Goal: Task Accomplishment & Management: Complete application form

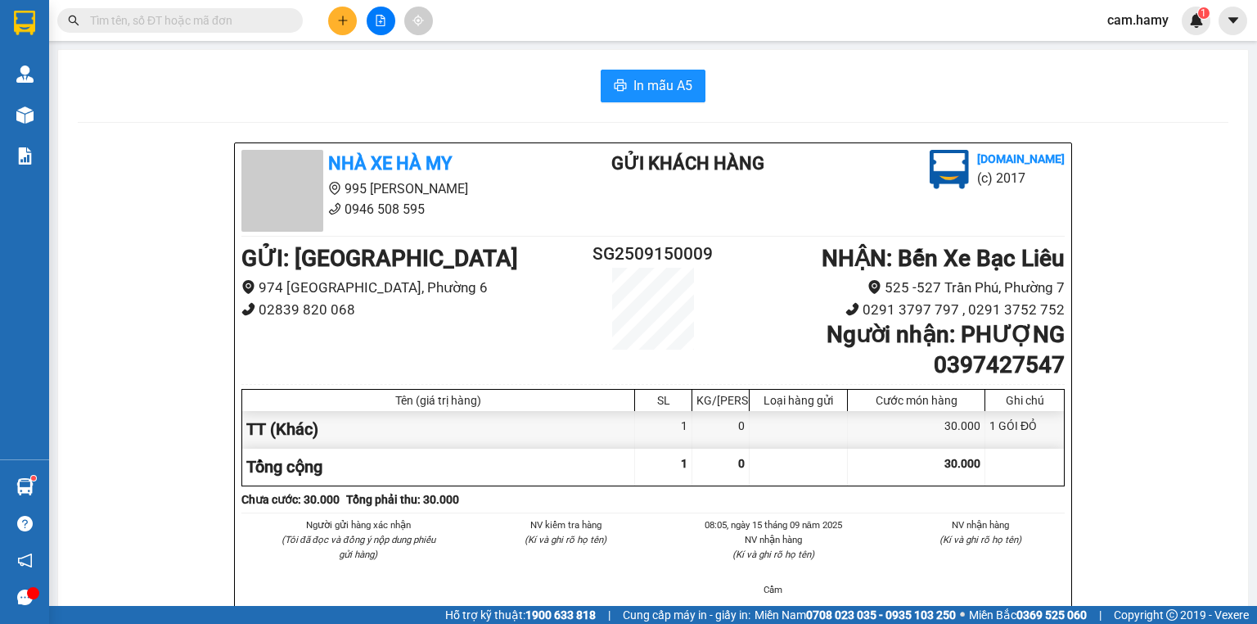
click at [342, 18] on icon "plus" at bounding box center [342, 20] width 1 height 9
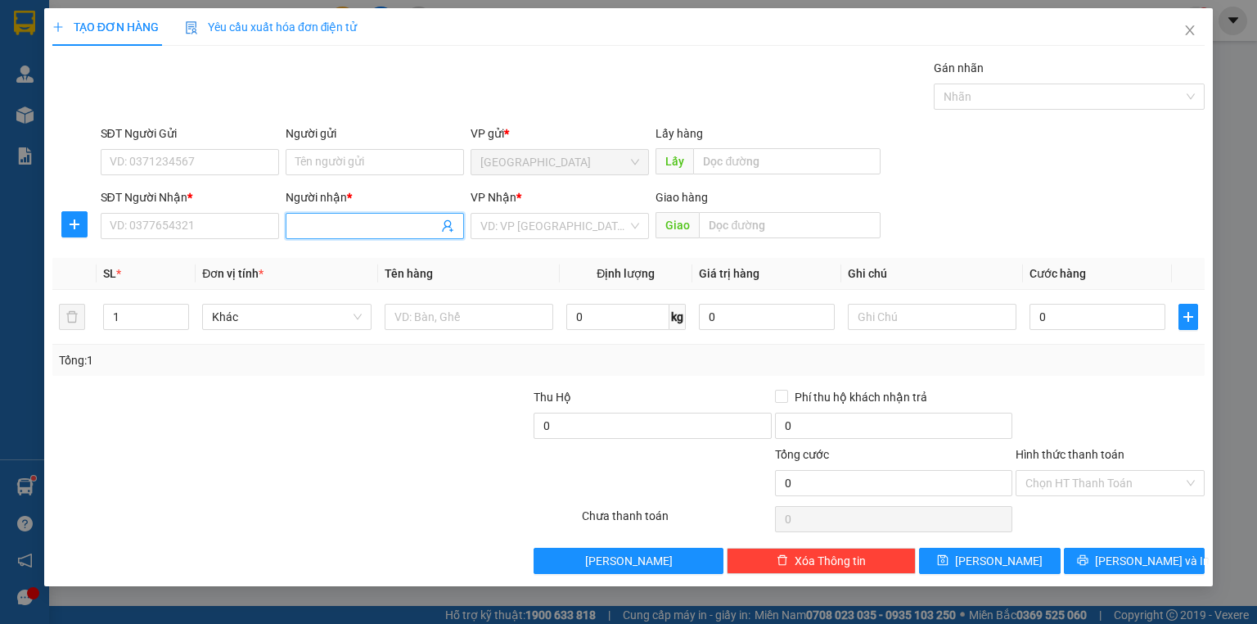
click at [358, 224] on input "Người nhận *" at bounding box center [366, 226] width 142 height 18
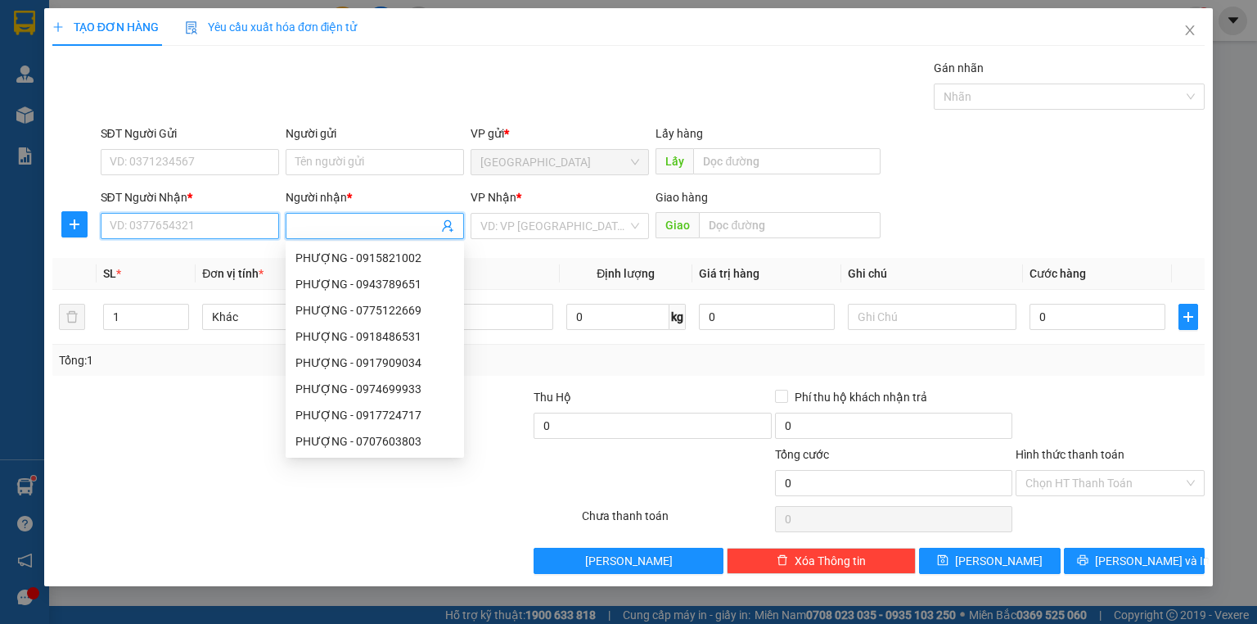
click at [229, 225] on input "SĐT Người Nhận *" at bounding box center [190, 226] width 178 height 26
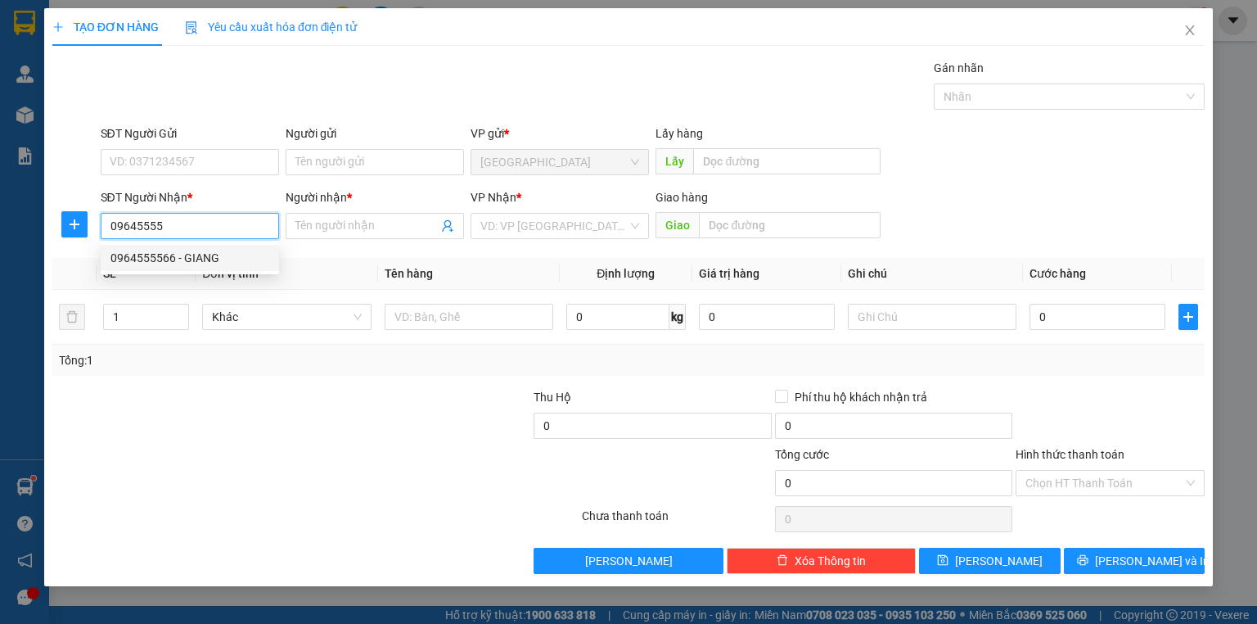
click at [227, 249] on div "0964555566 - GIANG" at bounding box center [189, 258] width 159 height 18
type input "0964555566"
type input "GIANG"
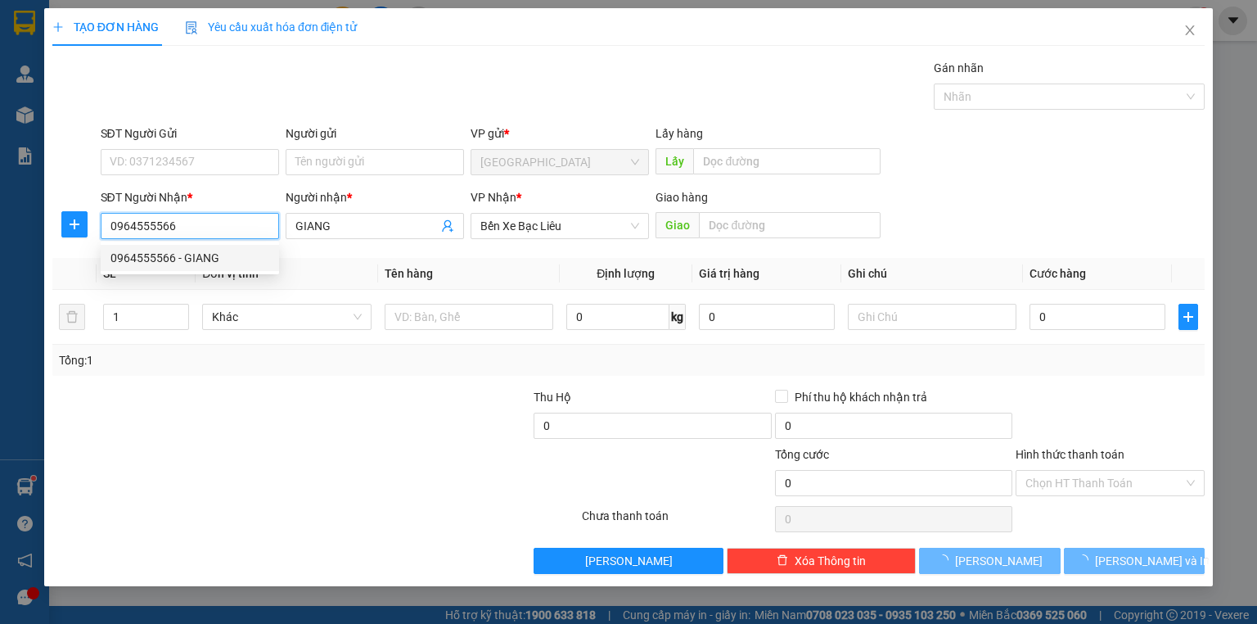
type input "40.000"
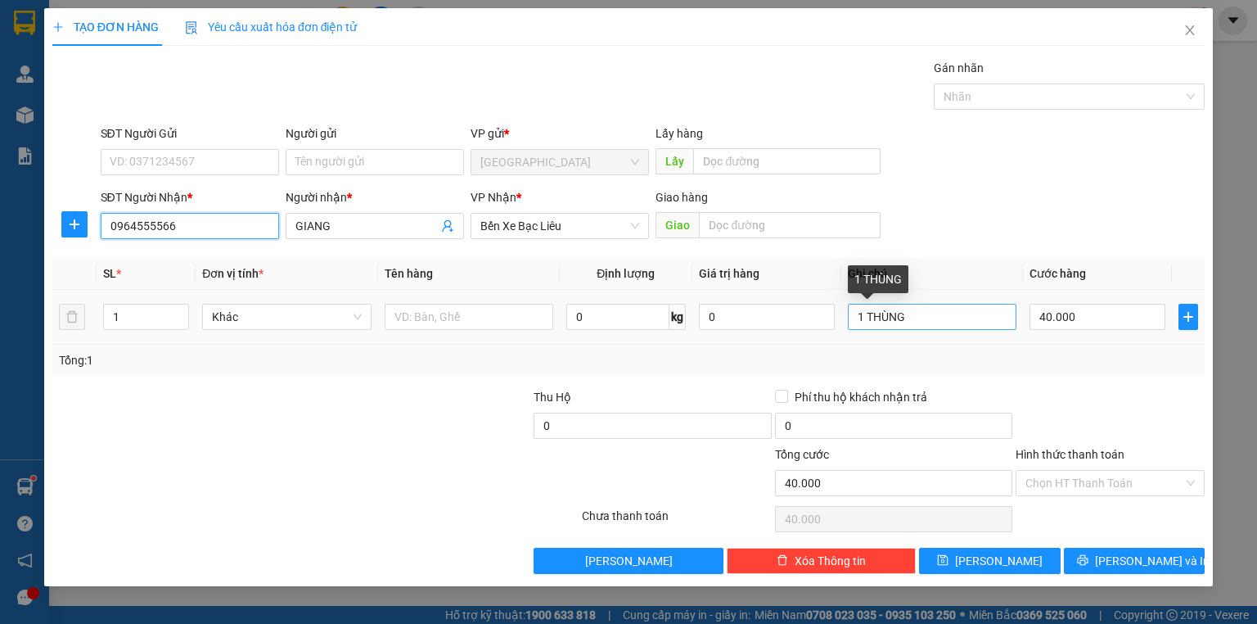
type input "0964555566"
click at [912, 317] on input "1 THÙNG" at bounding box center [932, 317] width 169 height 26
type input "1 KIỆN"
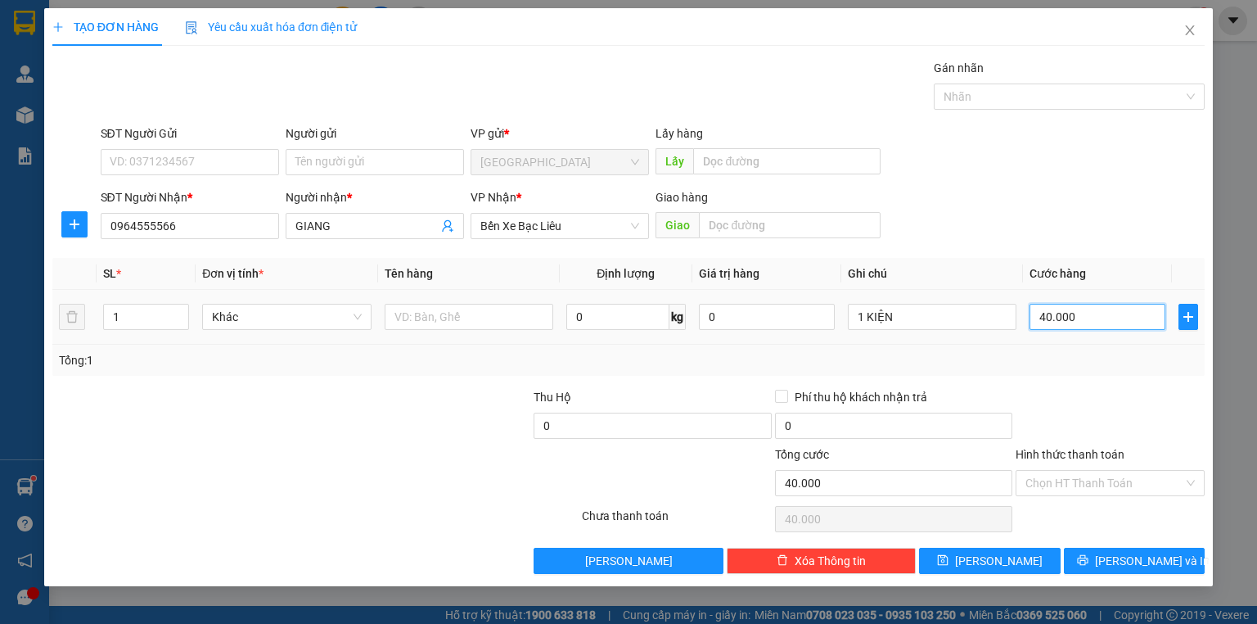
click at [1092, 314] on input "40.000" at bounding box center [1097, 317] width 136 height 26
type input "0"
type input "5"
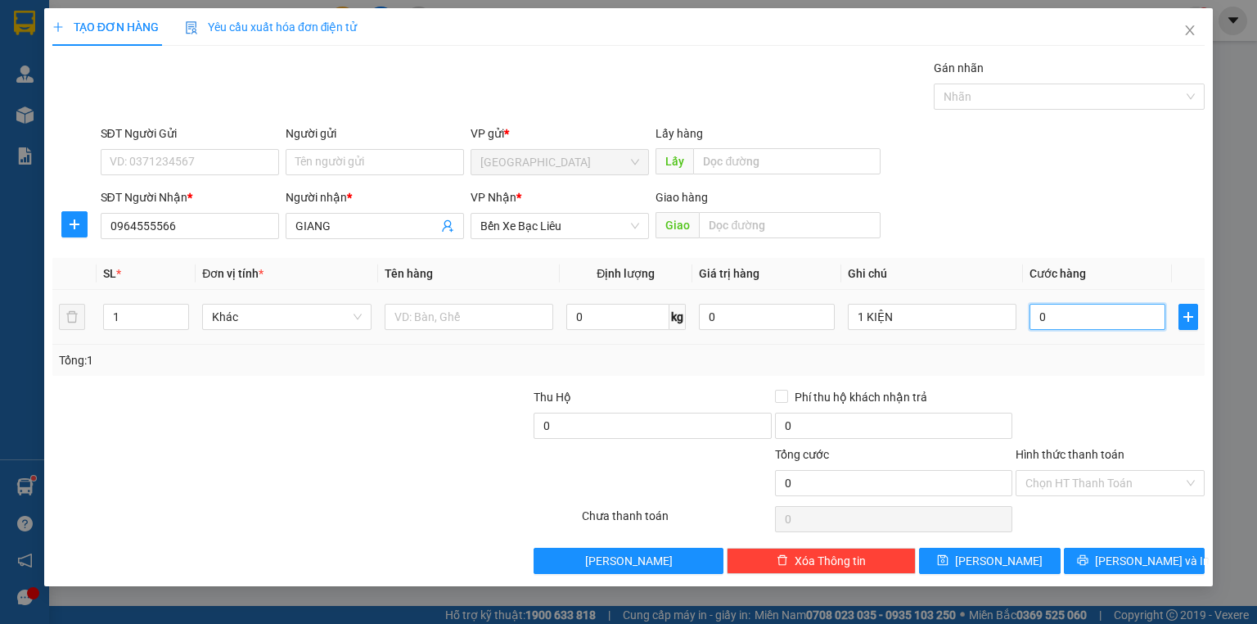
type input "5"
type input "050"
type input "50"
type input "050"
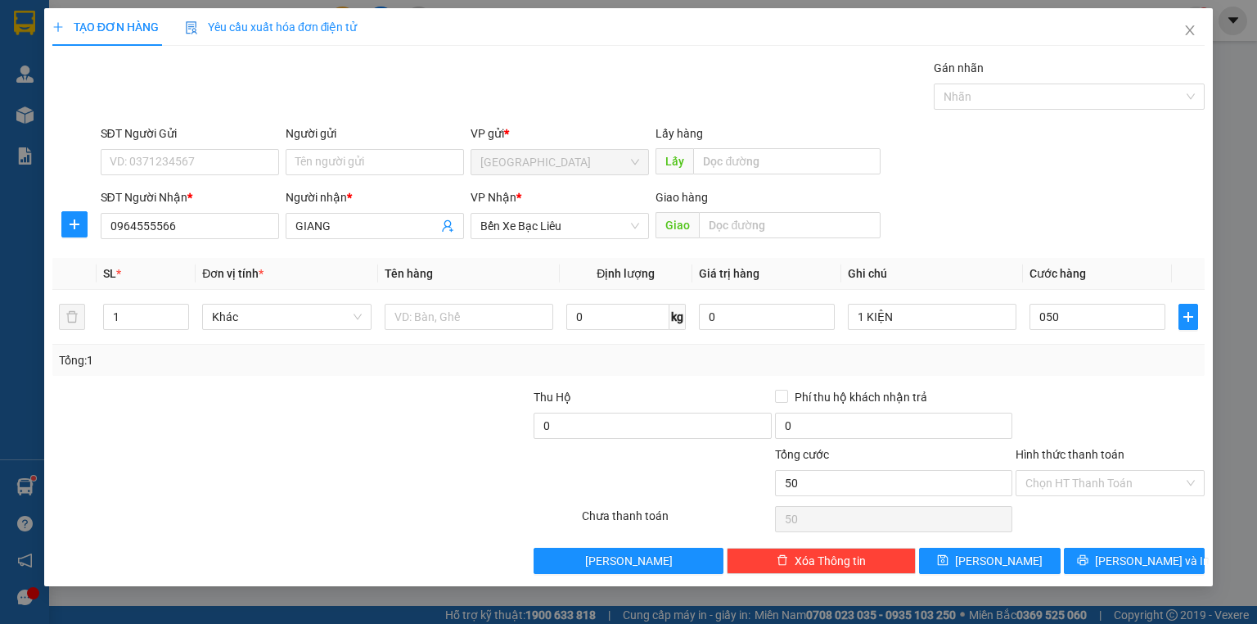
type input "50.000"
click at [1084, 448] on label "Hình thức thanh toán" at bounding box center [1070, 454] width 109 height 13
click at [1084, 471] on input "Hình thức thanh toán" at bounding box center [1104, 483] width 158 height 25
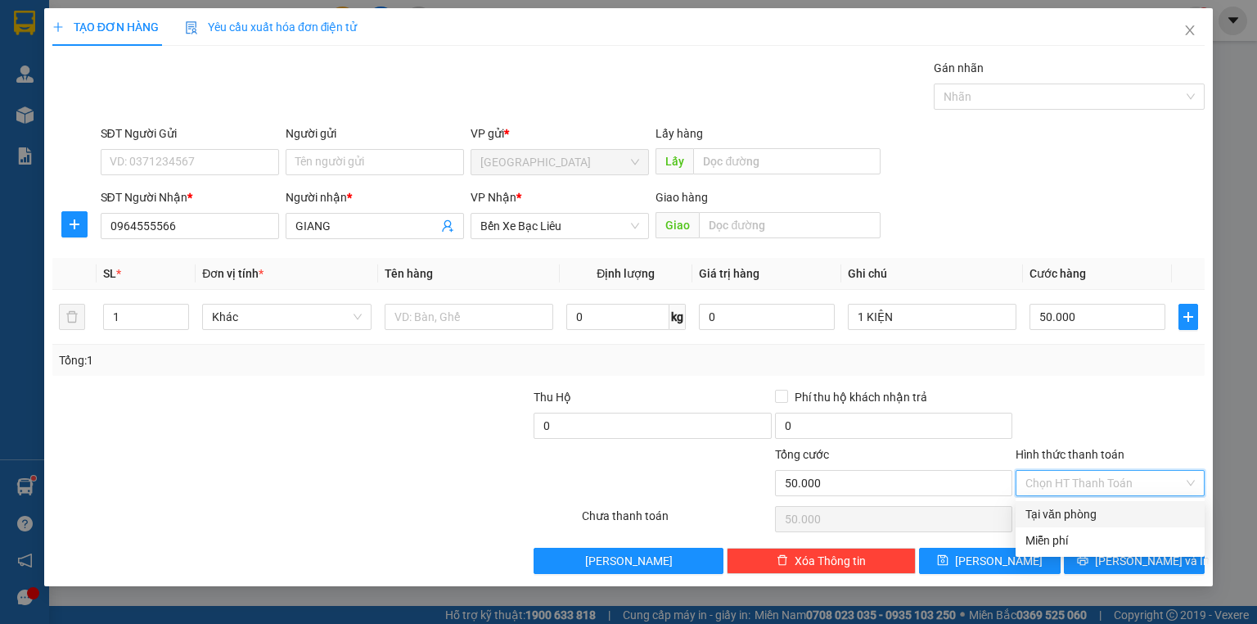
click at [1083, 512] on div "Tại văn phòng" at bounding box center [1109, 514] width 169 height 18
type input "0"
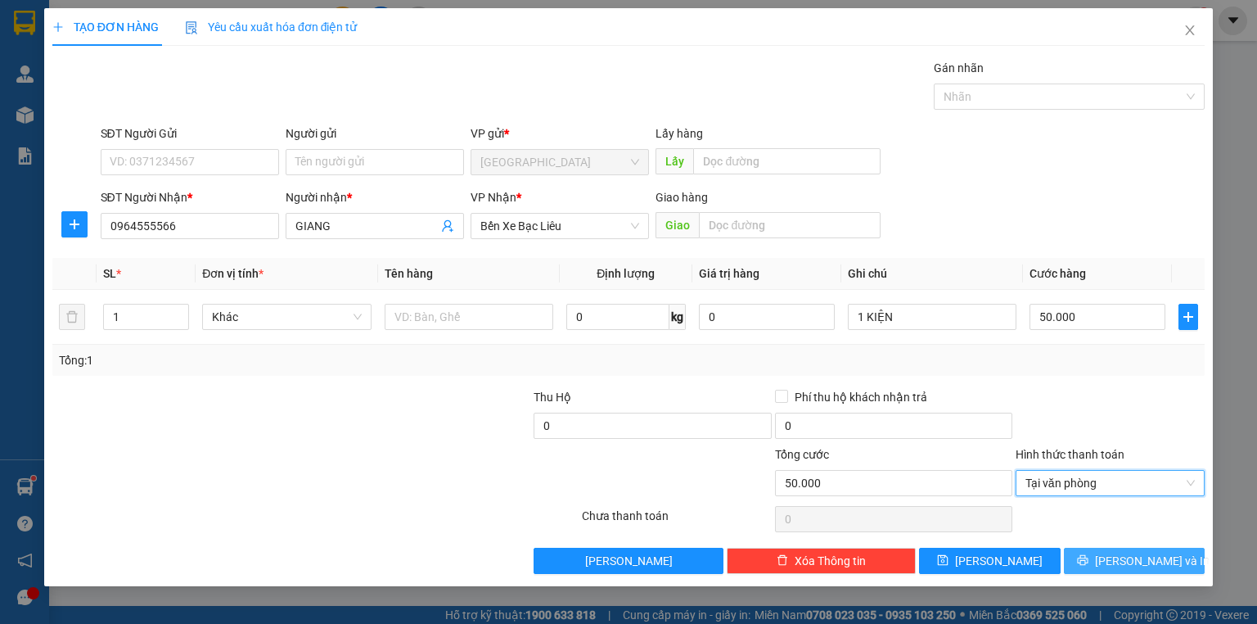
click at [1094, 561] on button "[PERSON_NAME] và In" at bounding box center [1135, 560] width 142 height 26
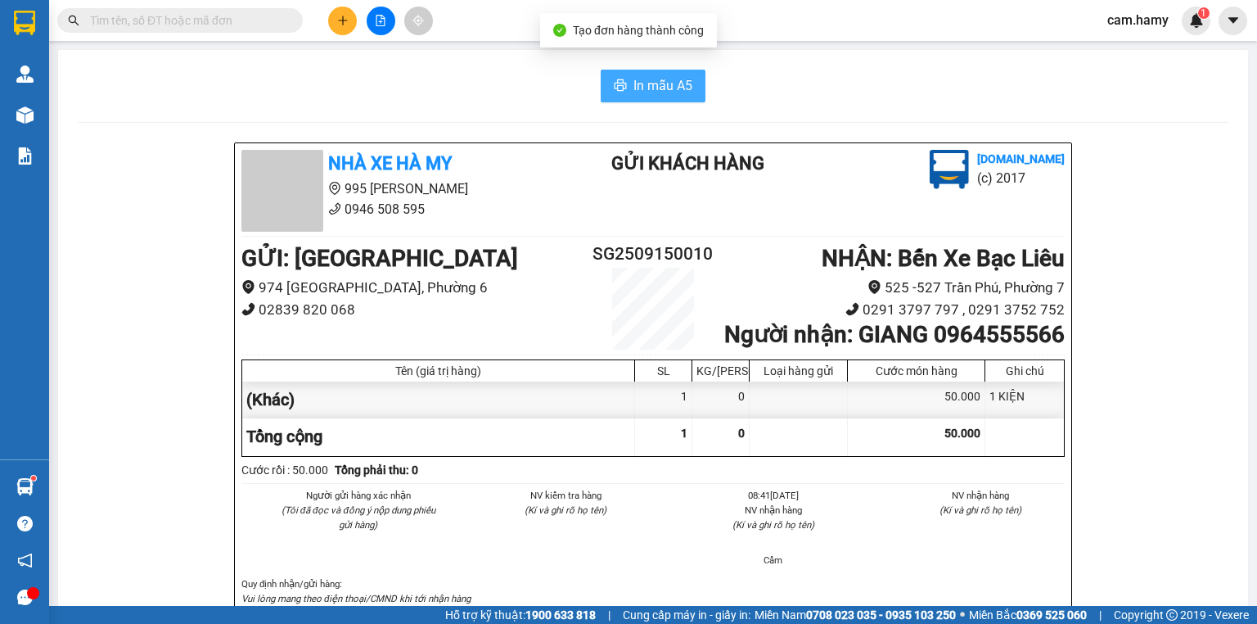
click at [638, 83] on span "In mẫu A5" at bounding box center [662, 85] width 59 height 20
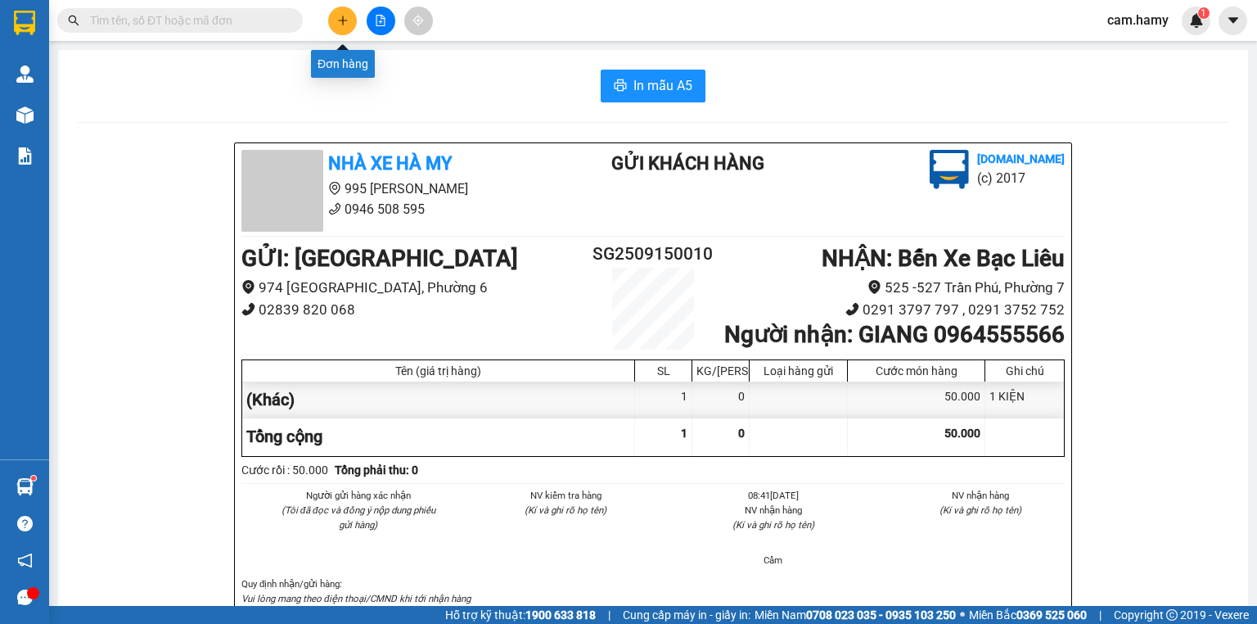
click at [334, 18] on button at bounding box center [342, 21] width 29 height 29
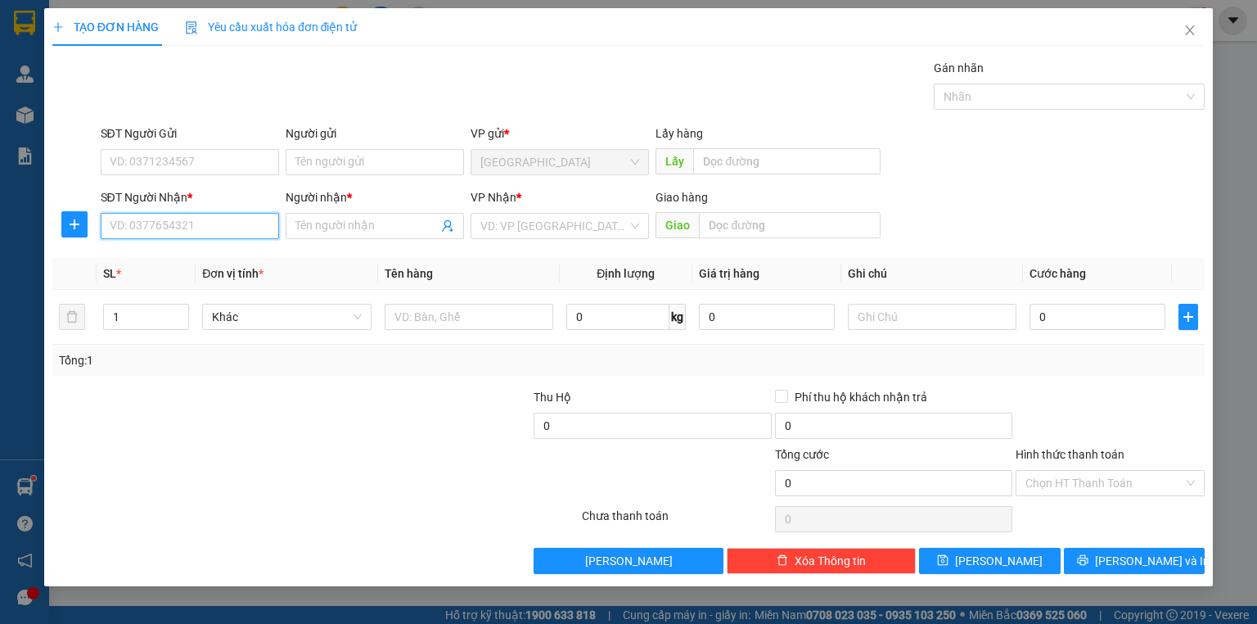
click at [223, 229] on input "SĐT Người Nhận *" at bounding box center [190, 226] width 178 height 26
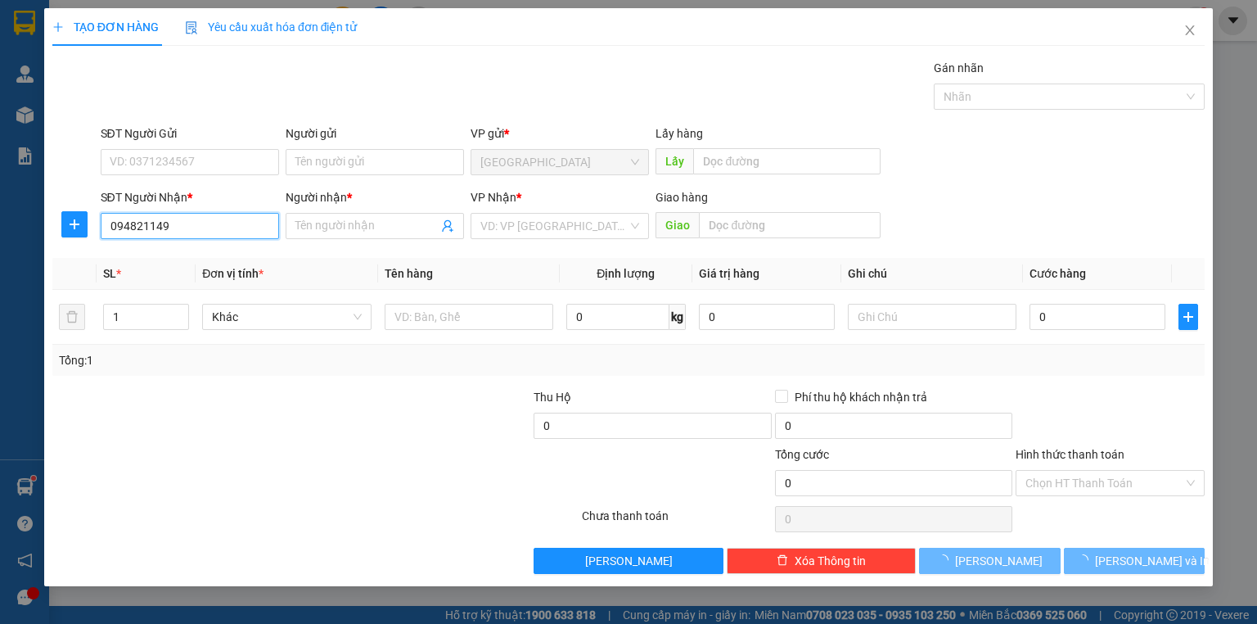
type input "0948211494"
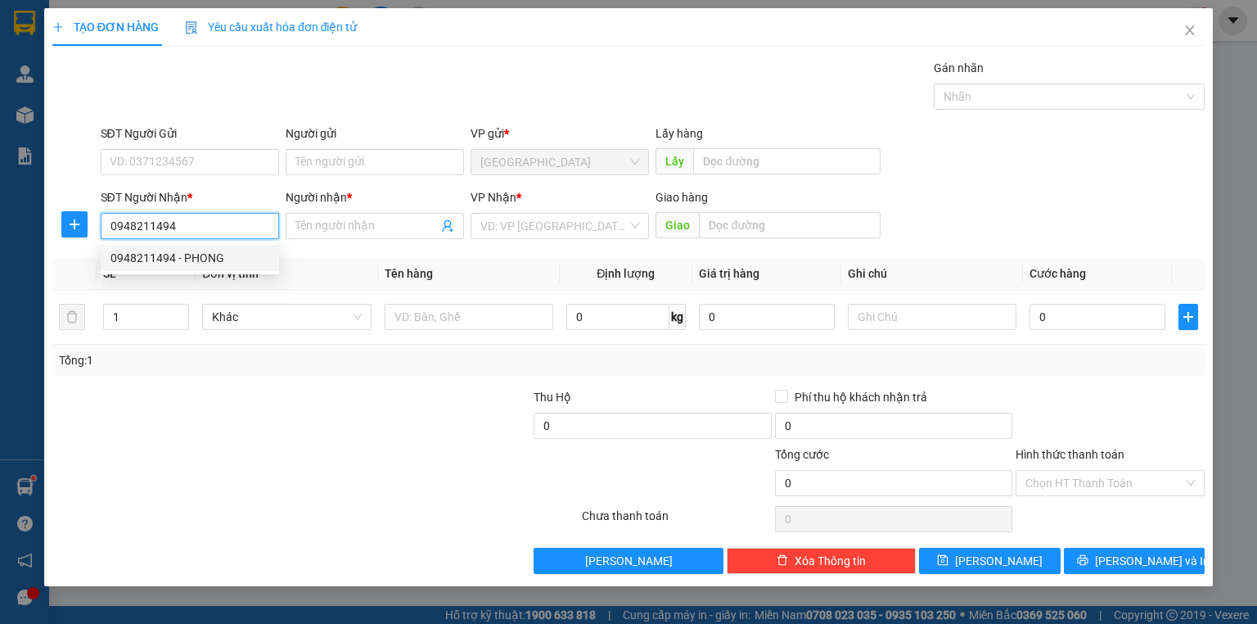
click at [217, 254] on div "0948211494 - PHONG" at bounding box center [189, 258] width 159 height 18
type input "PHONG"
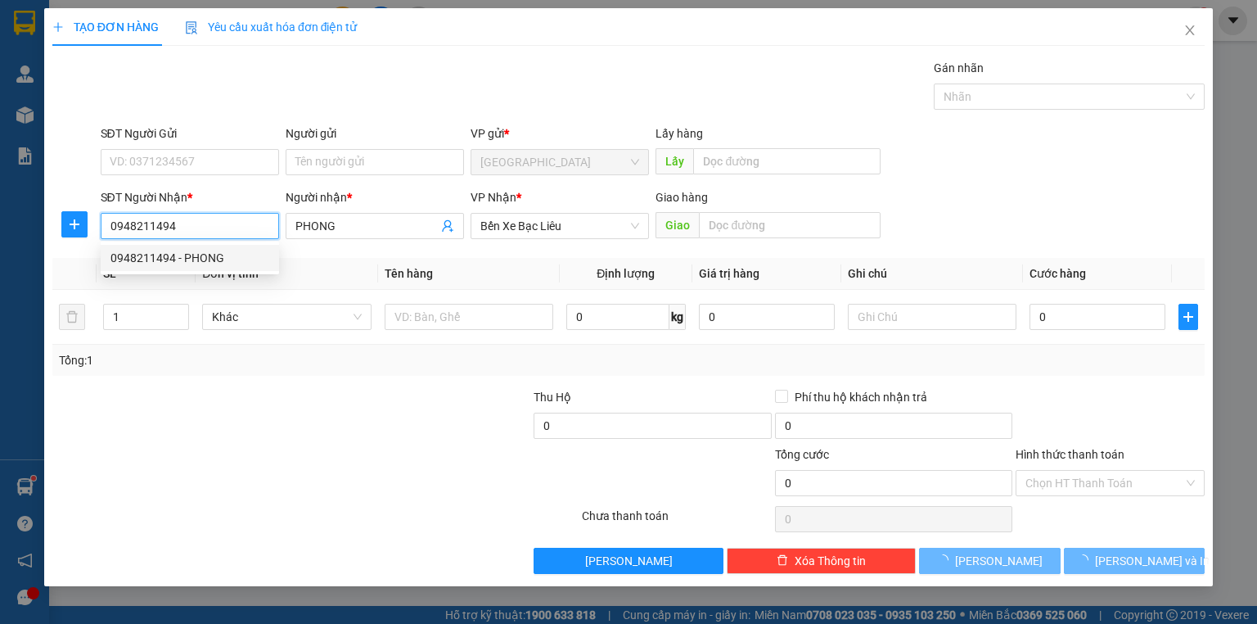
type input "50.000"
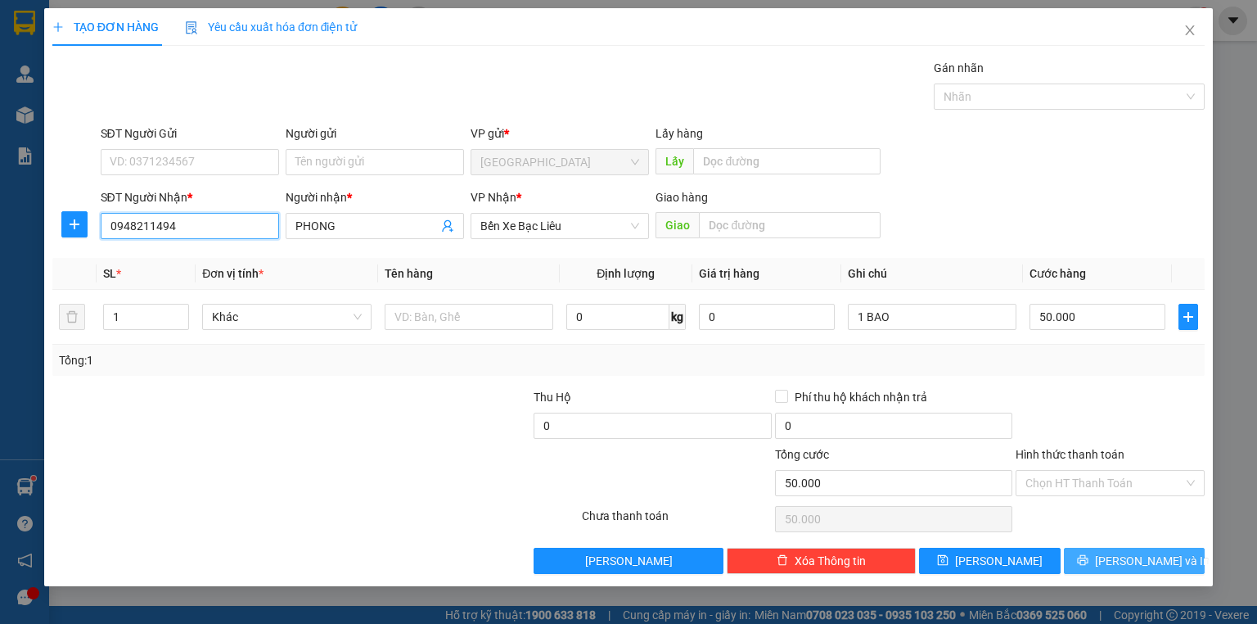
type input "0948211494"
click at [1088, 565] on span "printer" at bounding box center [1082, 560] width 11 height 13
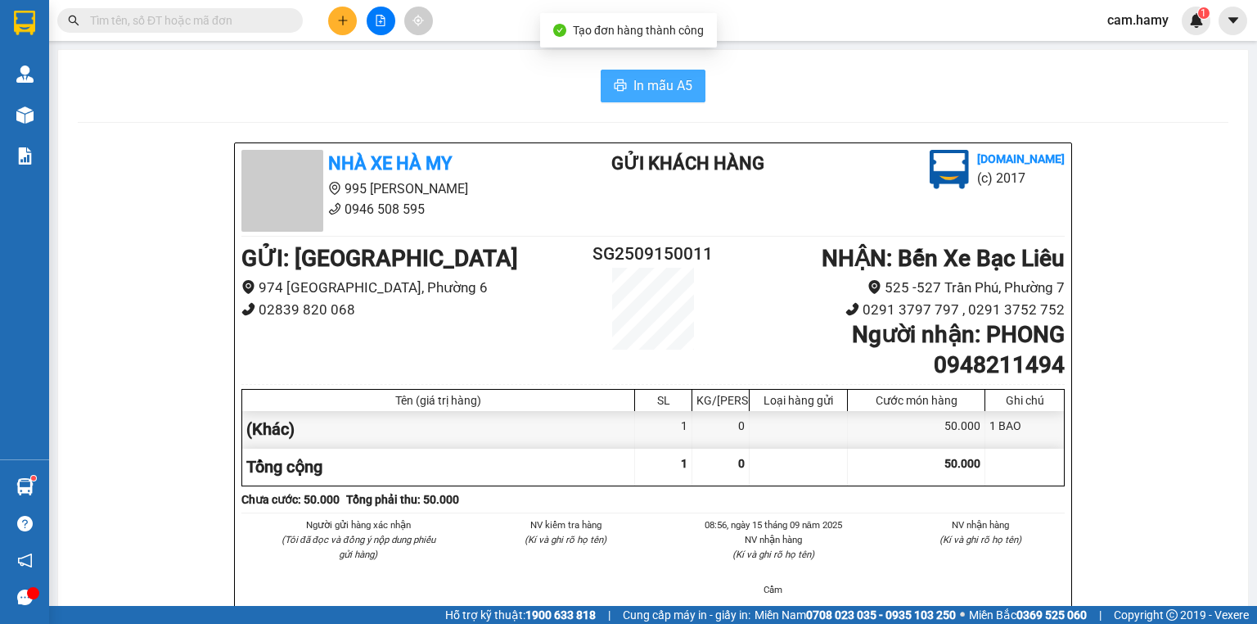
click at [662, 85] on span "In mẫu A5" at bounding box center [662, 85] width 59 height 20
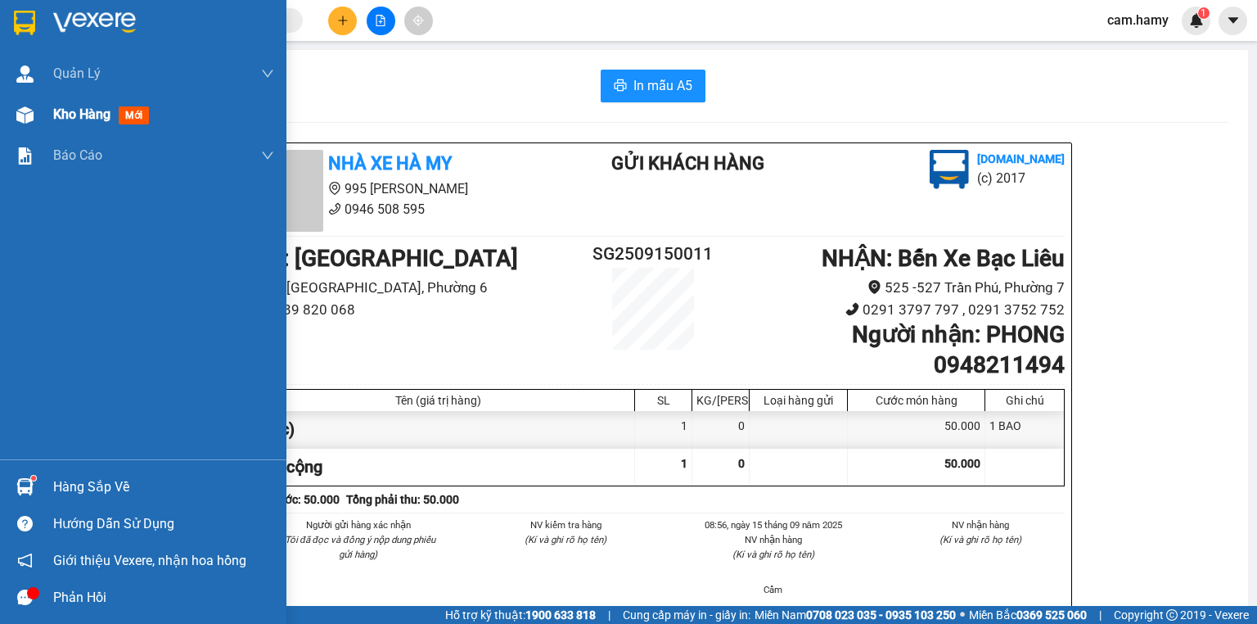
click at [76, 111] on span "Kho hàng" at bounding box center [81, 114] width 57 height 16
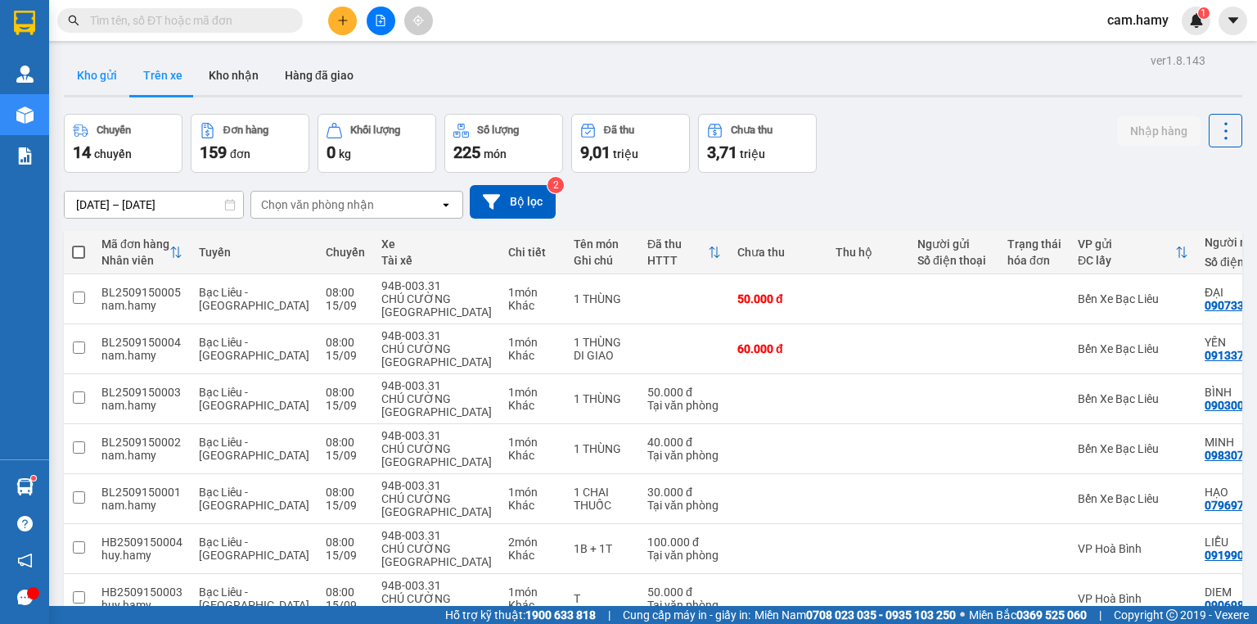
click at [96, 78] on button "Kho gửi" at bounding box center [97, 75] width 66 height 39
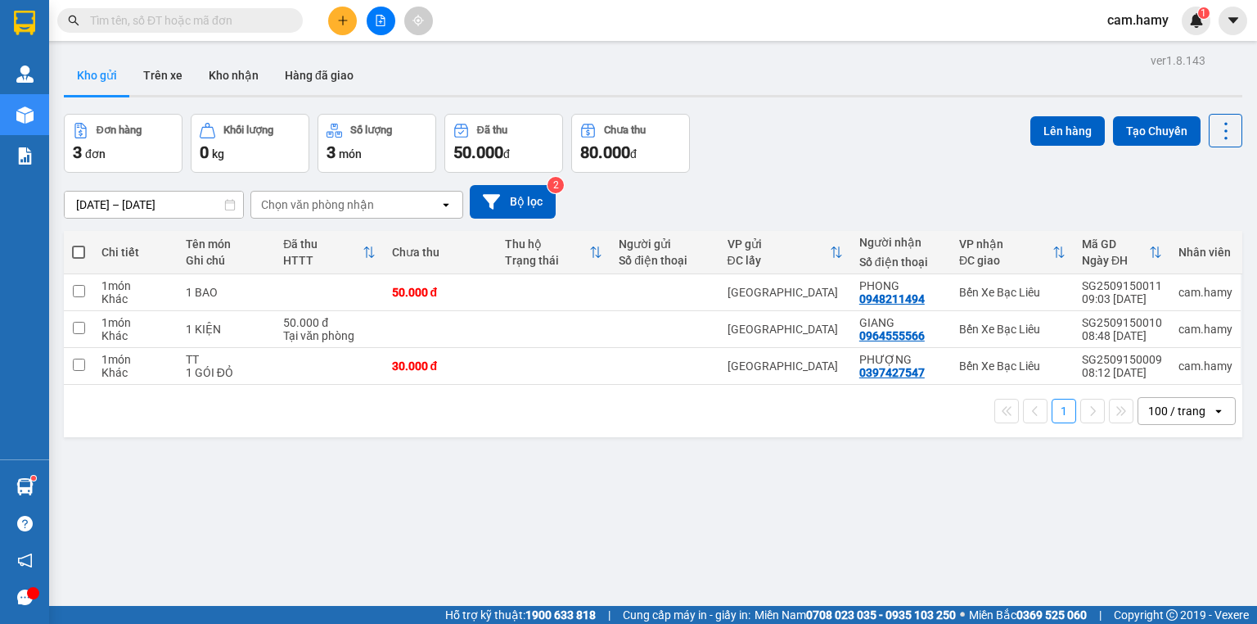
click at [95, 75] on button "Kho gửi" at bounding box center [97, 75] width 66 height 39
click at [337, 21] on icon "plus" at bounding box center [342, 20] width 11 height 11
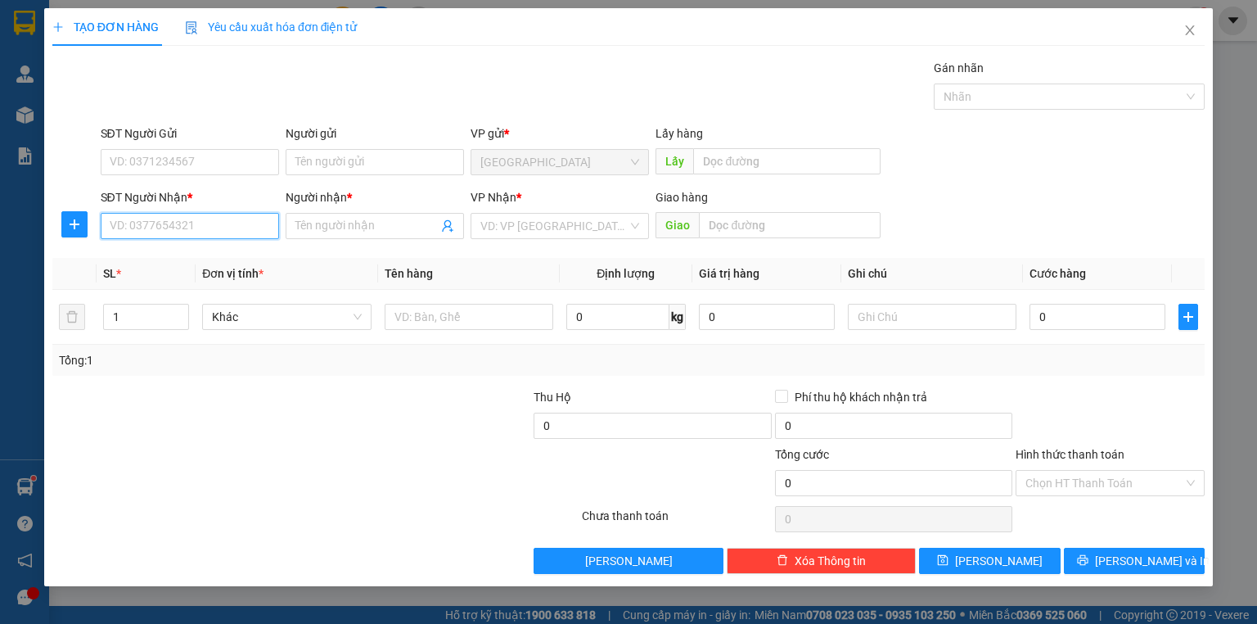
click at [220, 227] on input "SĐT Người Nhận *" at bounding box center [190, 226] width 178 height 26
click at [308, 227] on input "Người nhận *" at bounding box center [366, 226] width 142 height 18
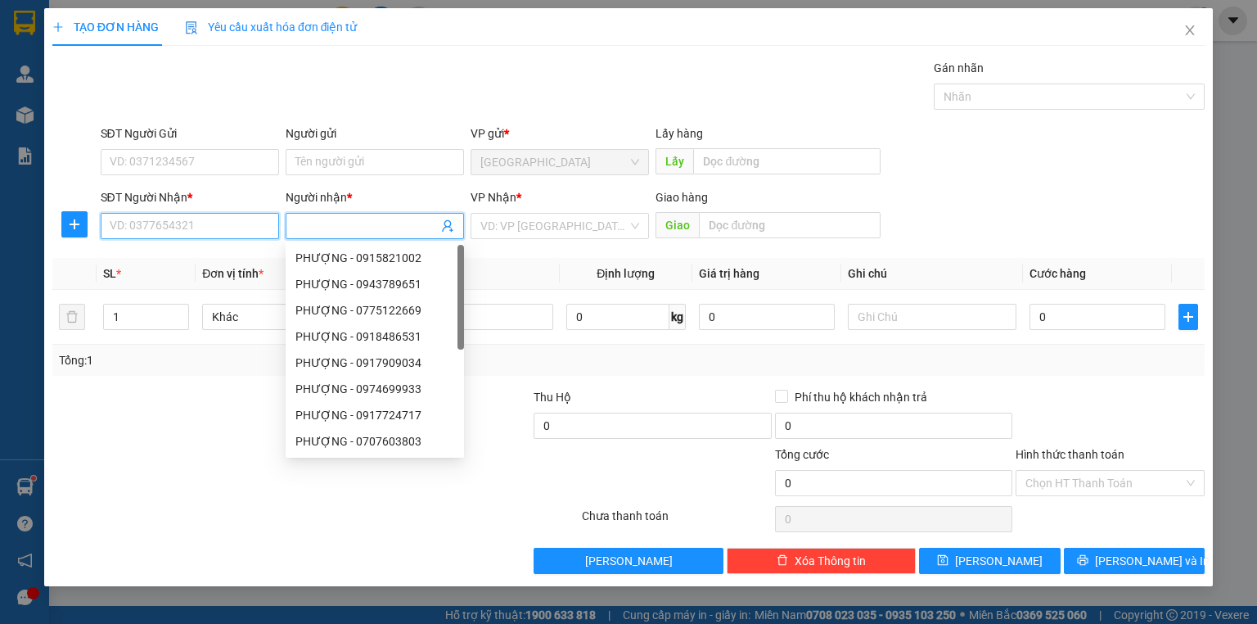
click at [225, 223] on input "SĐT Người Nhận *" at bounding box center [190, 226] width 178 height 26
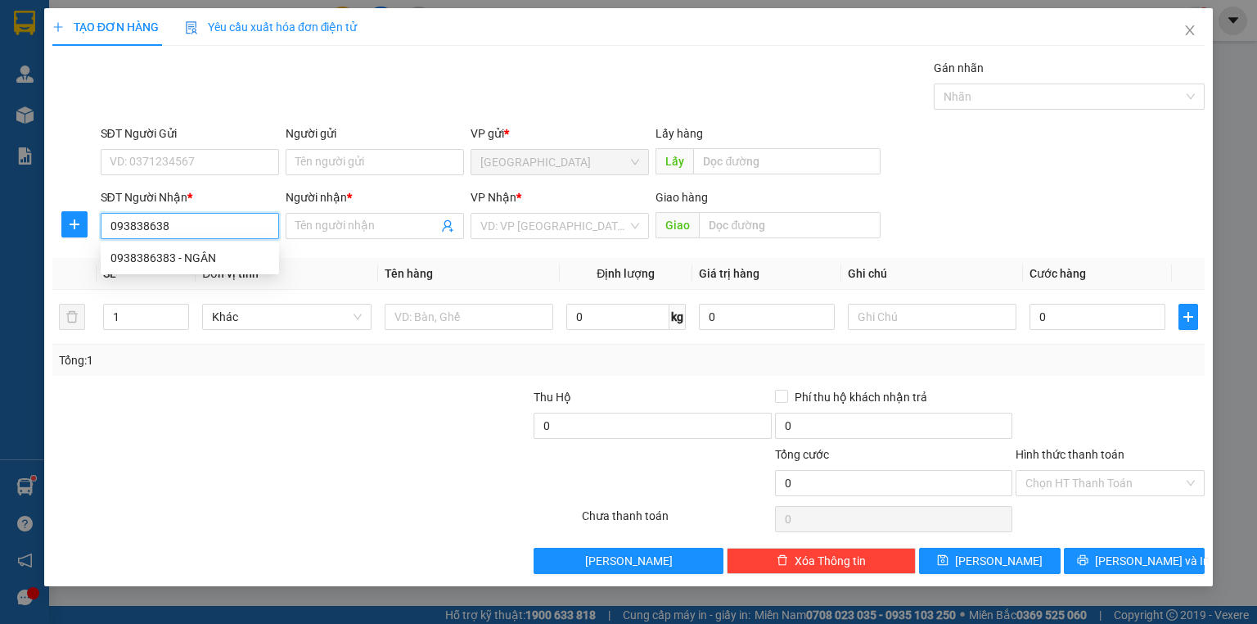
type input "0938386383"
click at [213, 250] on div "0938386383 - NGÂN" at bounding box center [189, 258] width 159 height 18
type input "NGÂN"
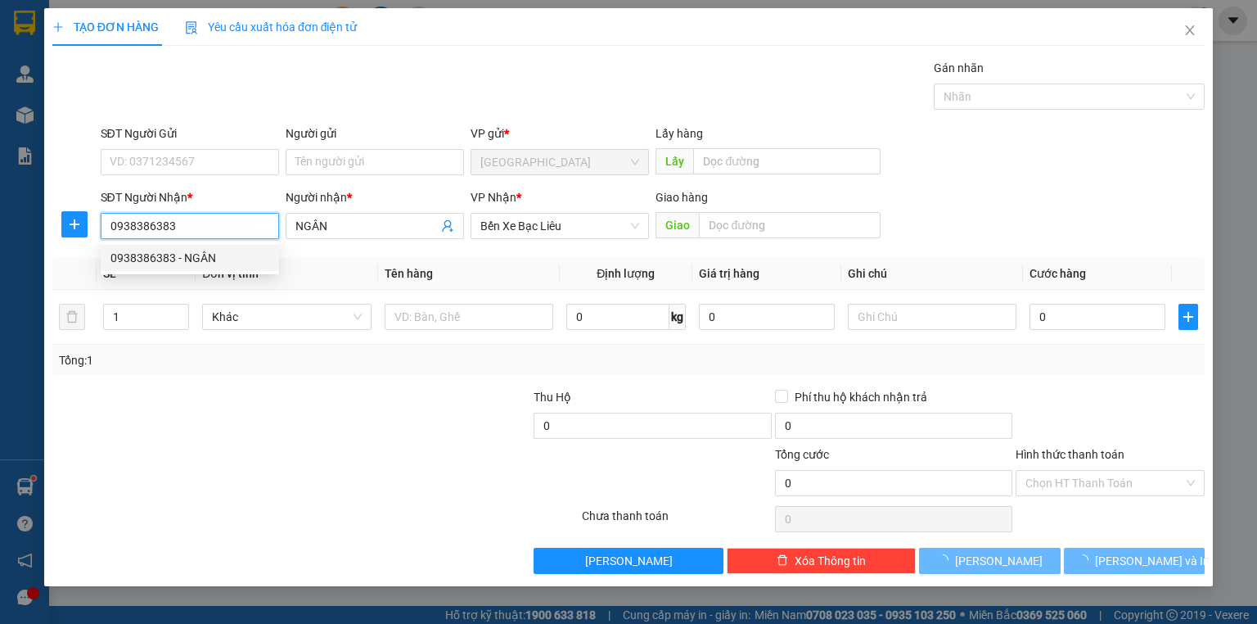
type input "40.000"
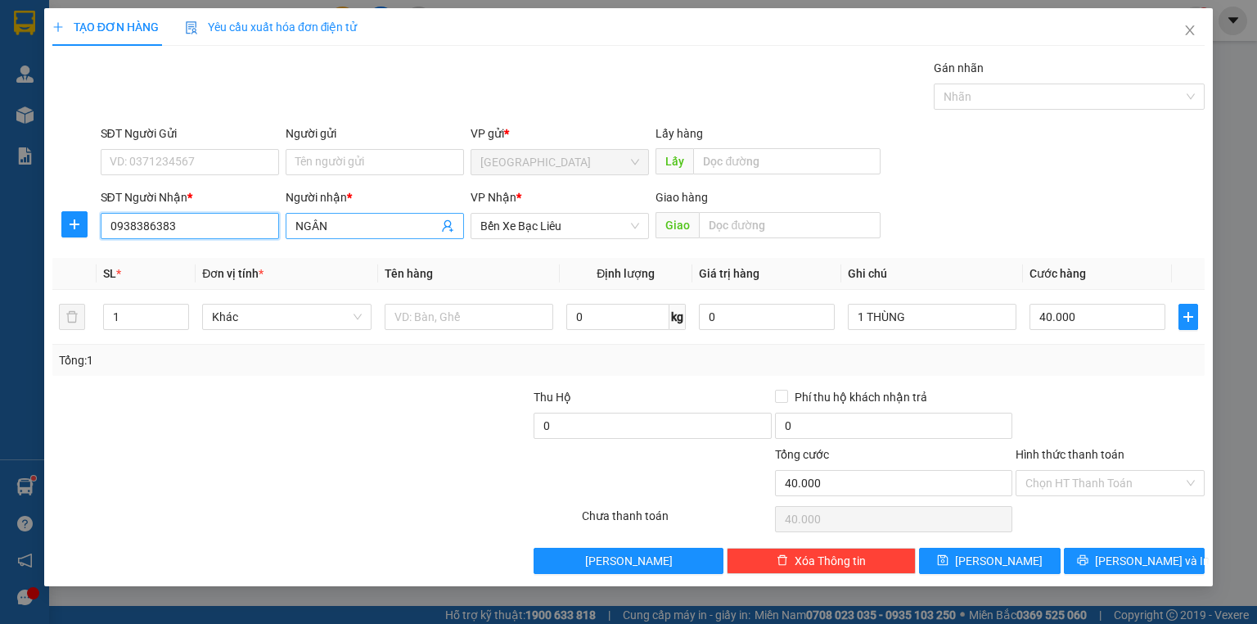
type input "0938386383"
click at [331, 230] on input "NGÂN" at bounding box center [366, 226] width 142 height 18
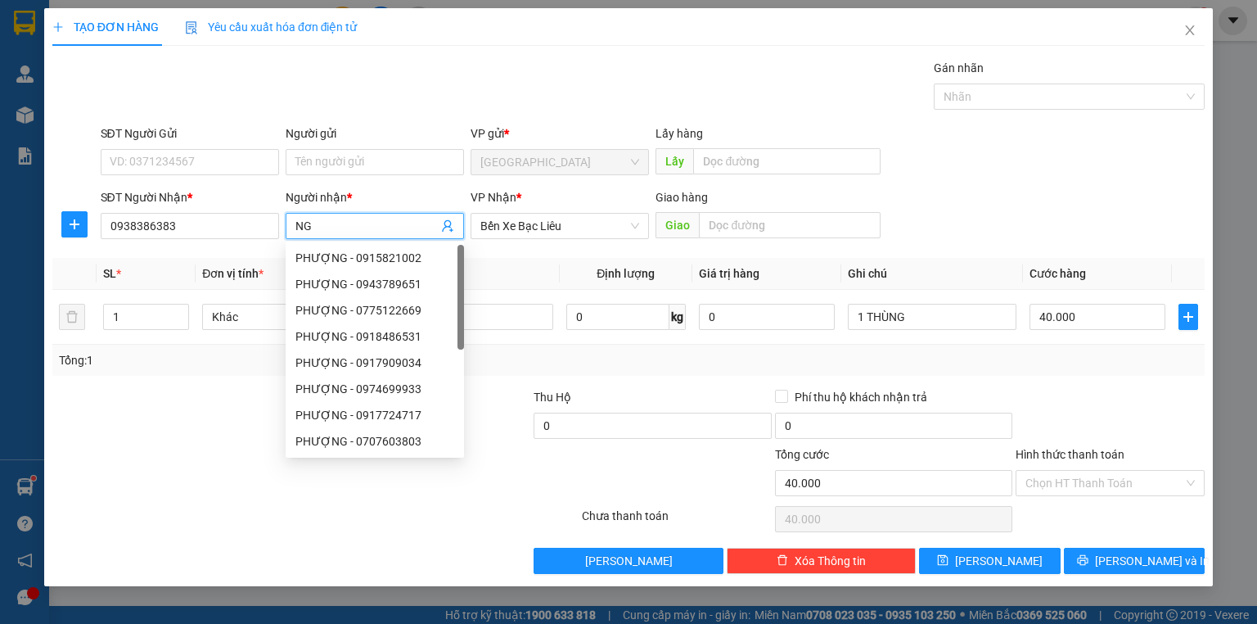
type input "N"
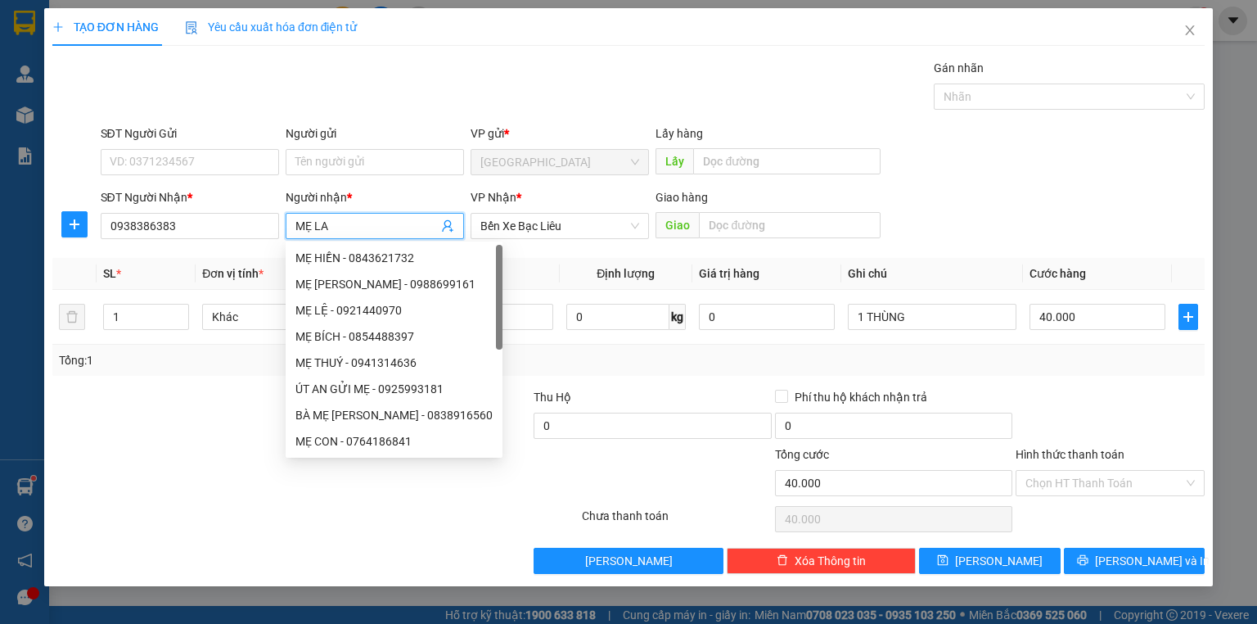
type input "MẸ [PERSON_NAME]"
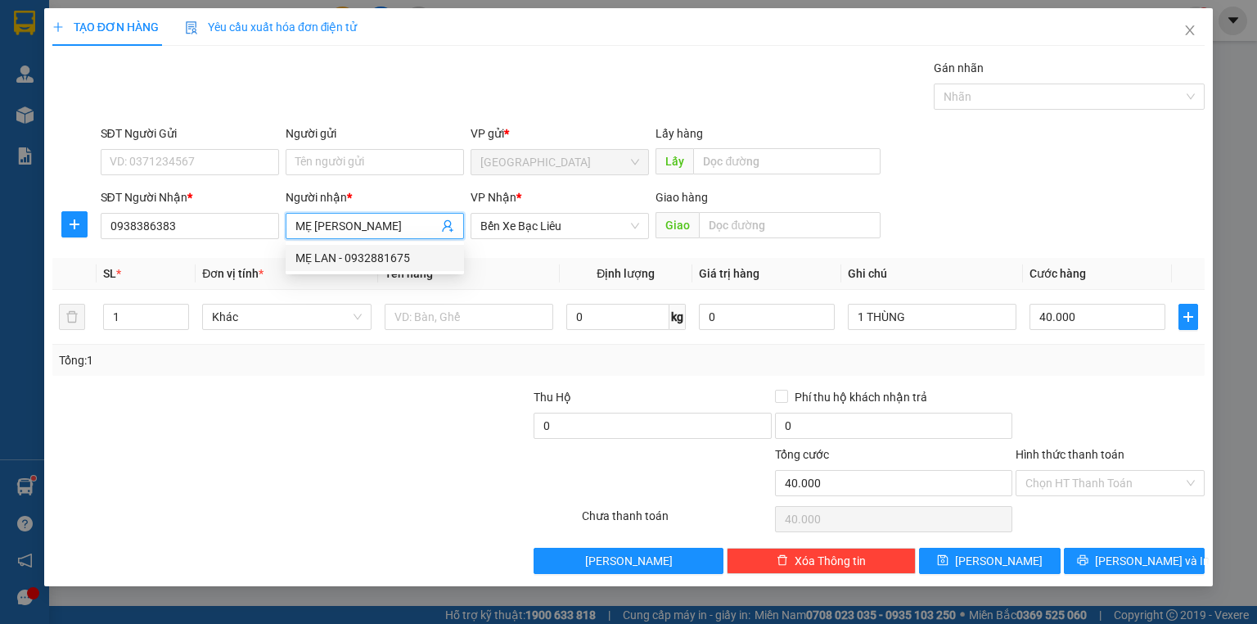
click at [409, 259] on div "MẸ LAN - 0932881675" at bounding box center [374, 258] width 159 height 18
type input "0932881675"
type input "MẸ [PERSON_NAME]"
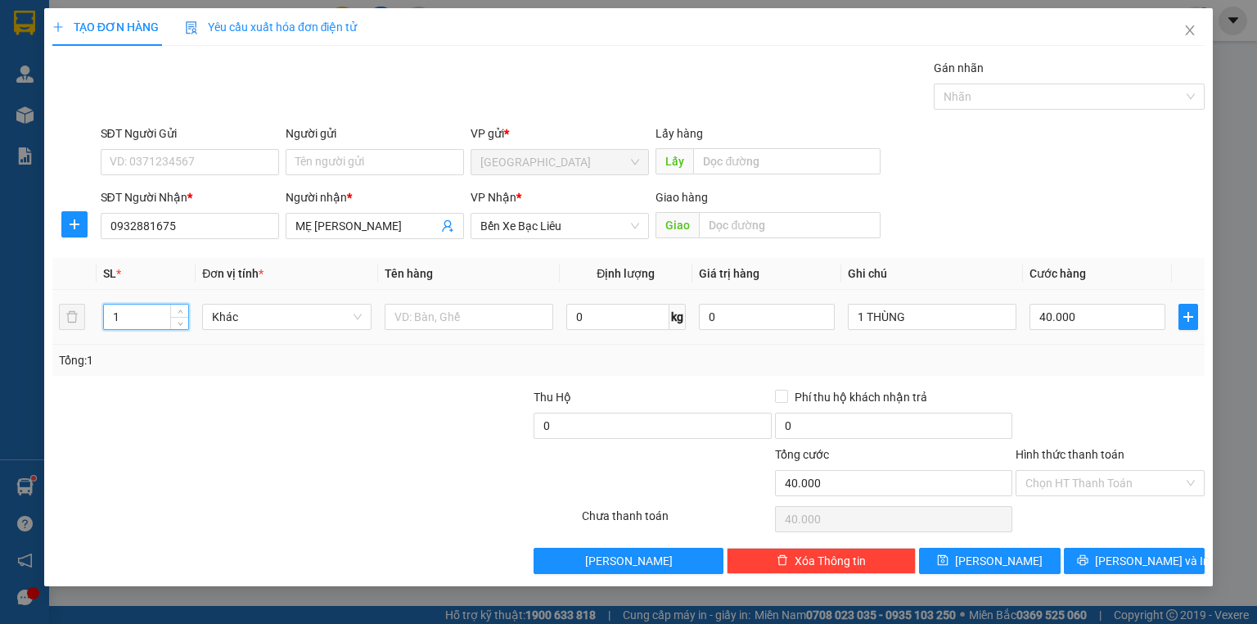
click at [119, 313] on input "1" at bounding box center [146, 316] width 84 height 25
type input "2"
click at [867, 317] on input "1 THÙNG" at bounding box center [932, 317] width 169 height 26
type input "0"
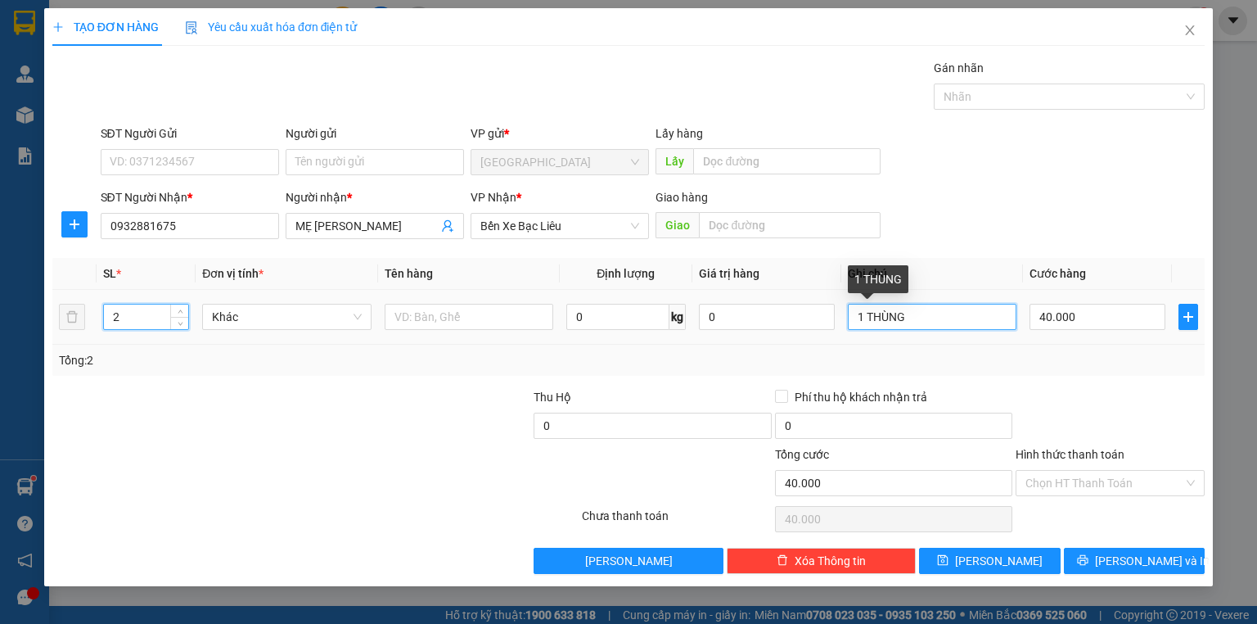
type input "0"
type input "2 THÙNG"
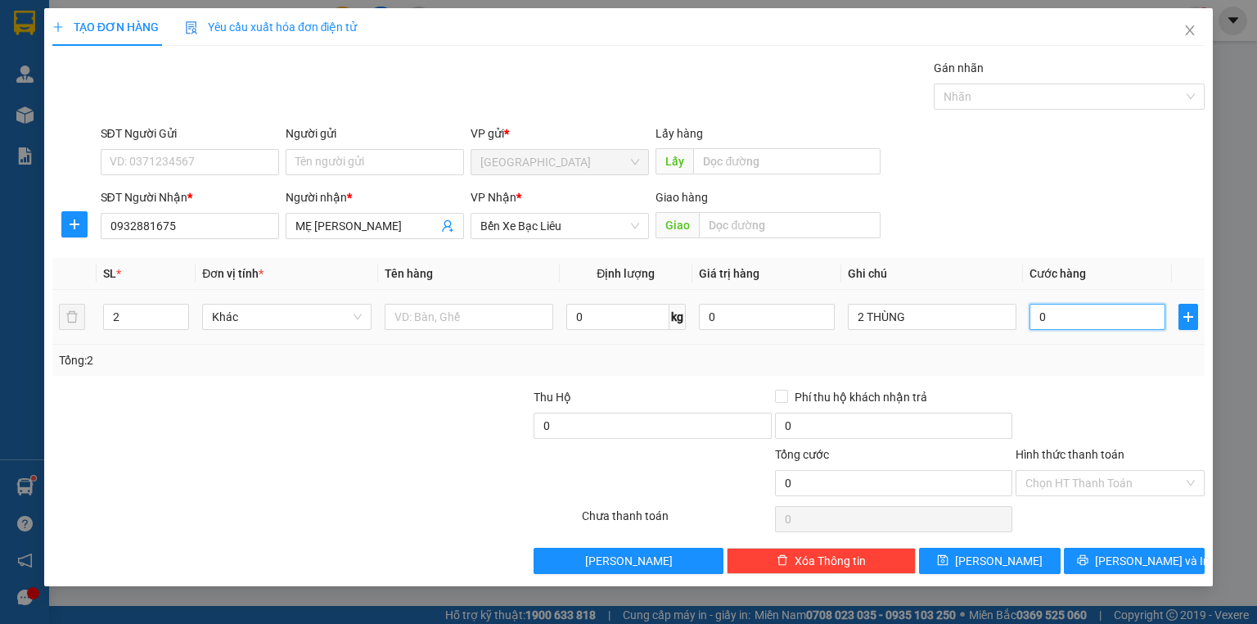
click at [1061, 317] on input "0" at bounding box center [1097, 317] width 136 height 26
type input "8"
type input "80"
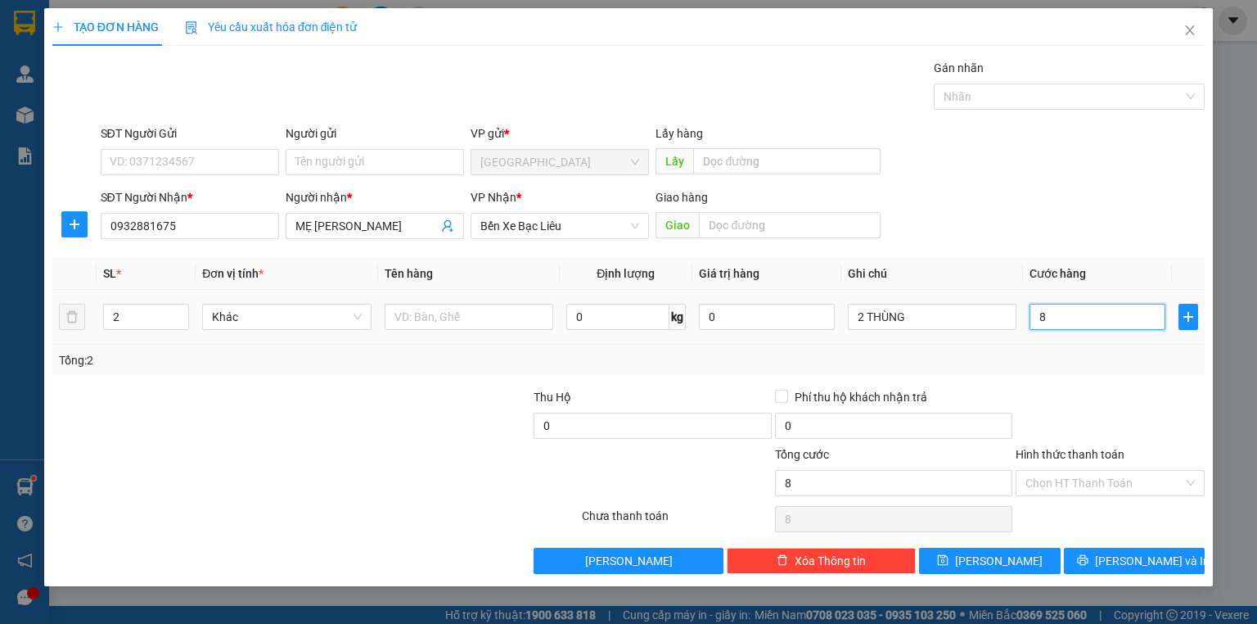
type input "80"
type input "80.000"
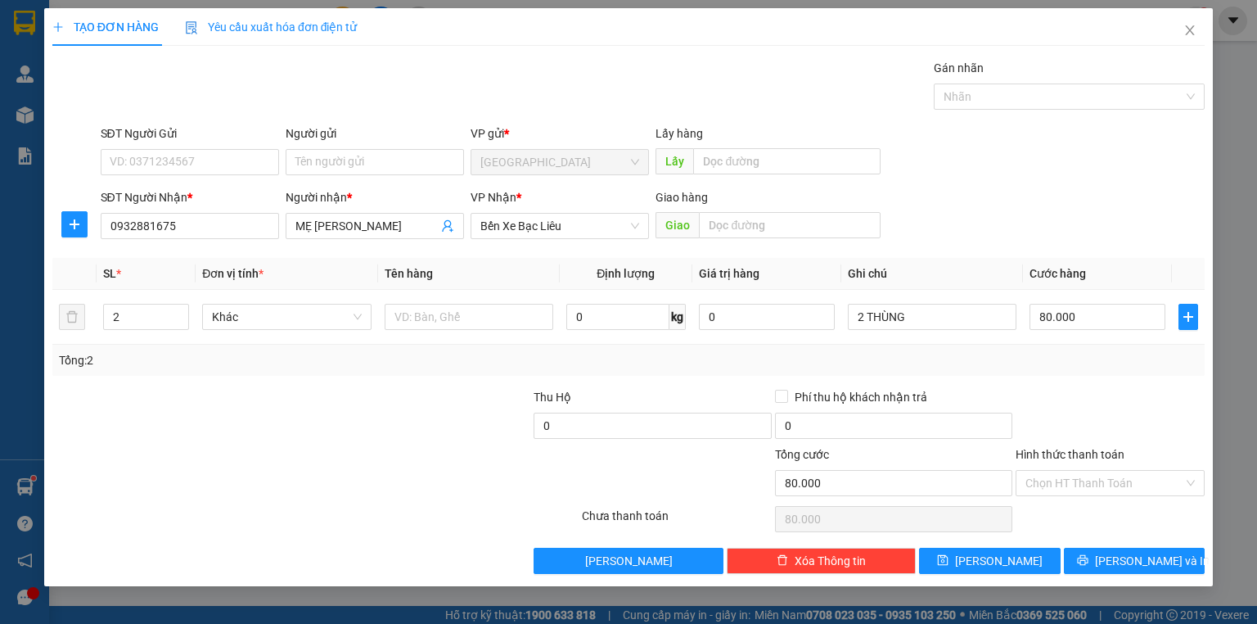
click at [1068, 346] on div "Tổng: 2" at bounding box center [628, 360] width 1152 height 31
click at [1084, 452] on label "Hình thức thanh toán" at bounding box center [1070, 454] width 109 height 13
click at [1084, 471] on input "Hình thức thanh toán" at bounding box center [1104, 483] width 158 height 25
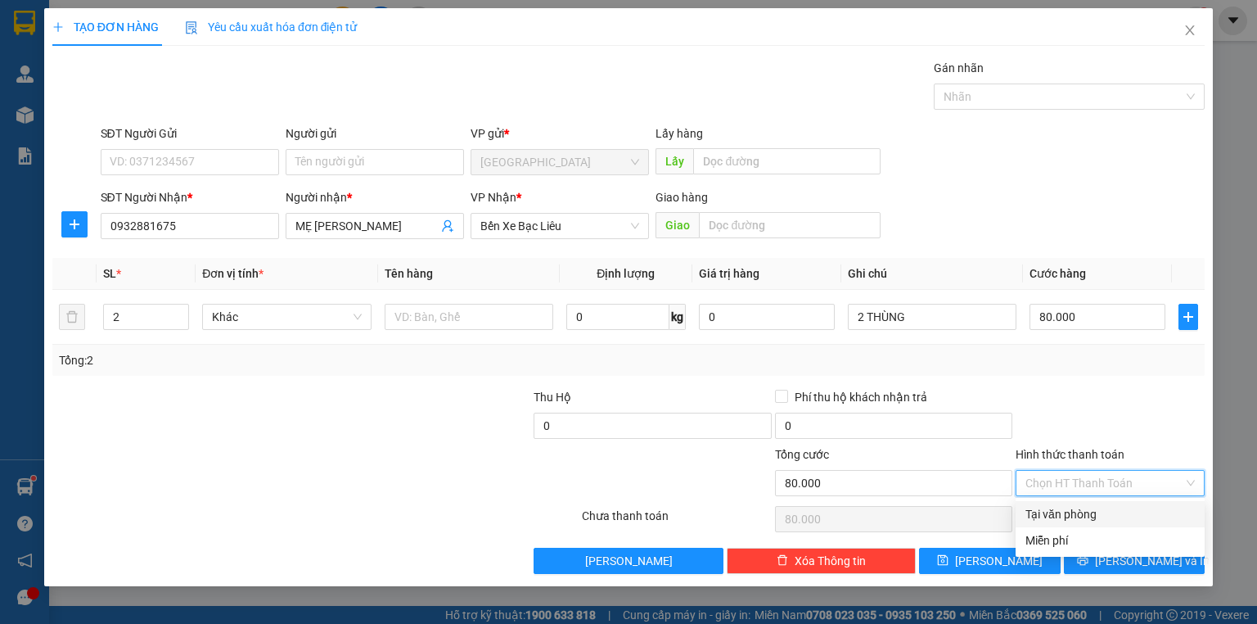
click at [1083, 509] on div "Tại văn phòng" at bounding box center [1109, 514] width 169 height 18
type input "0"
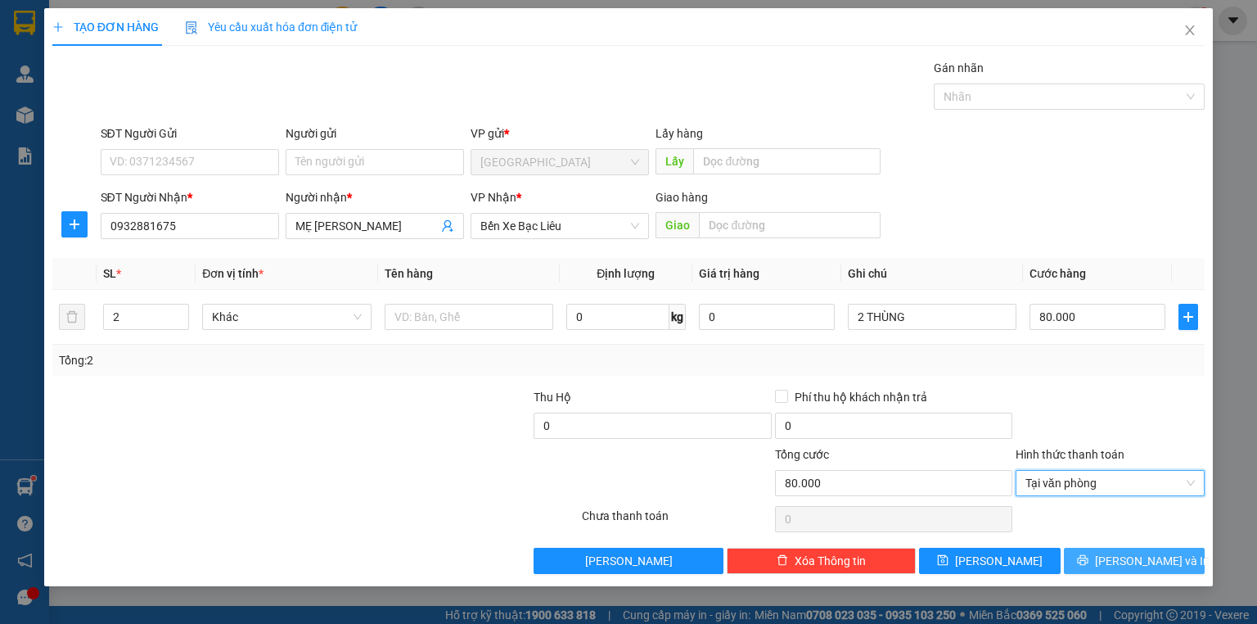
click at [1114, 552] on button "[PERSON_NAME] và In" at bounding box center [1135, 560] width 142 height 26
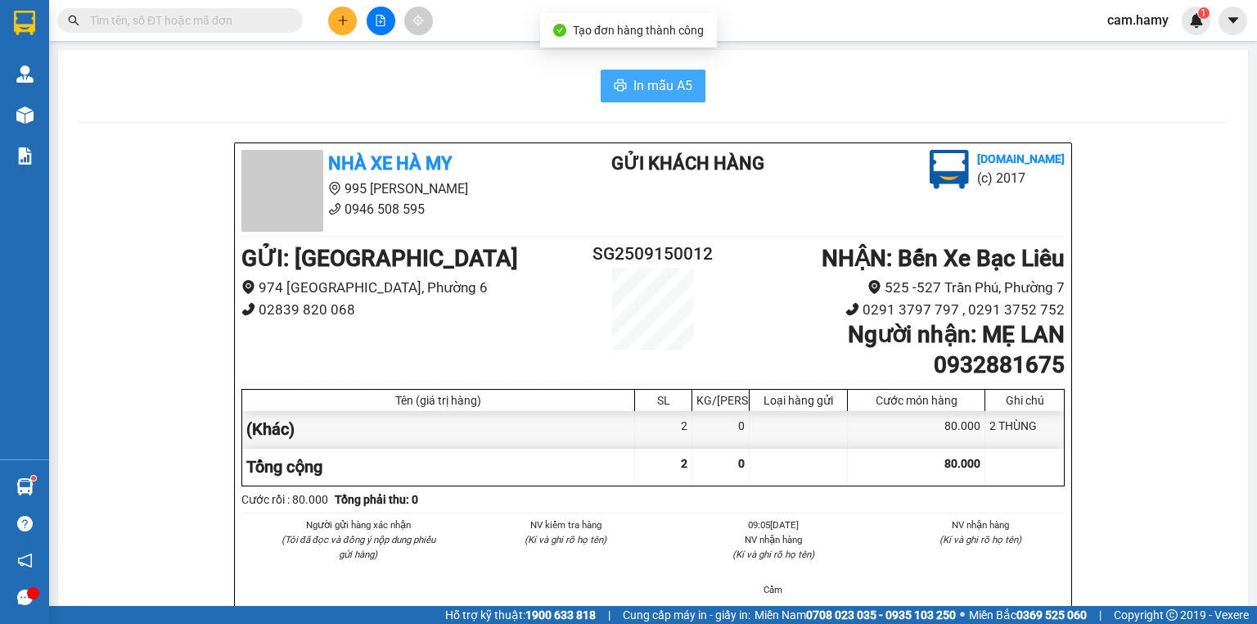
click at [643, 89] on span "In mẫu A5" at bounding box center [662, 85] width 59 height 20
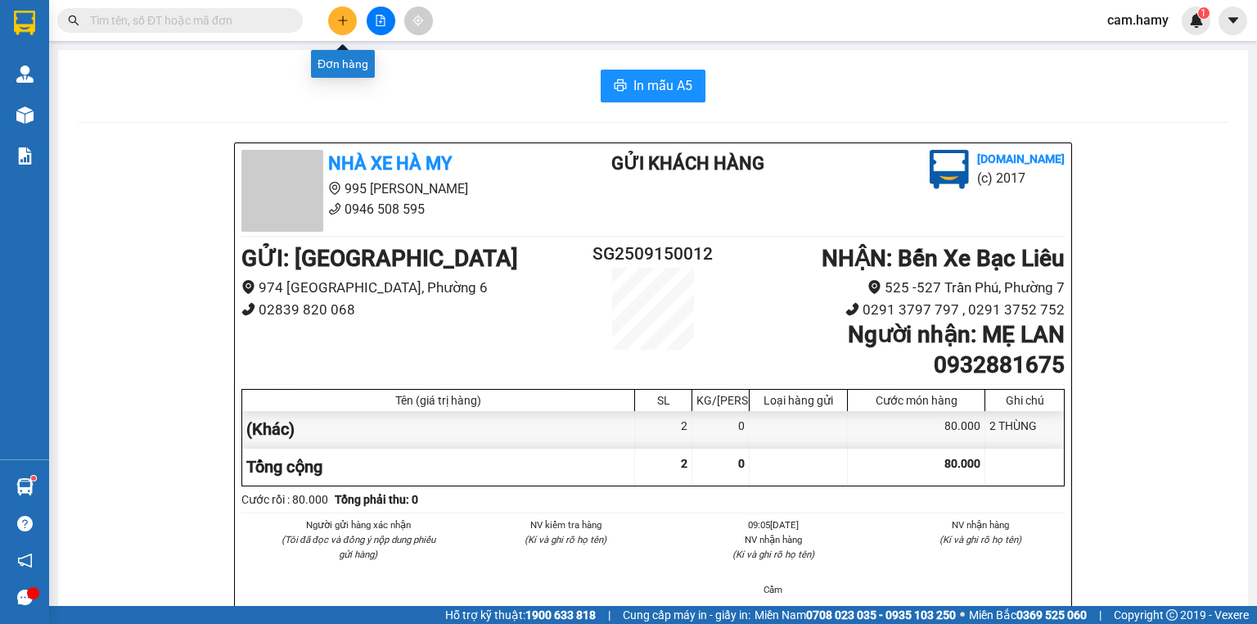
click at [335, 23] on button at bounding box center [342, 21] width 29 height 29
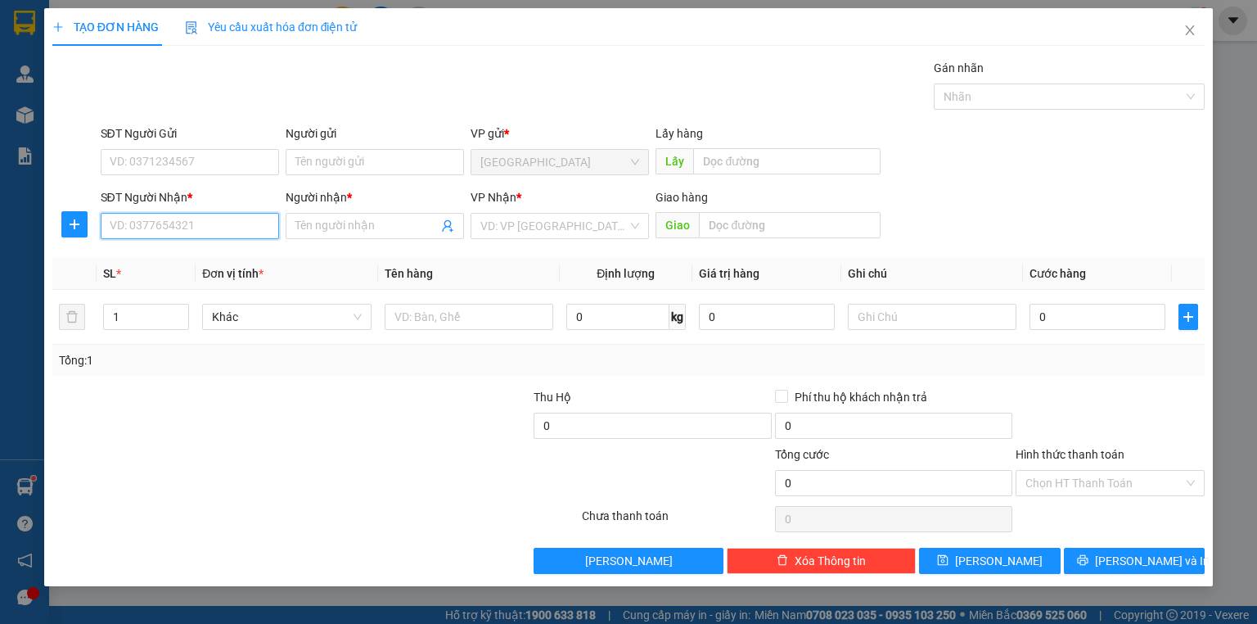
click at [242, 231] on input "SĐT Người Nhận *" at bounding box center [190, 226] width 178 height 26
type input "9"
click at [218, 260] on div "0961795842 - THẮNG" at bounding box center [189, 258] width 159 height 18
type input "0961795842"
type input "THẮNG"
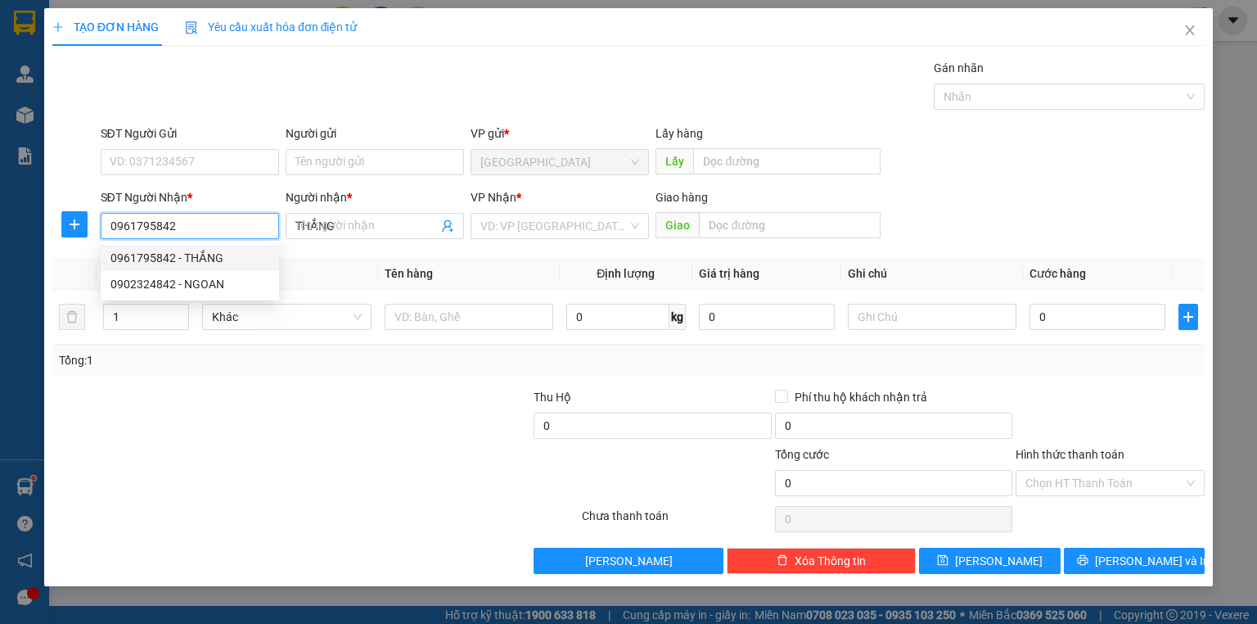
type input "60.000"
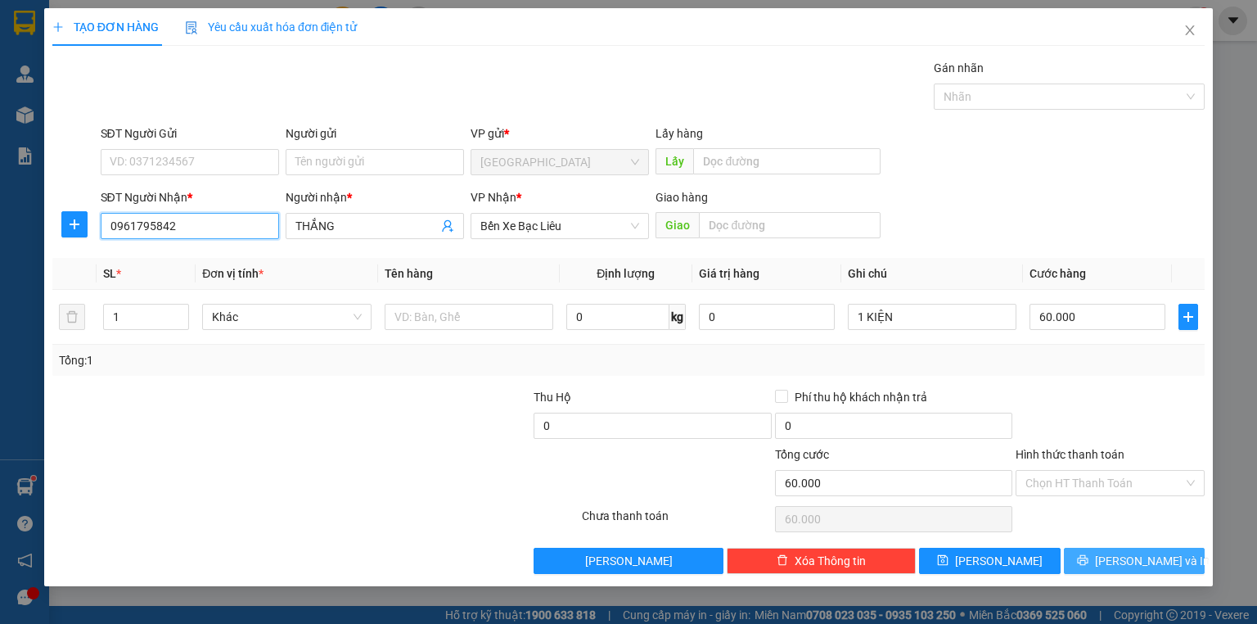
type input "0961795842"
click at [1132, 553] on span "[PERSON_NAME] và In" at bounding box center [1152, 561] width 115 height 18
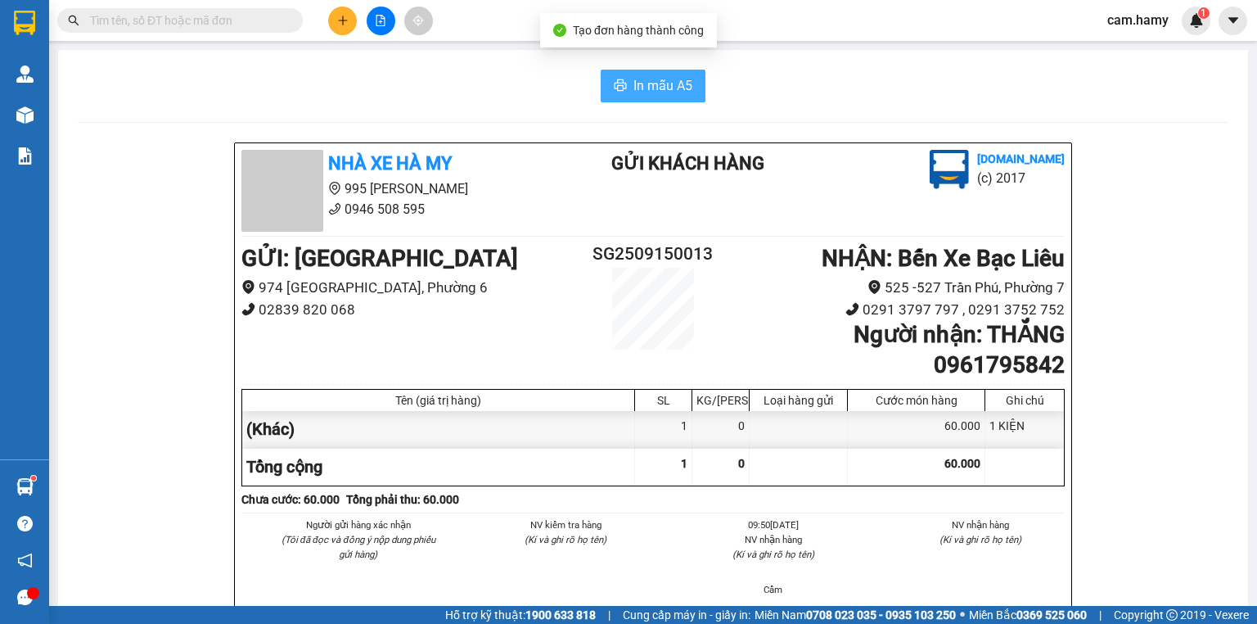
click at [653, 81] on span "In mẫu A5" at bounding box center [662, 85] width 59 height 20
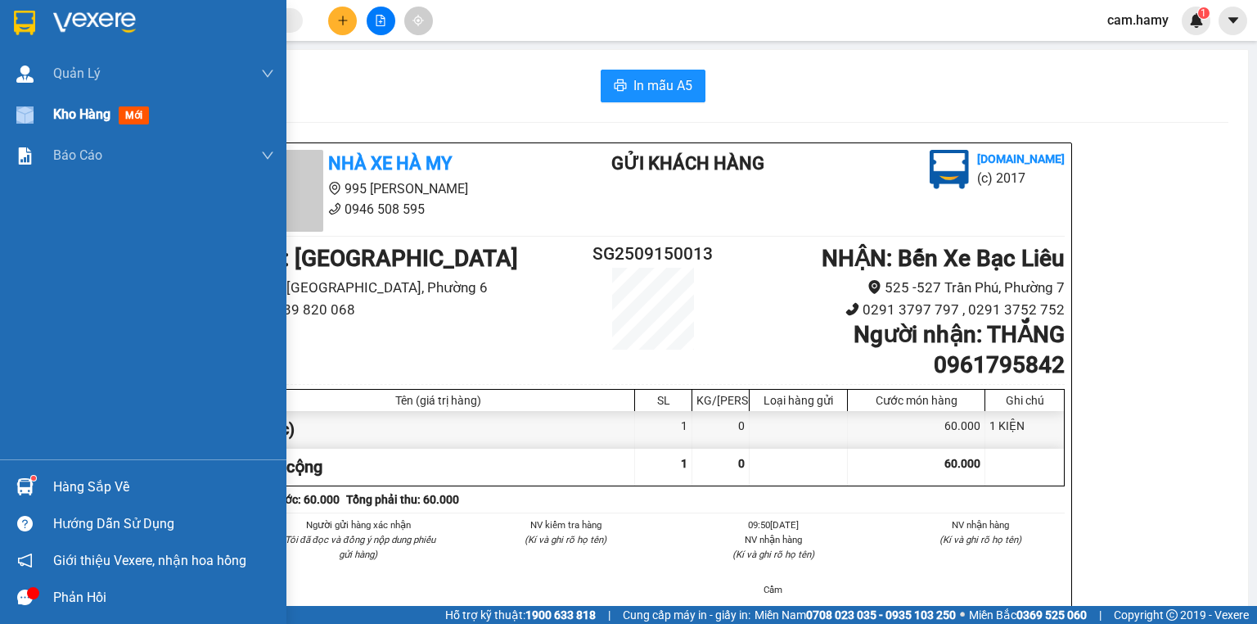
click at [53, 111] on div "Kho hàng mới" at bounding box center [143, 114] width 286 height 41
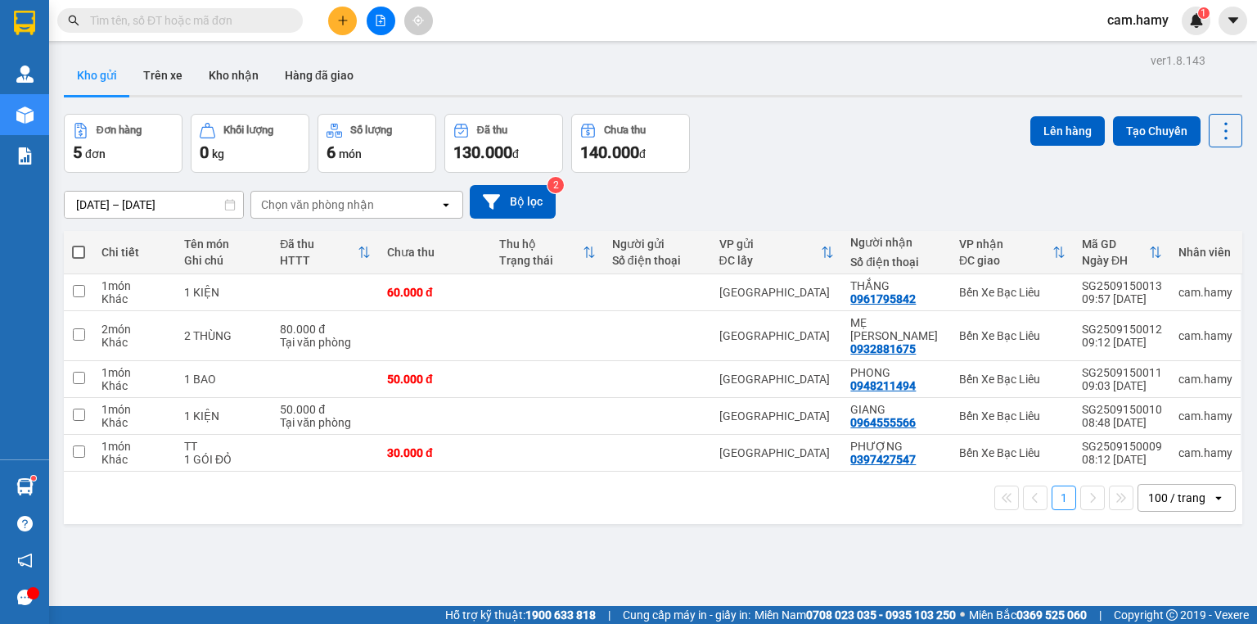
click at [72, 250] on th at bounding box center [78, 252] width 29 height 43
click at [80, 247] on span at bounding box center [78, 251] width 13 height 13
click at [79, 244] on input "checkbox" at bounding box center [79, 244] width 0 height 0
checkbox input "true"
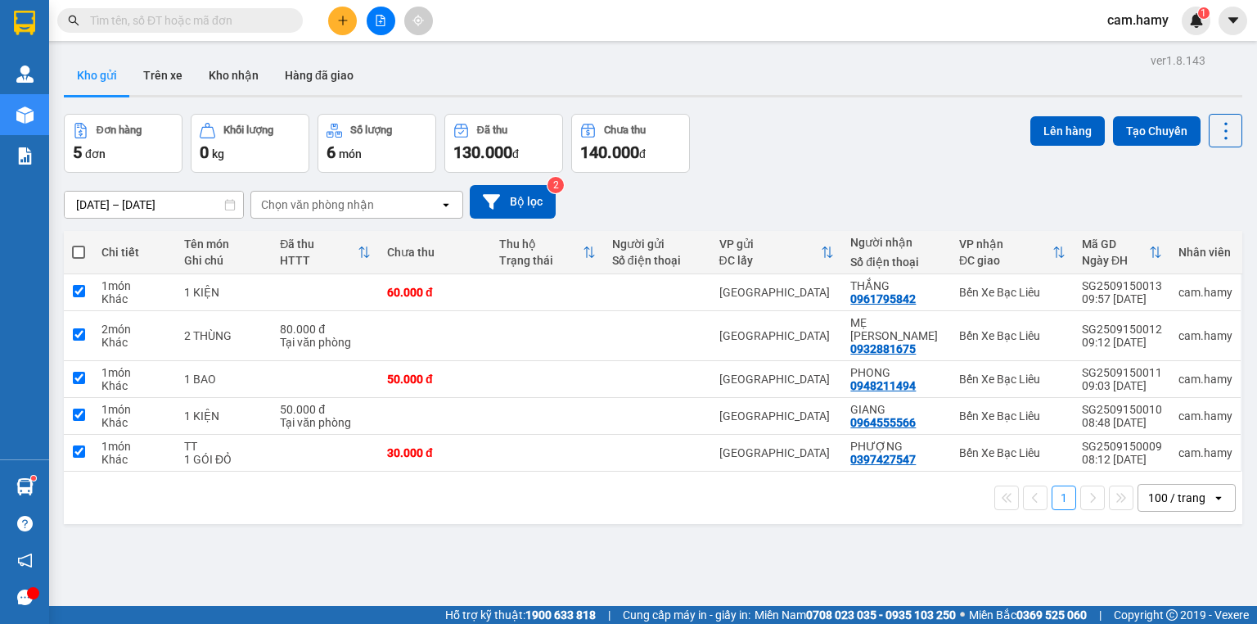
checkbox input "true"
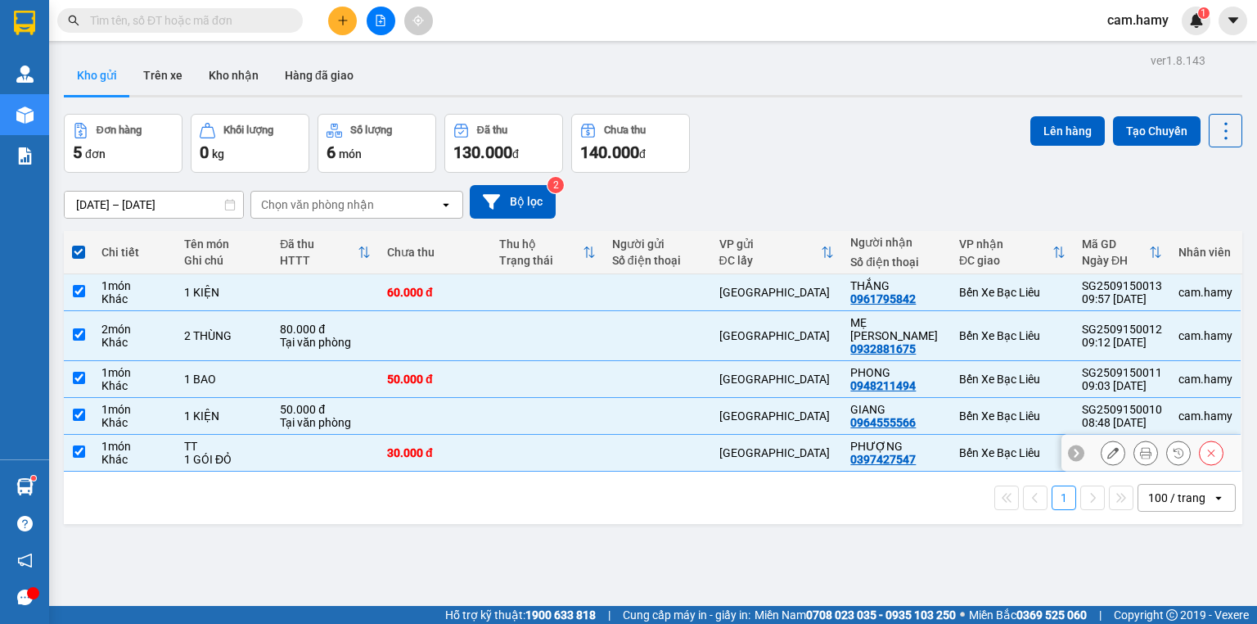
click at [78, 445] on input "checkbox" at bounding box center [79, 451] width 12 height 12
checkbox input "false"
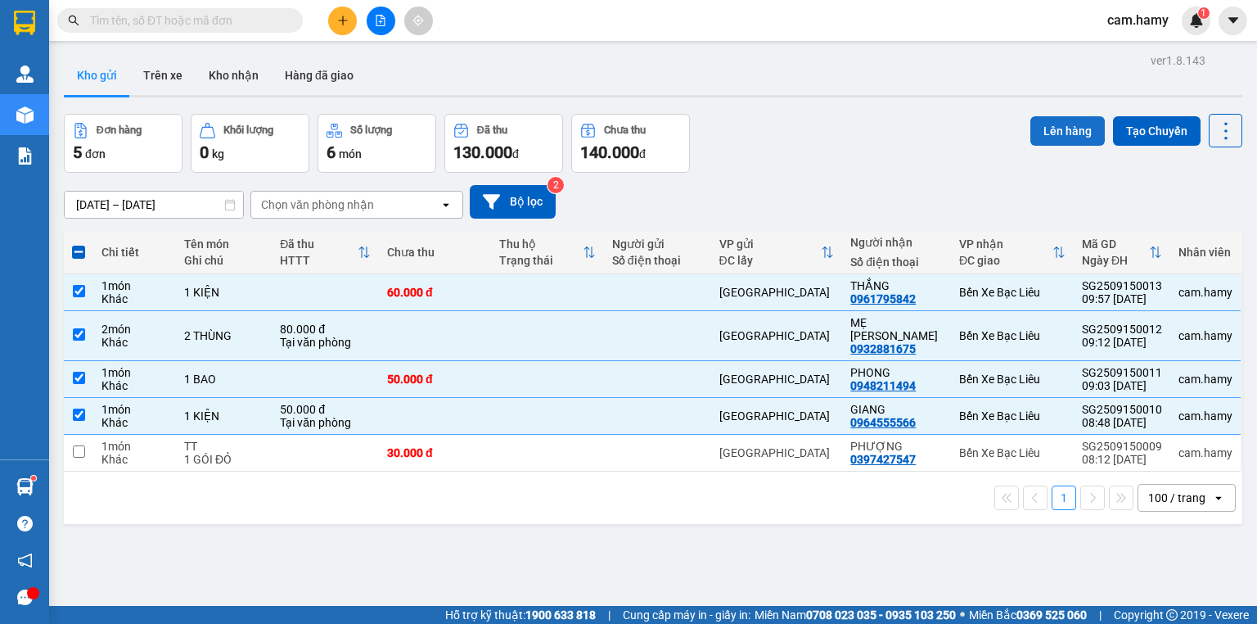
click at [1059, 131] on button "Lên hàng" at bounding box center [1067, 130] width 74 height 29
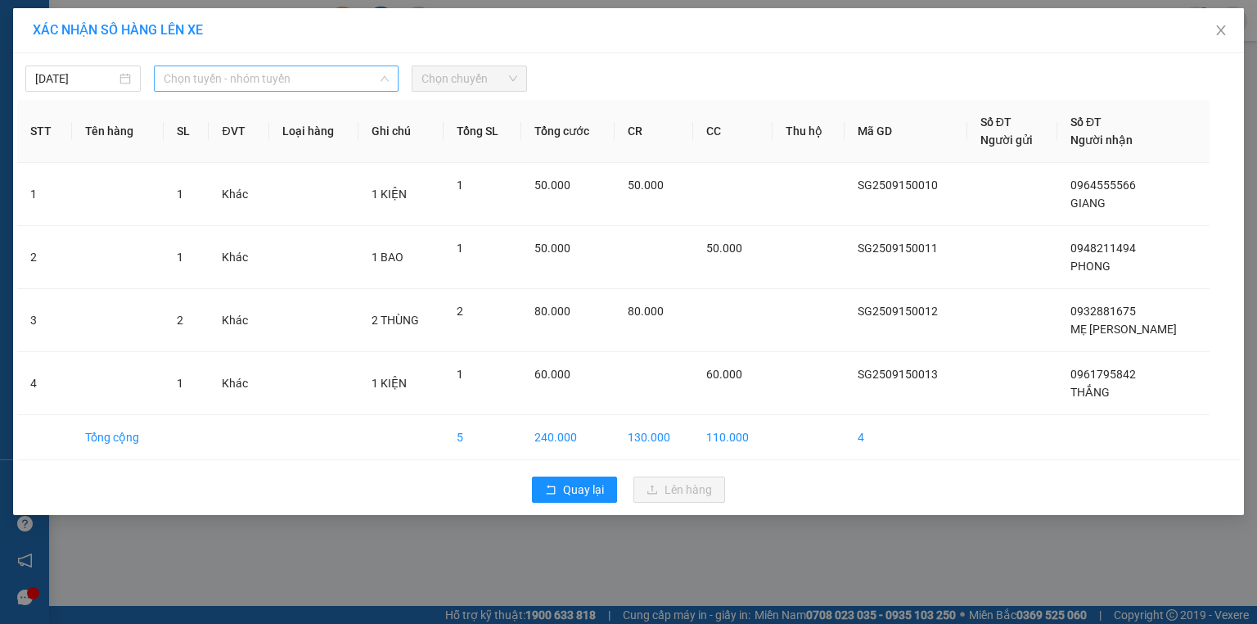
click at [264, 82] on span "Chọn tuyến - nhóm tuyến" at bounding box center [276, 78] width 225 height 25
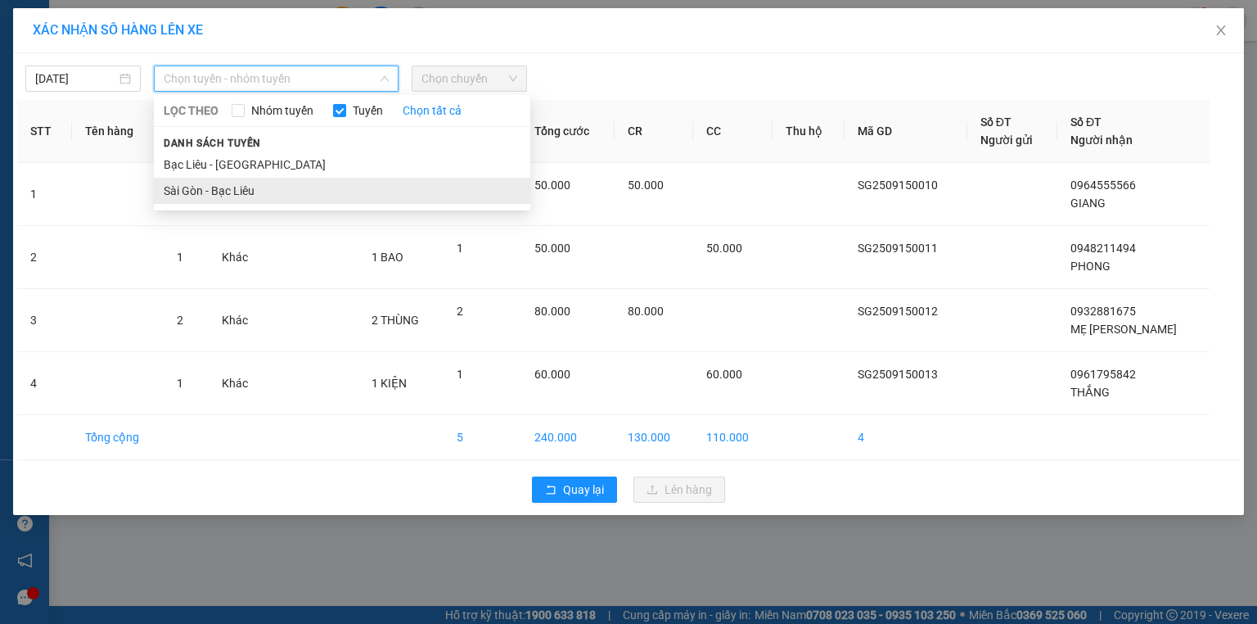
click at [257, 198] on li "Sài Gòn - Bạc Liêu" at bounding box center [342, 191] width 376 height 26
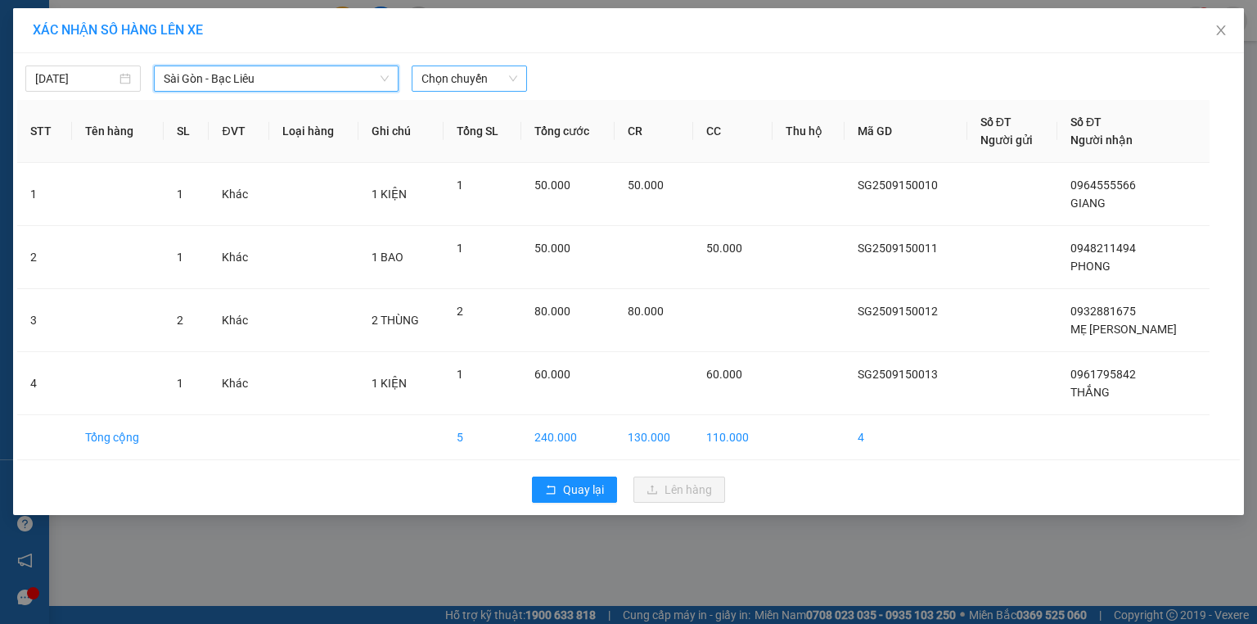
click at [468, 79] on span "Chọn chuyến" at bounding box center [469, 78] width 96 height 25
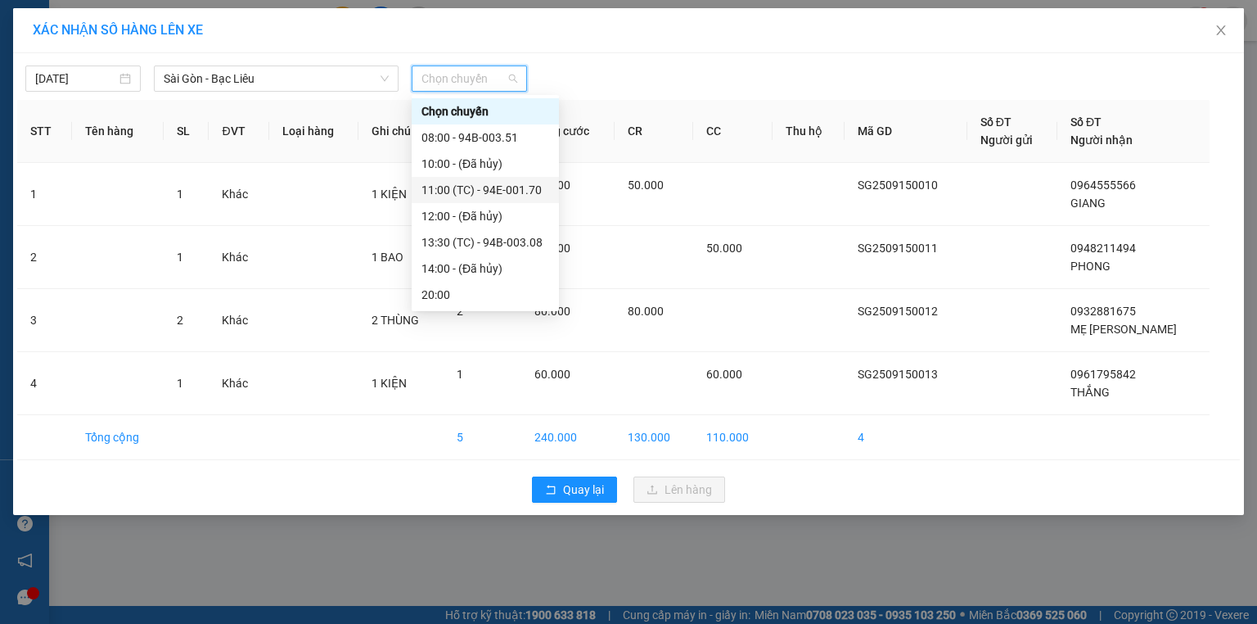
click at [520, 191] on div "11:00 (TC) - 94E-001.70" at bounding box center [485, 190] width 128 height 18
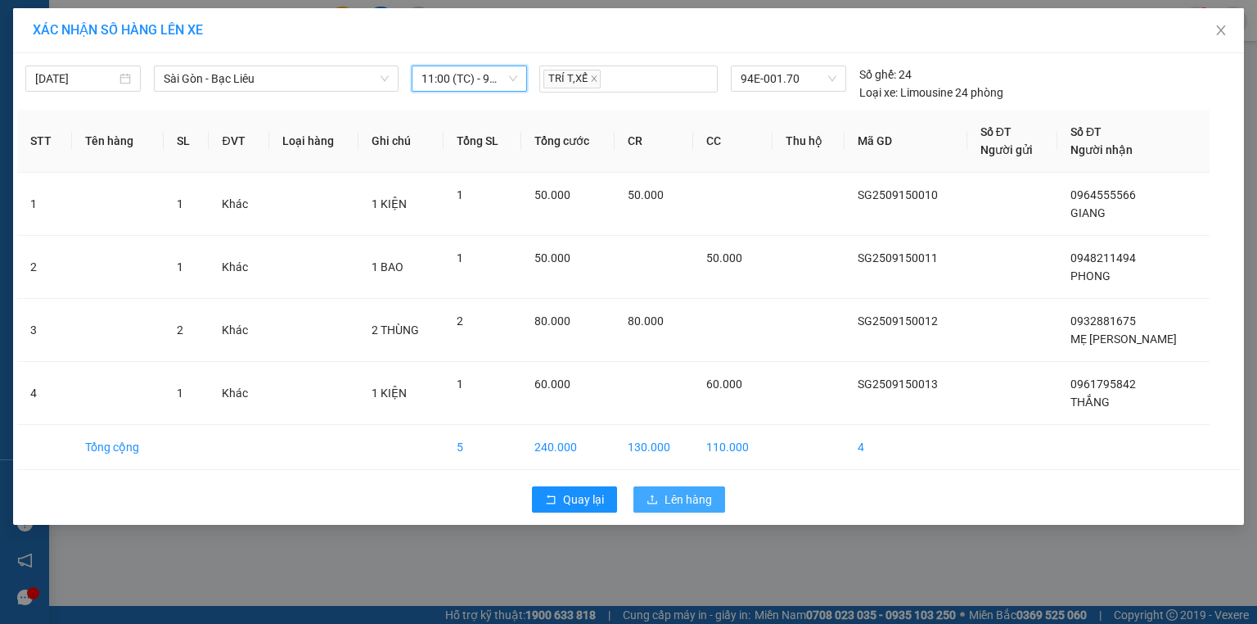
click at [691, 496] on span "Lên hàng" at bounding box center [687, 499] width 47 height 18
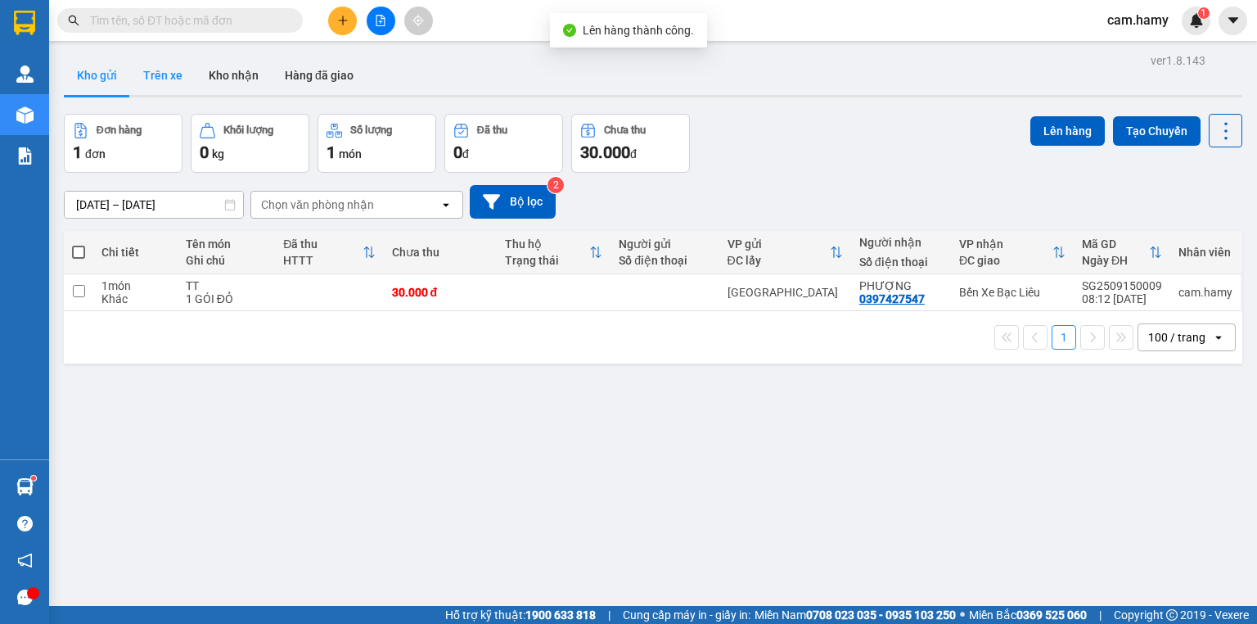
click at [164, 79] on button "Trên xe" at bounding box center [162, 75] width 65 height 39
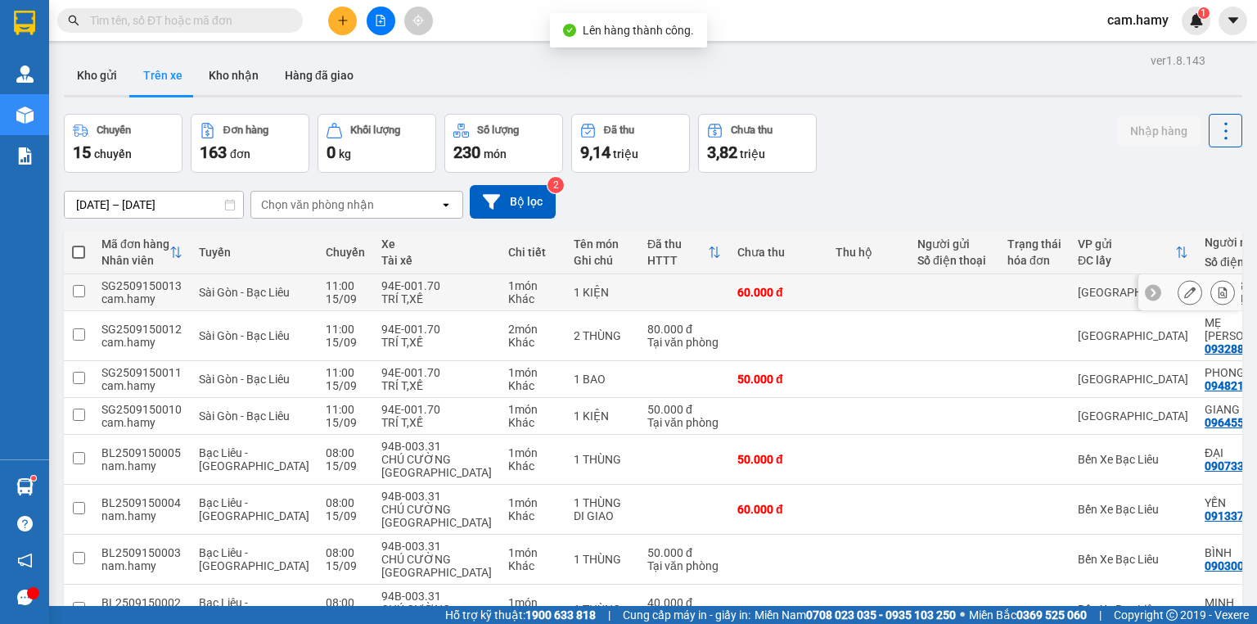
click at [1217, 290] on icon at bounding box center [1222, 291] width 11 height 11
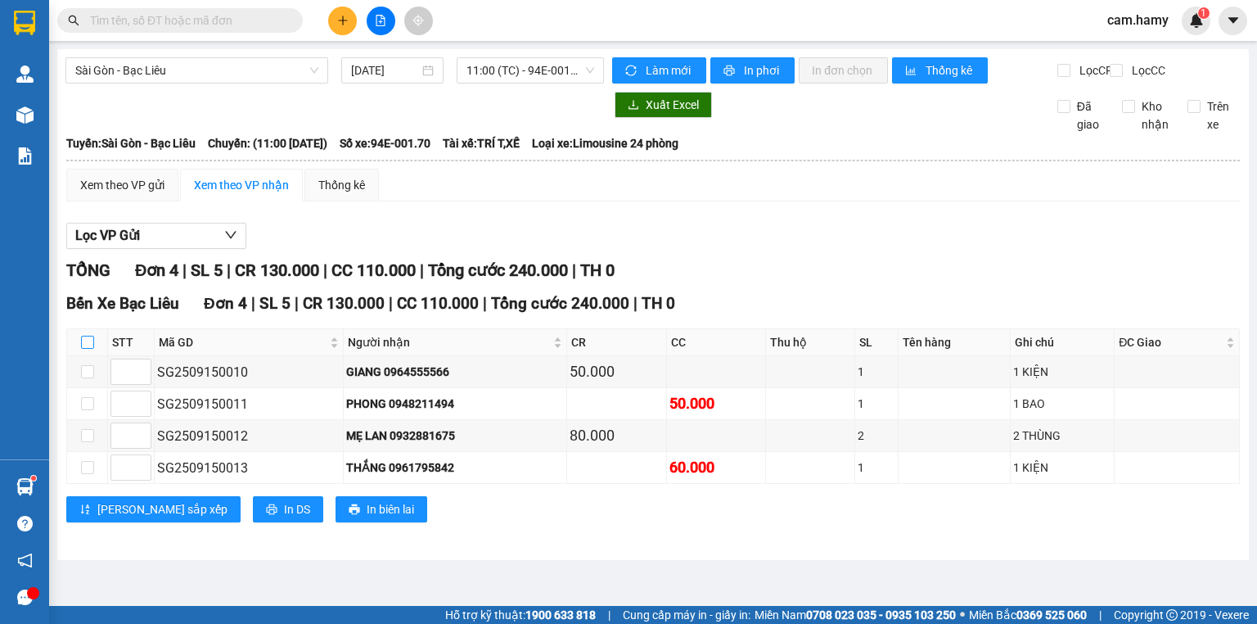
click at [87, 349] on input "checkbox" at bounding box center [87, 342] width 13 height 13
checkbox input "true"
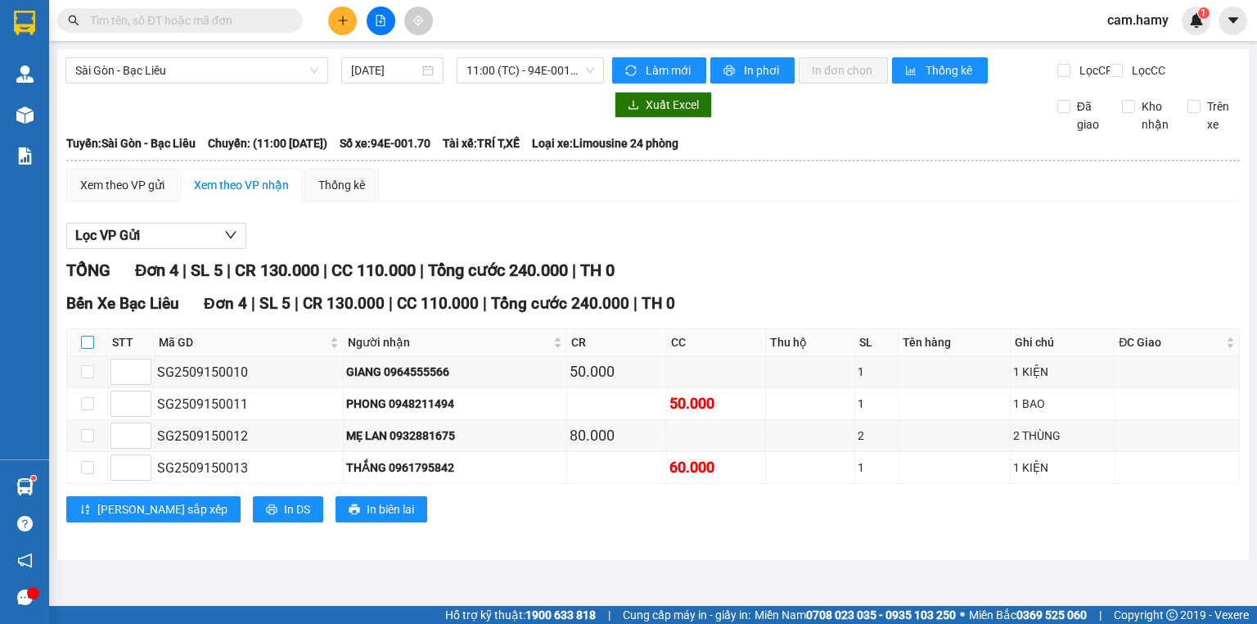
checkbox input "true"
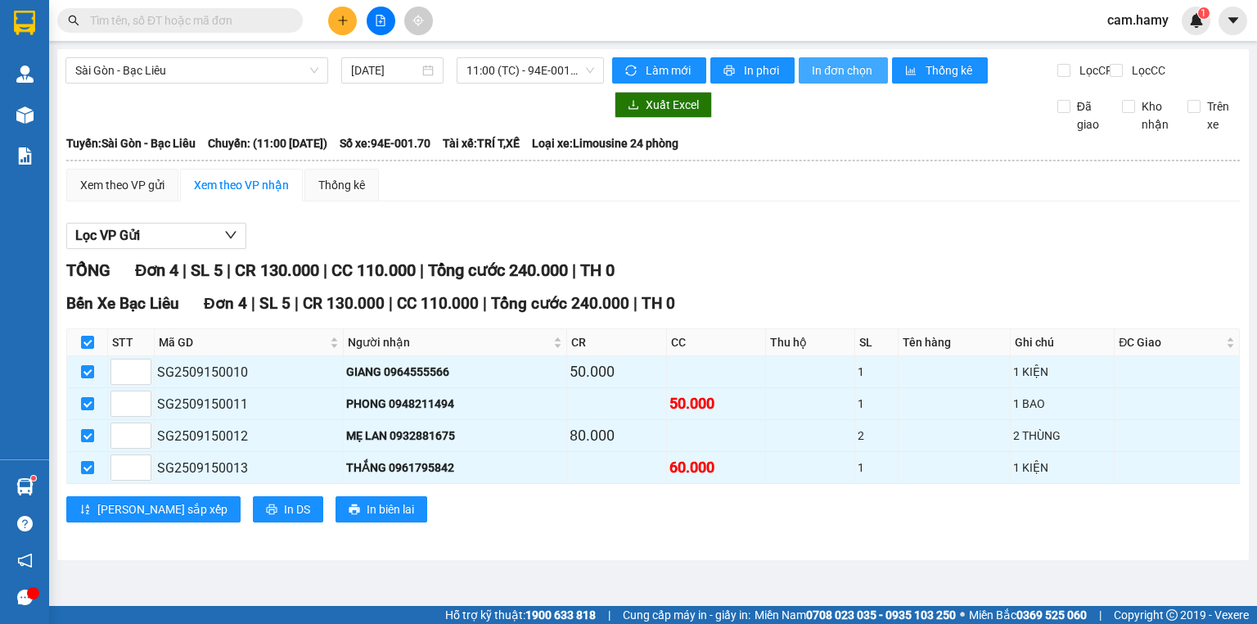
click at [841, 68] on span "In đơn chọn" at bounding box center [843, 70] width 63 height 18
click at [336, 31] on button at bounding box center [342, 21] width 29 height 29
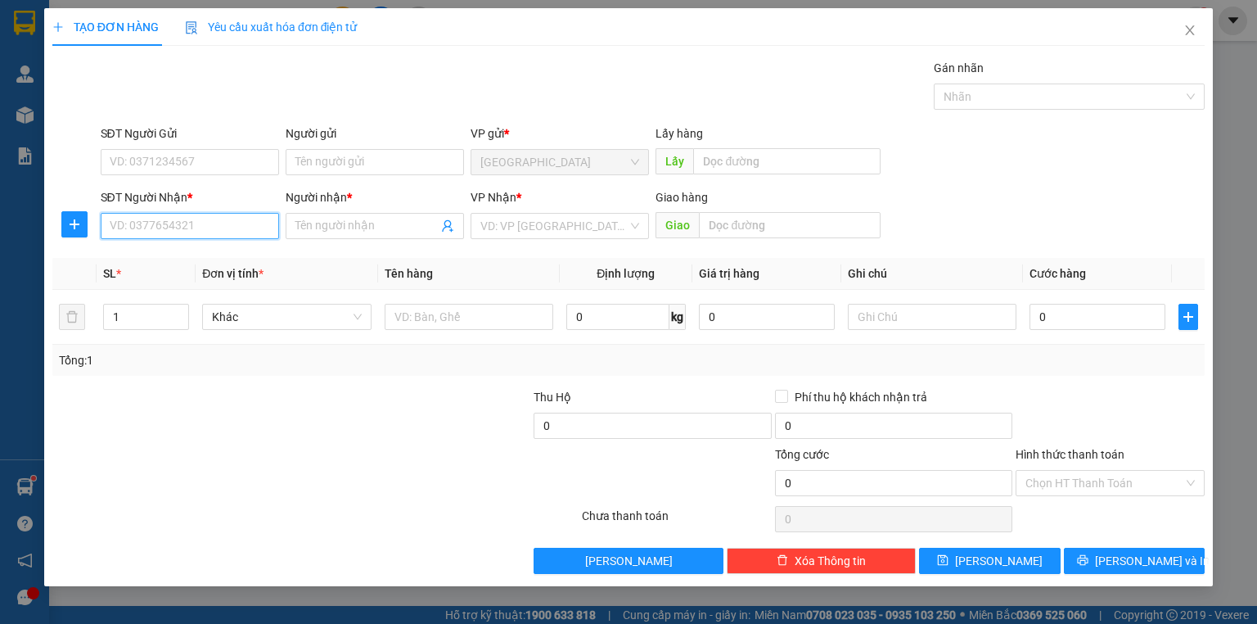
click at [232, 221] on input "SĐT Người Nhận *" at bounding box center [190, 226] width 178 height 26
click at [203, 264] on div "0945835010 - ÚT HIỀN" at bounding box center [189, 258] width 159 height 18
type input "0945835010"
type input "ÚT HIỀN"
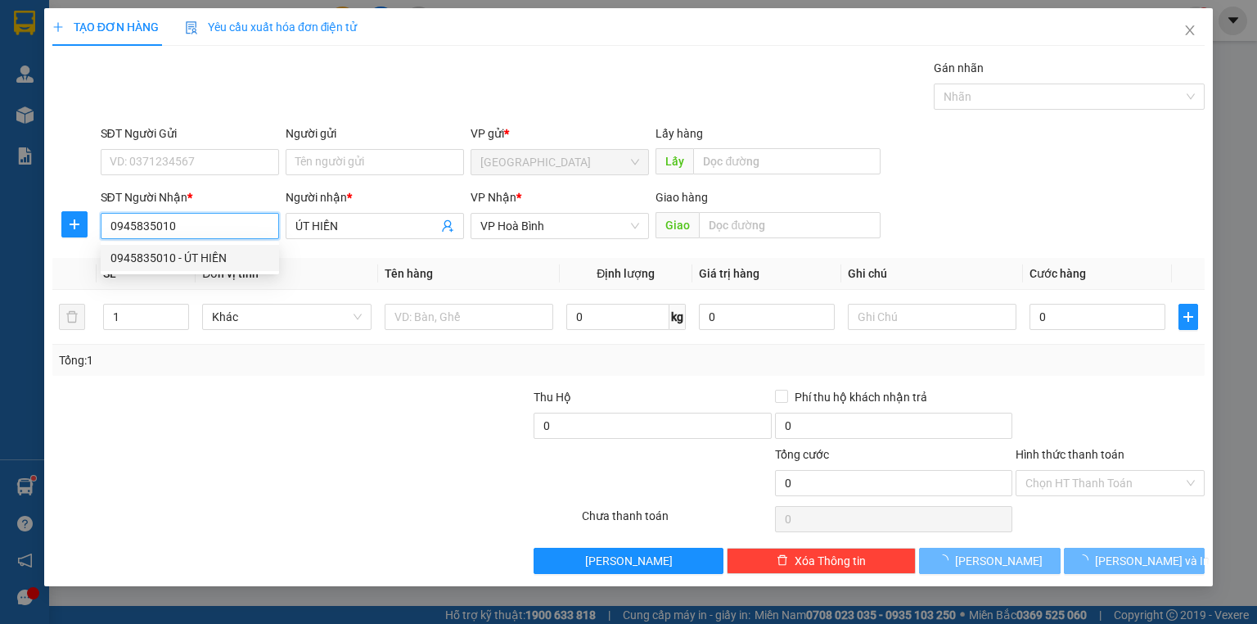
type input "70.000"
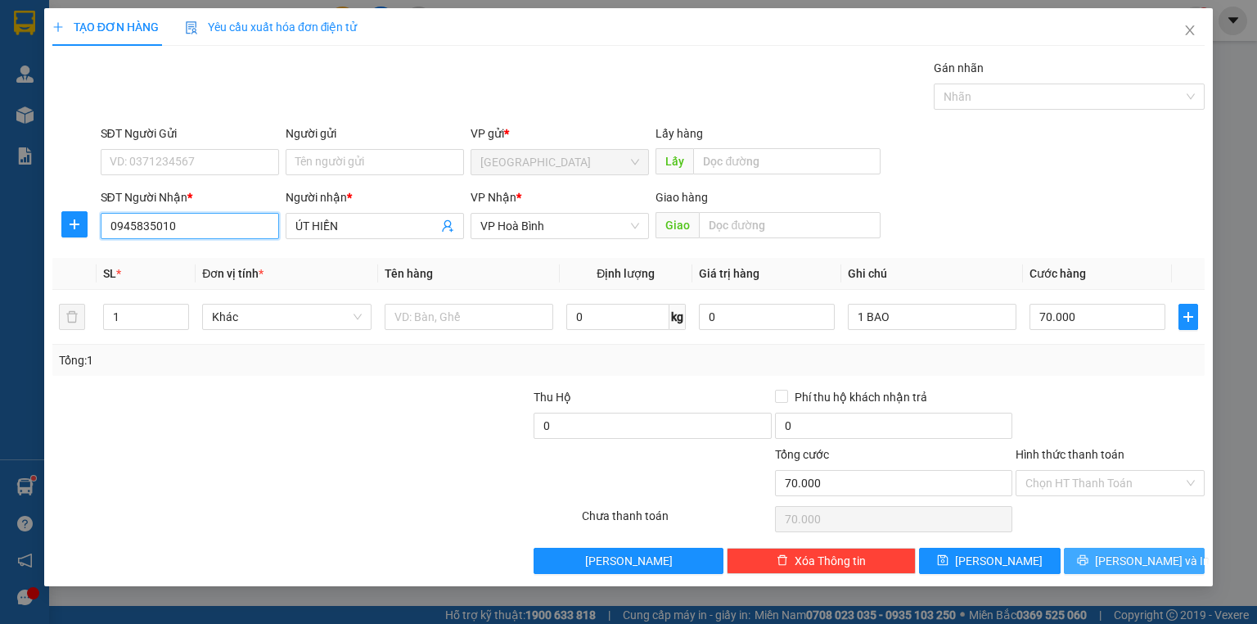
type input "0945835010"
click at [1127, 560] on span "[PERSON_NAME] và In" at bounding box center [1152, 561] width 115 height 18
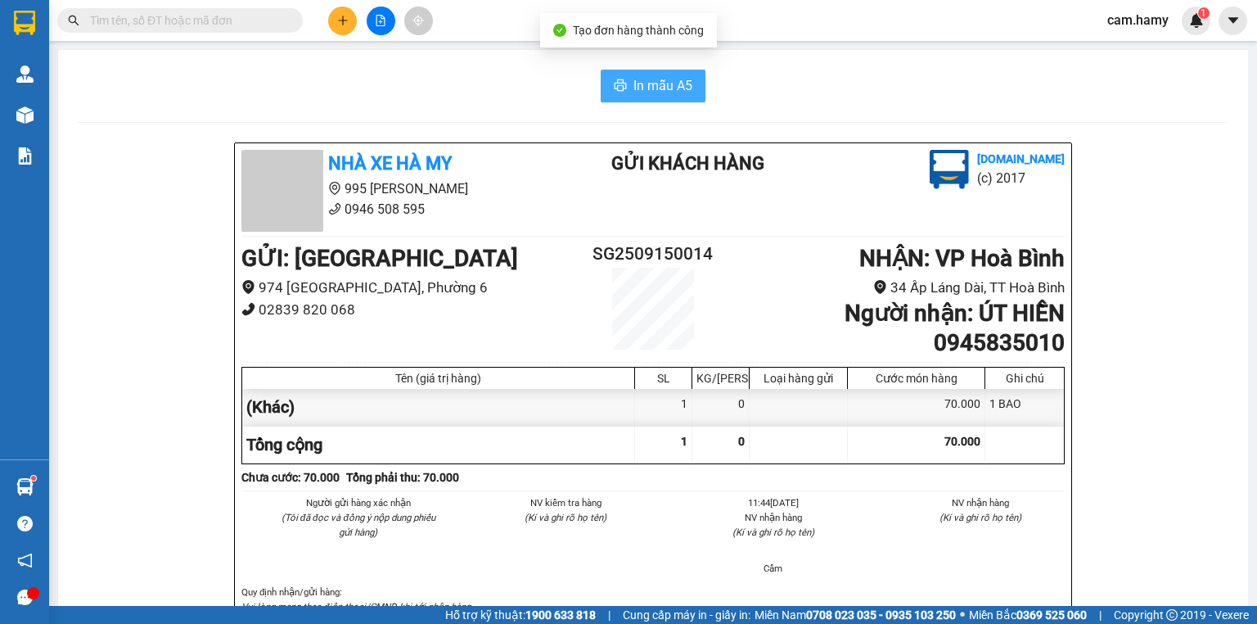
click at [645, 79] on span "In mẫu A5" at bounding box center [662, 85] width 59 height 20
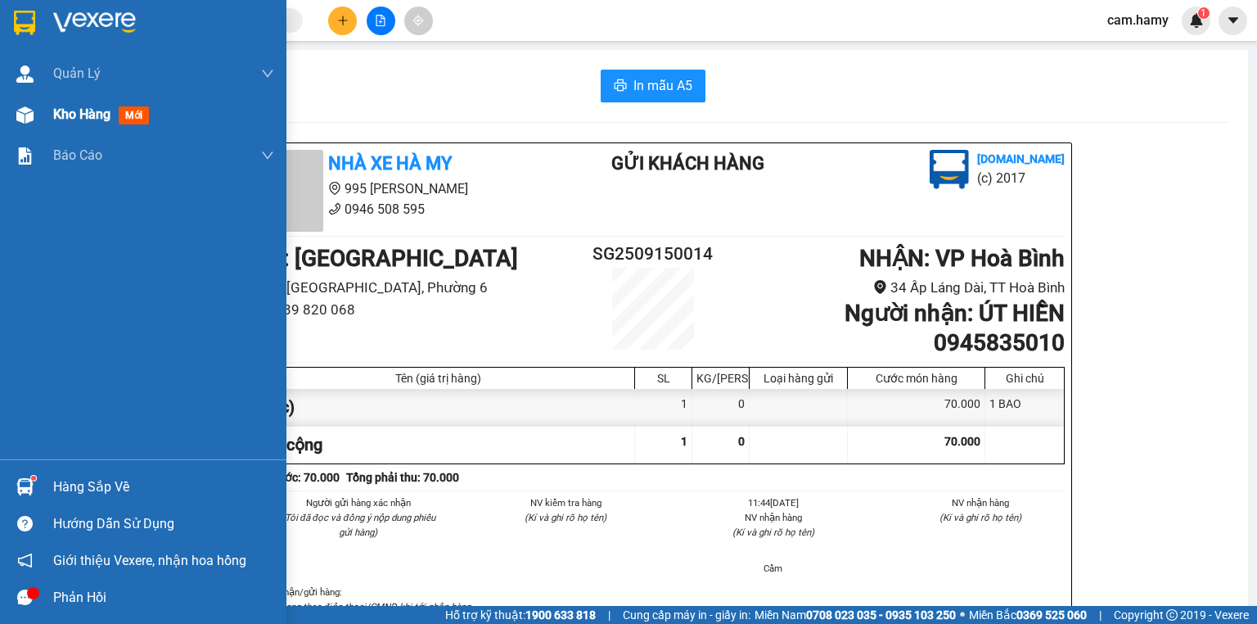
click at [35, 110] on div at bounding box center [25, 115] width 29 height 29
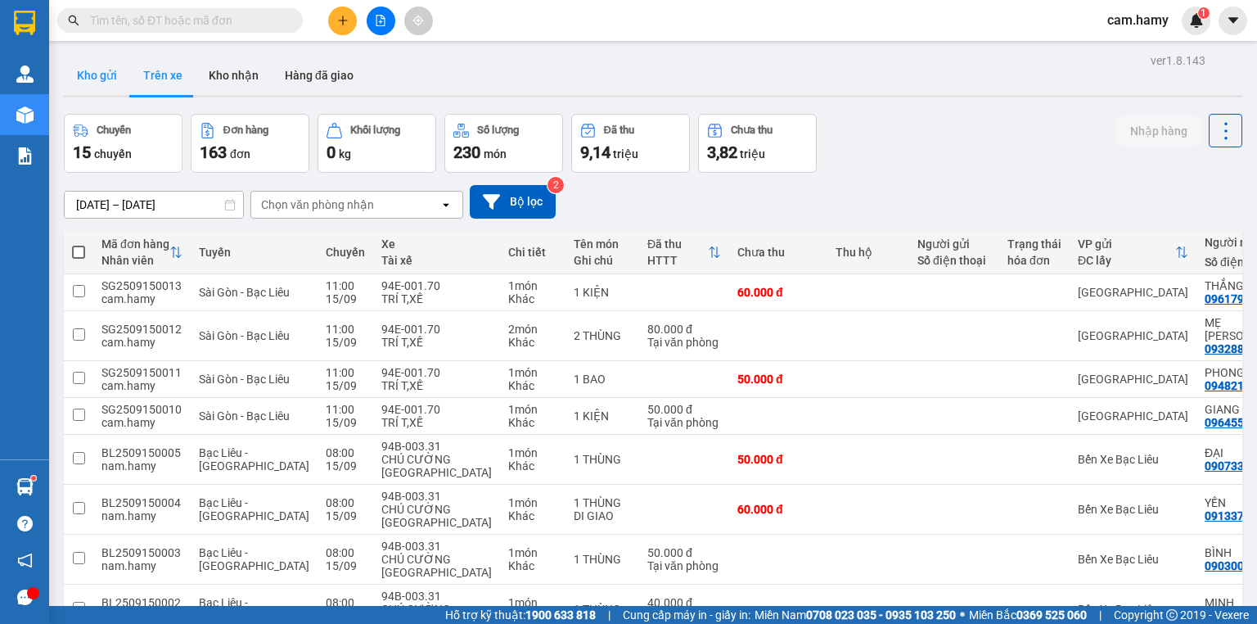
click at [85, 73] on button "Kho gửi" at bounding box center [97, 75] width 66 height 39
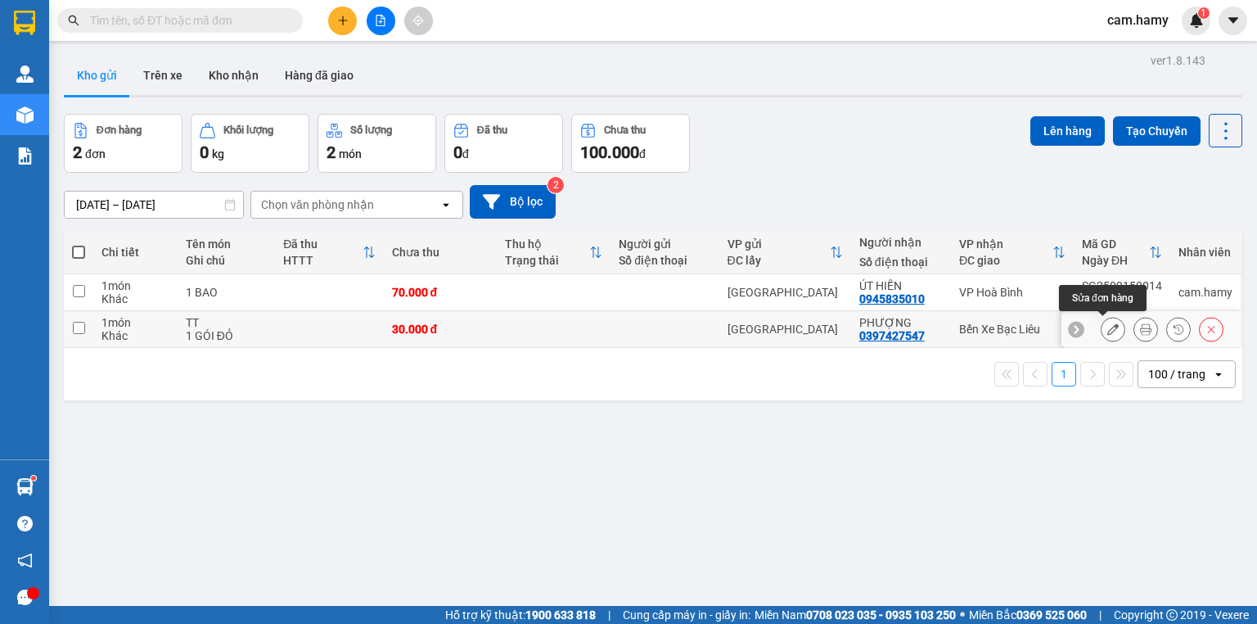
click at [1107, 324] on icon at bounding box center [1112, 328] width 11 height 11
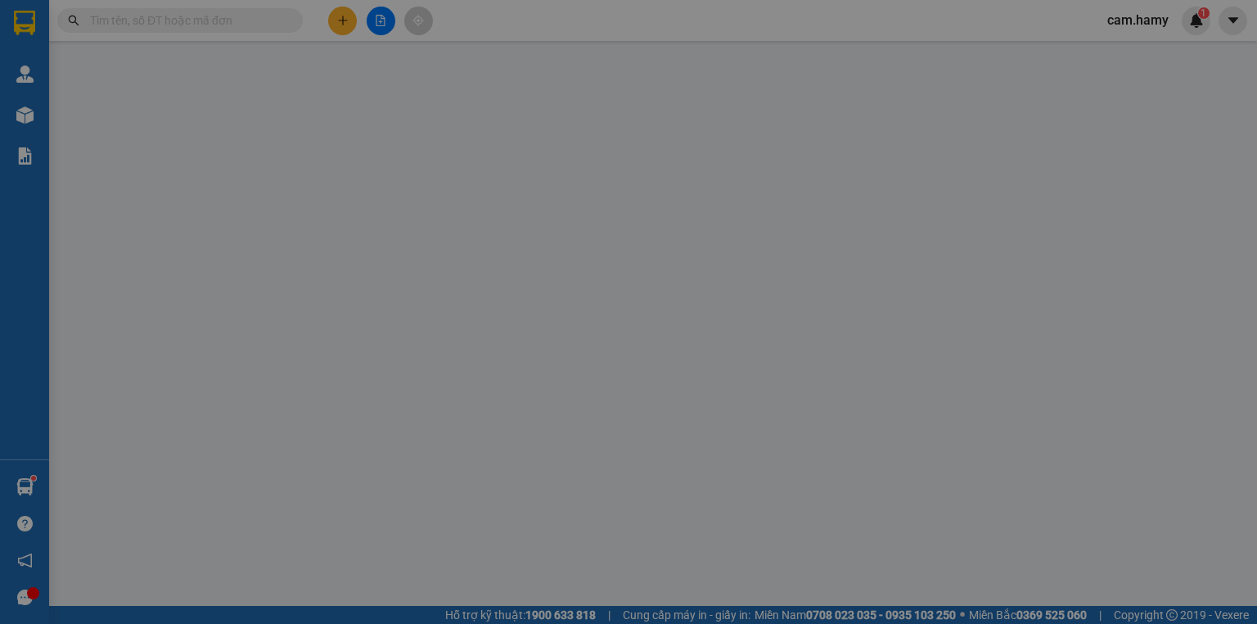
type input "0397427547"
type input "PHƯỢNG"
type input "30.000"
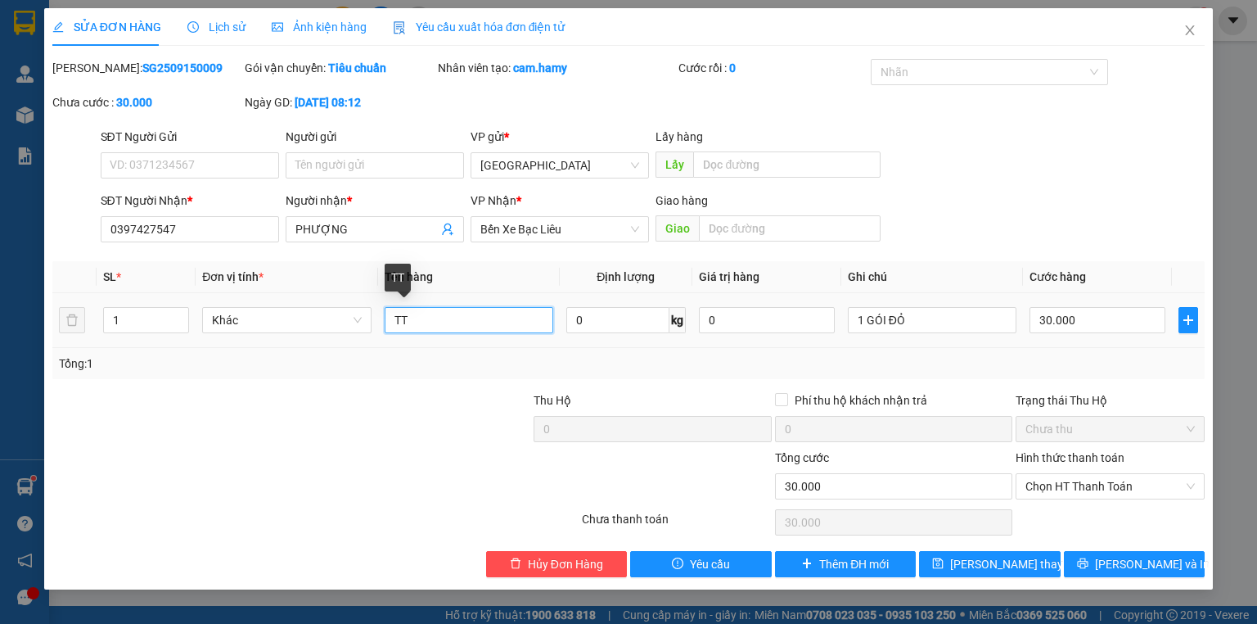
click at [391, 318] on input "TT" at bounding box center [469, 320] width 169 height 26
click at [413, 321] on input "(TT" at bounding box center [469, 320] width 169 height 26
type input "(TT)"
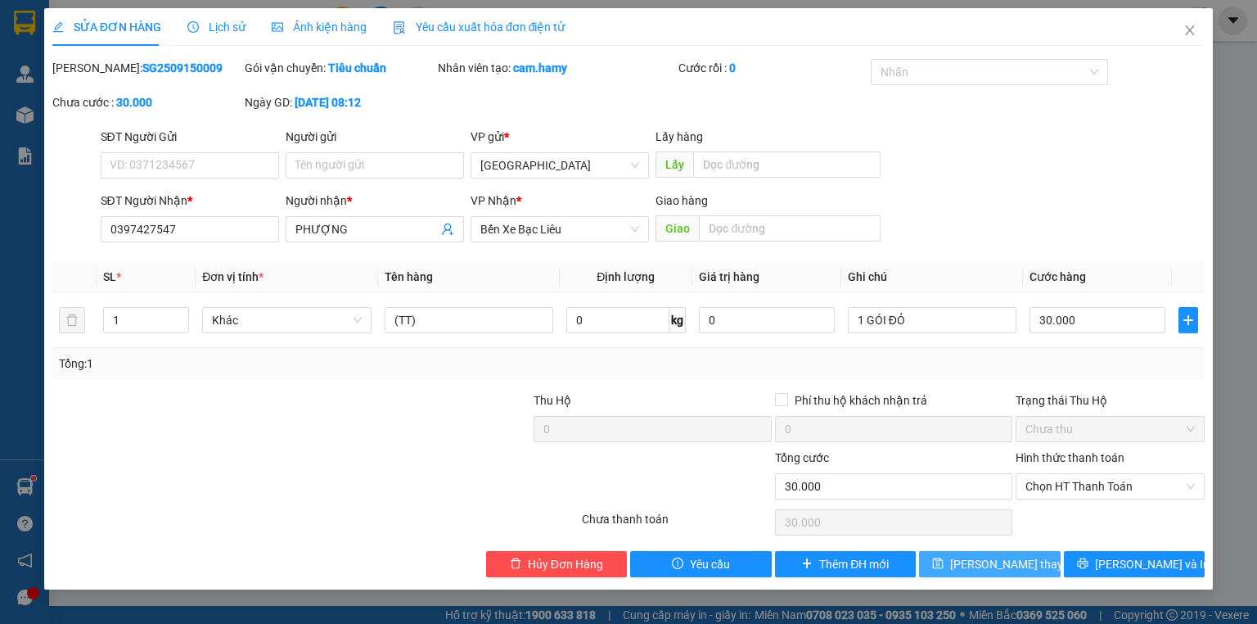
click at [968, 555] on span "[PERSON_NAME] thay đổi" at bounding box center [1015, 564] width 131 height 18
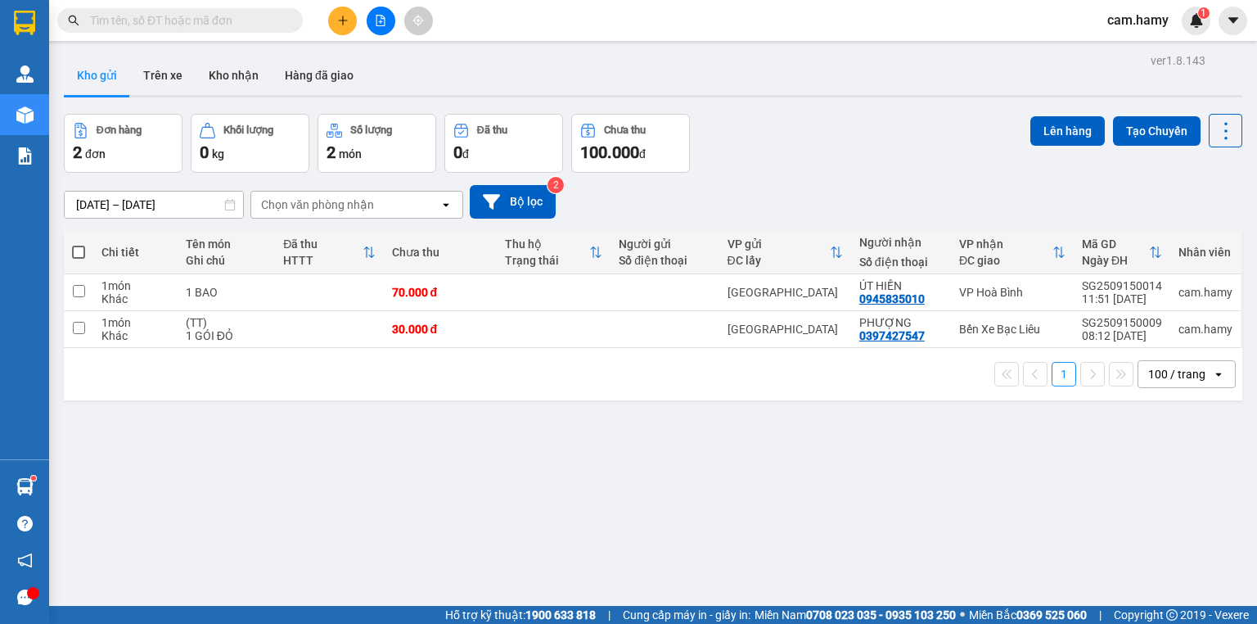
click at [344, 17] on icon "plus" at bounding box center [342, 20] width 11 height 11
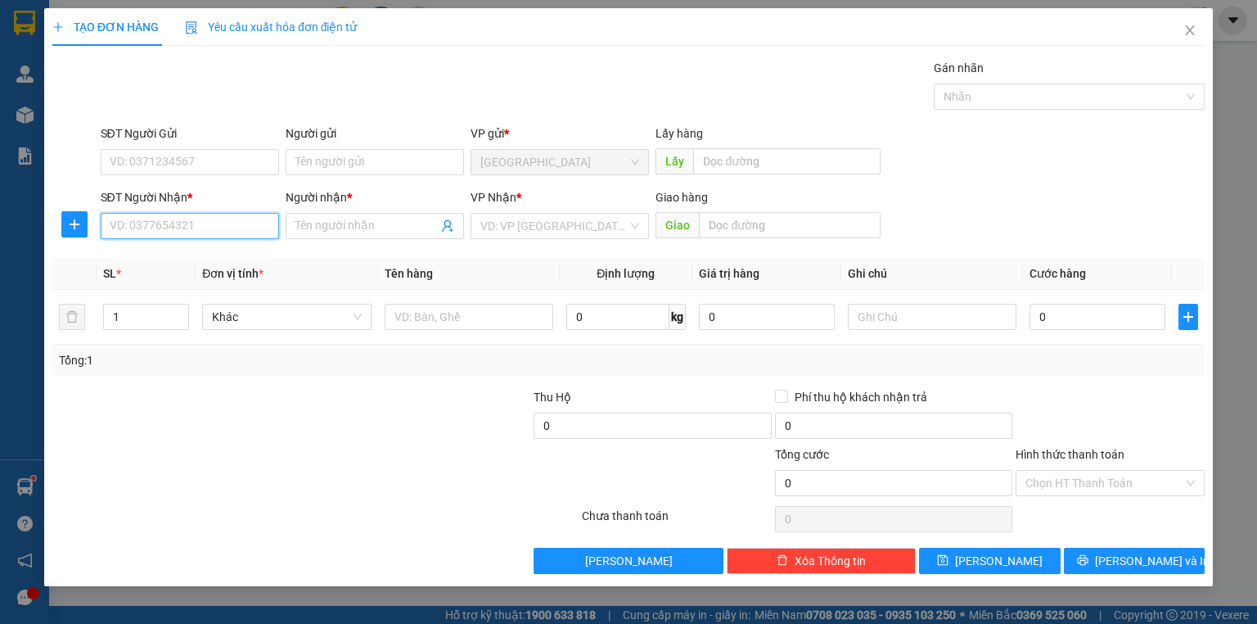
click at [209, 229] on input "SĐT Người Nhận *" at bounding box center [190, 226] width 178 height 26
click at [209, 228] on input "SĐT Người Nhận *" at bounding box center [190, 226] width 178 height 26
type input "0866373906"
click at [315, 228] on input "Người nhận *" at bounding box center [366, 226] width 142 height 18
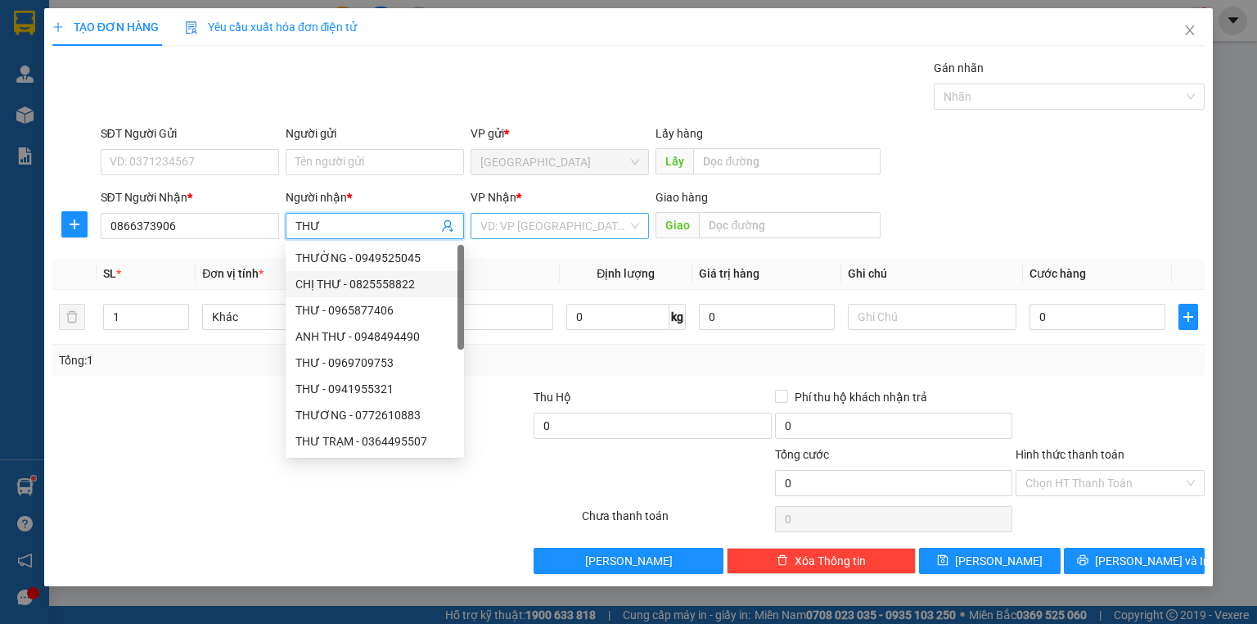
type input "THƯ"
click at [516, 228] on input "search" at bounding box center [553, 226] width 147 height 25
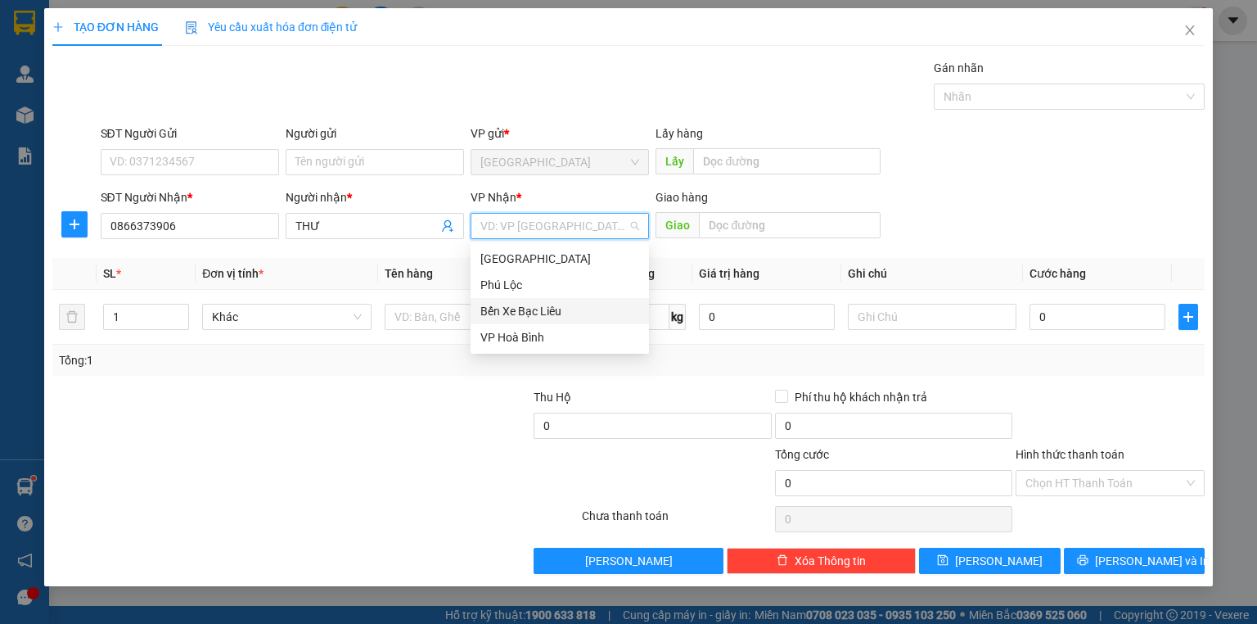
click at [534, 308] on div "Bến Xe Bạc Liêu" at bounding box center [559, 311] width 159 height 18
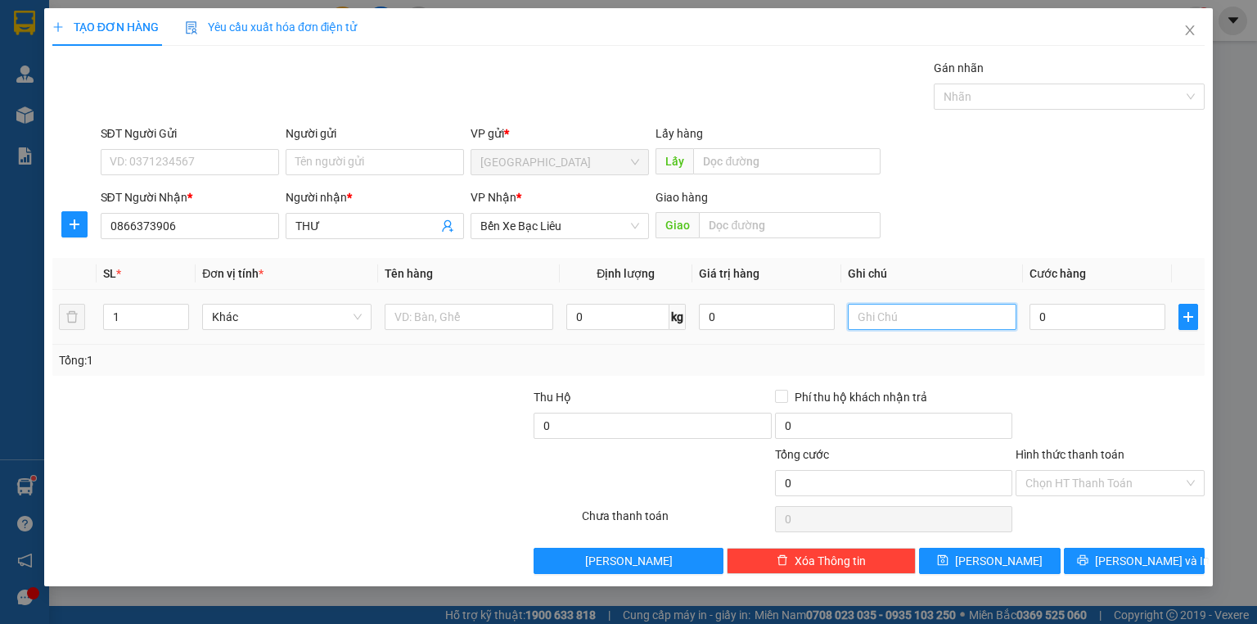
click at [880, 322] on input "text" at bounding box center [932, 317] width 169 height 26
click at [543, 220] on span "Bến Xe Bạc Liêu" at bounding box center [559, 226] width 159 height 25
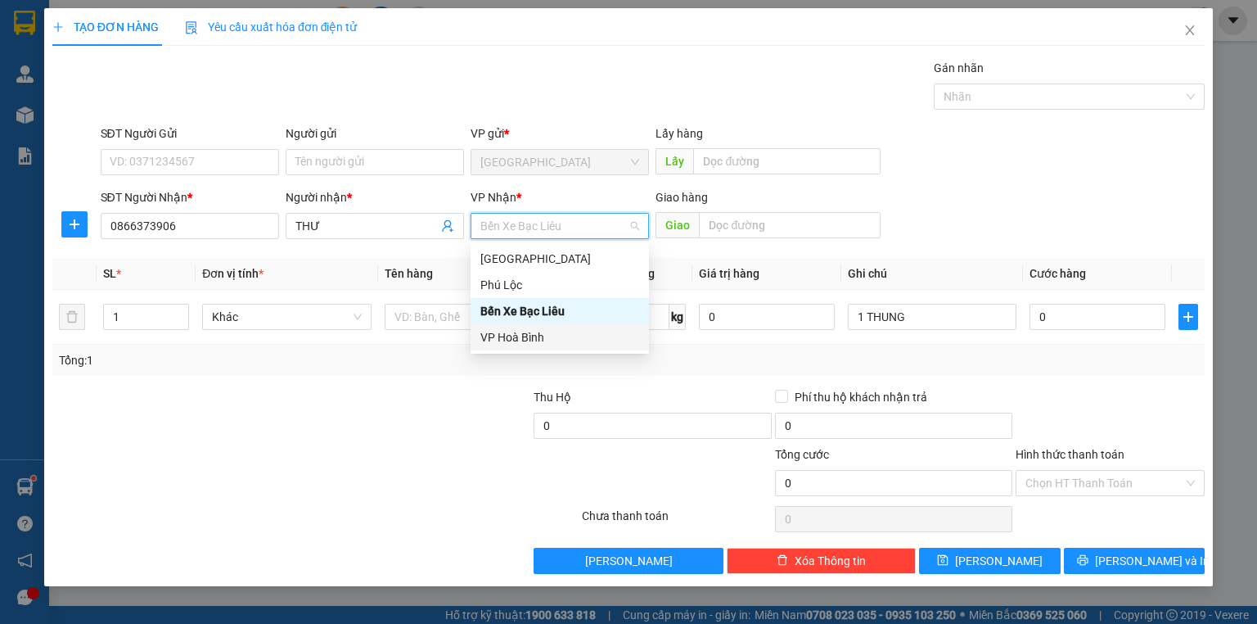
click at [529, 335] on div "VP Hoà Bình" at bounding box center [559, 337] width 159 height 18
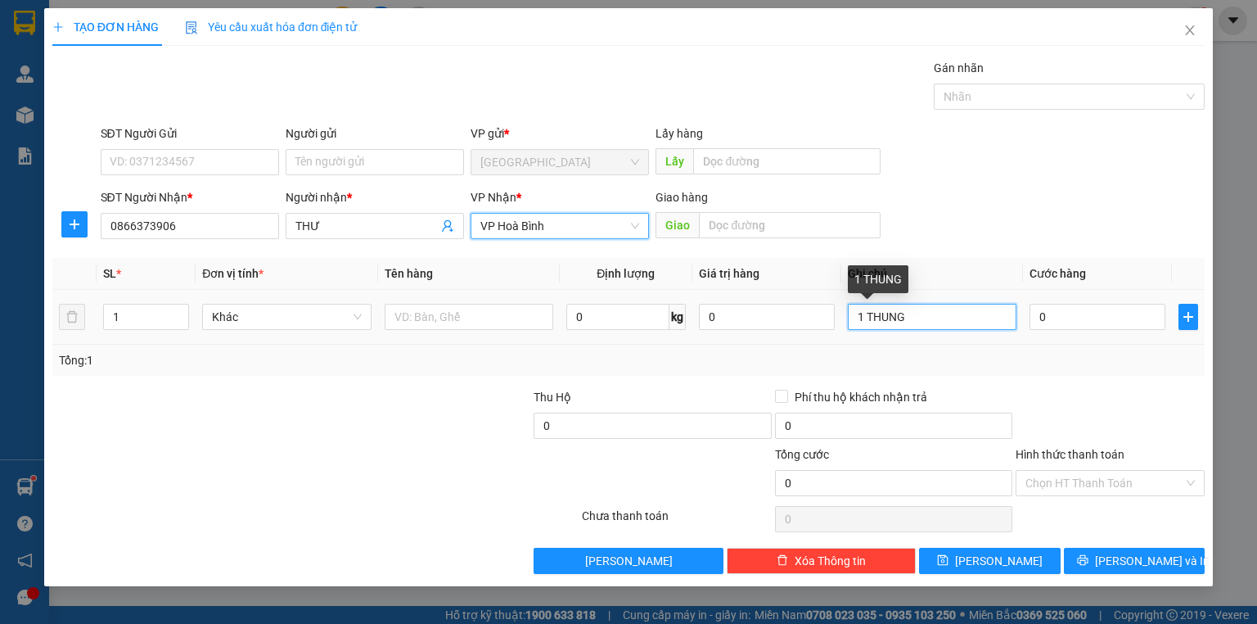
click at [911, 318] on input "1 THUNG" at bounding box center [932, 317] width 169 height 26
type input "1 THÙNG"
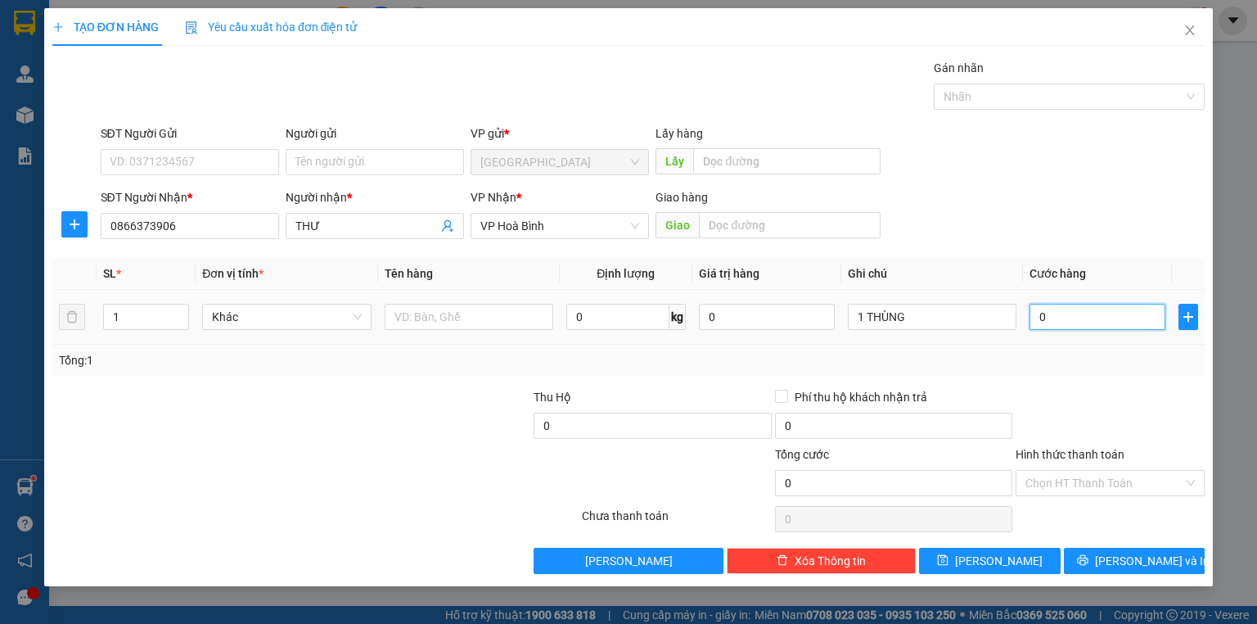
click at [1064, 321] on input "0" at bounding box center [1097, 317] width 136 height 26
type input "7"
type input "70"
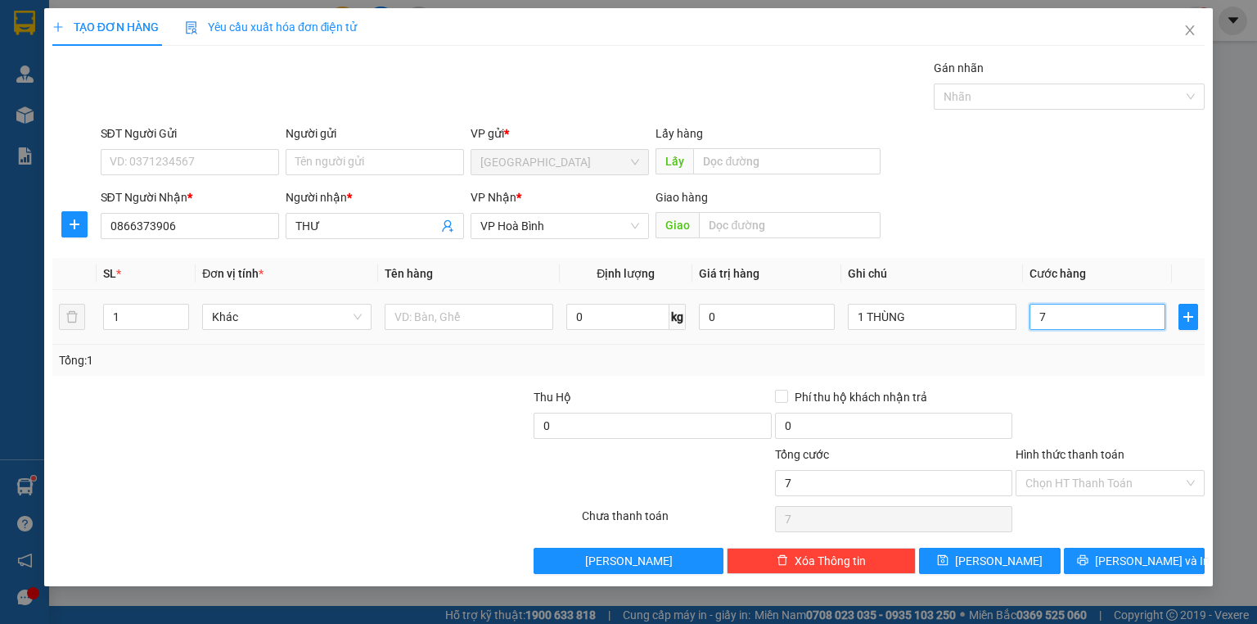
type input "70"
type input "70.000"
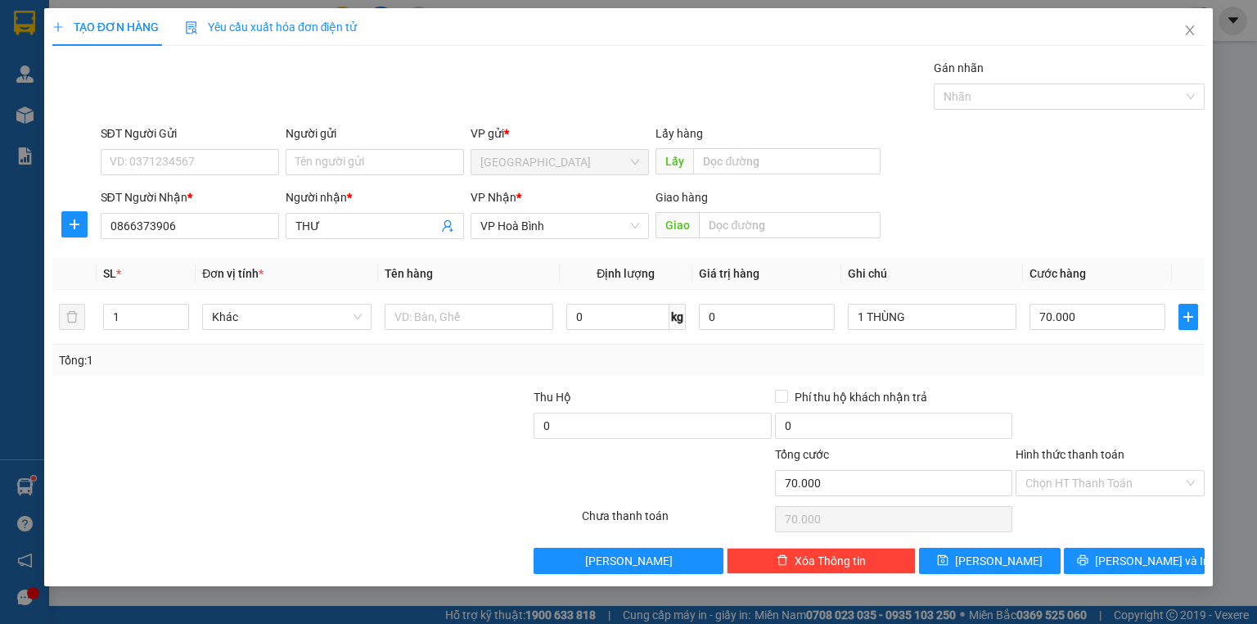
click at [1076, 381] on div "Transit Pickup Surcharge Ids Transit Deliver Surcharge Ids Transit Deliver Surc…" at bounding box center [628, 316] width 1152 height 515
click at [1088, 555] on icon "printer" at bounding box center [1082, 559] width 11 height 11
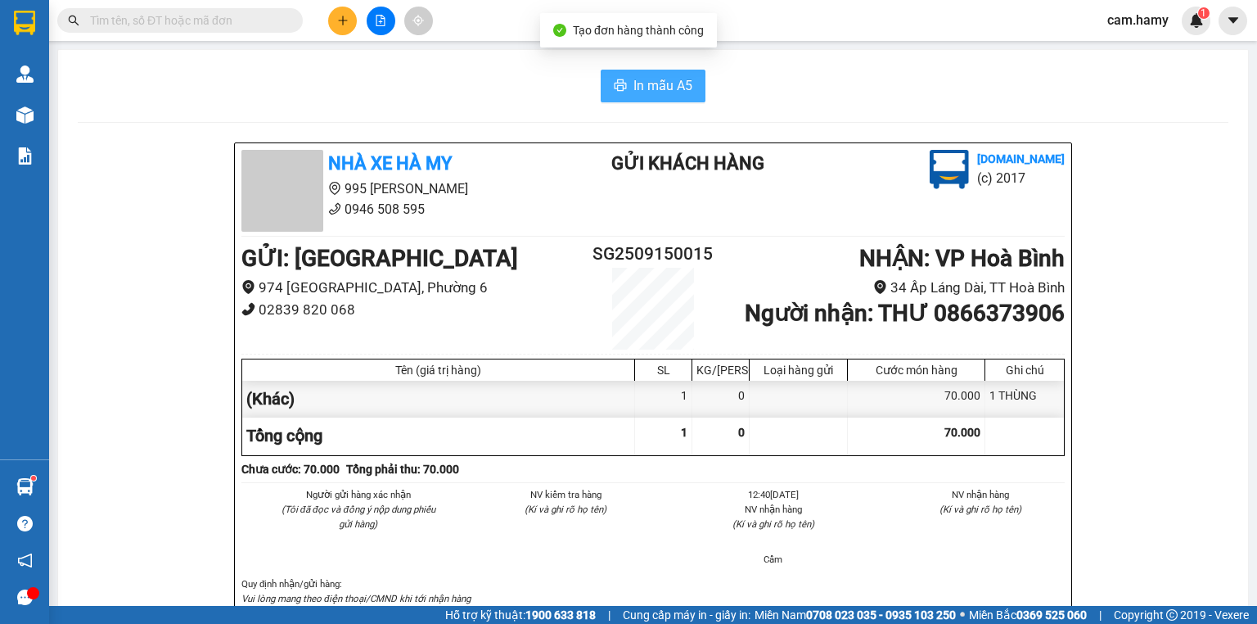
click at [655, 92] on span "In mẫu A5" at bounding box center [662, 85] width 59 height 20
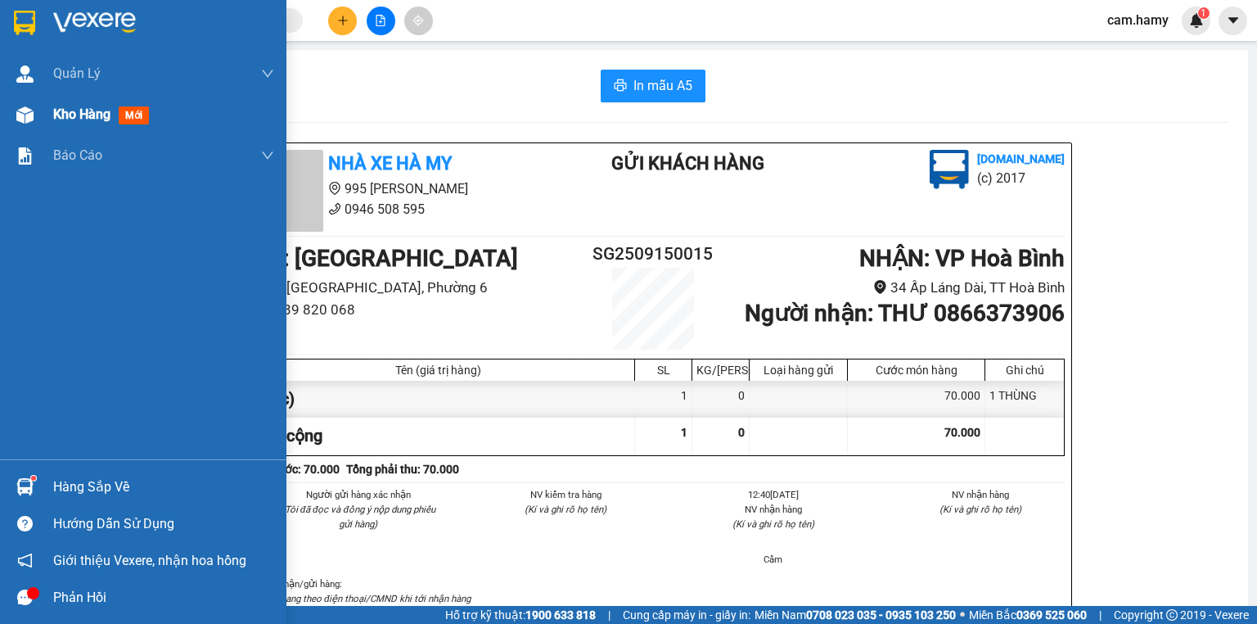
click at [72, 118] on span "Kho hàng" at bounding box center [81, 114] width 57 height 16
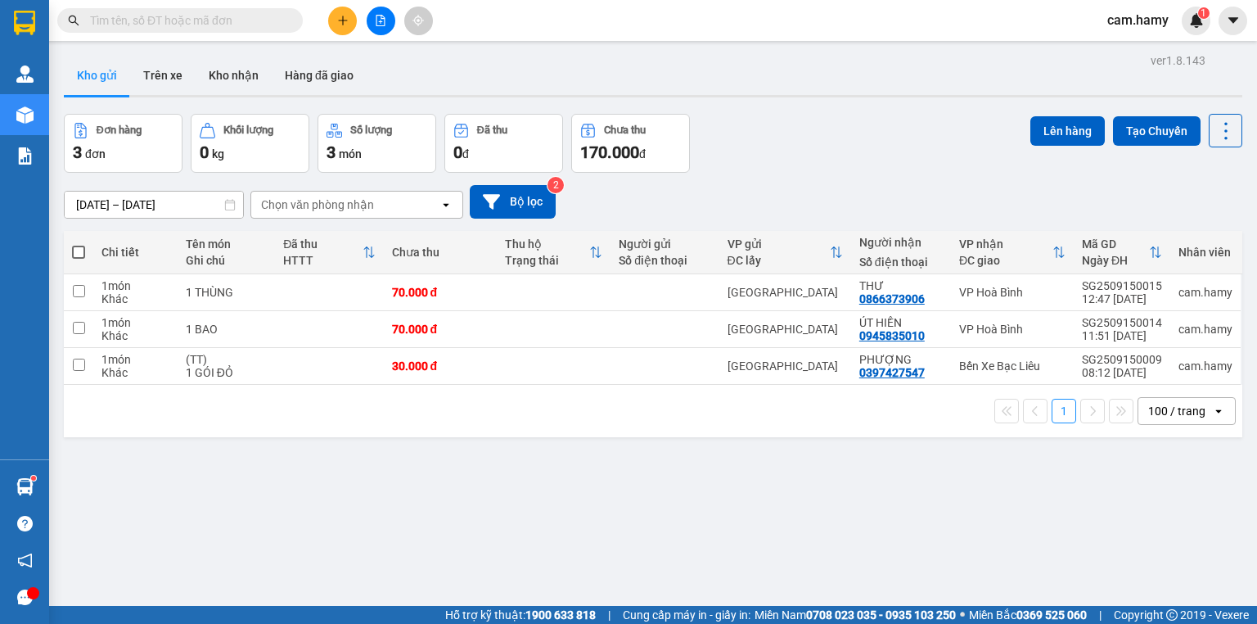
click at [76, 252] on span at bounding box center [78, 251] width 13 height 13
click at [79, 244] on input "checkbox" at bounding box center [79, 244] width 0 height 0
checkbox input "true"
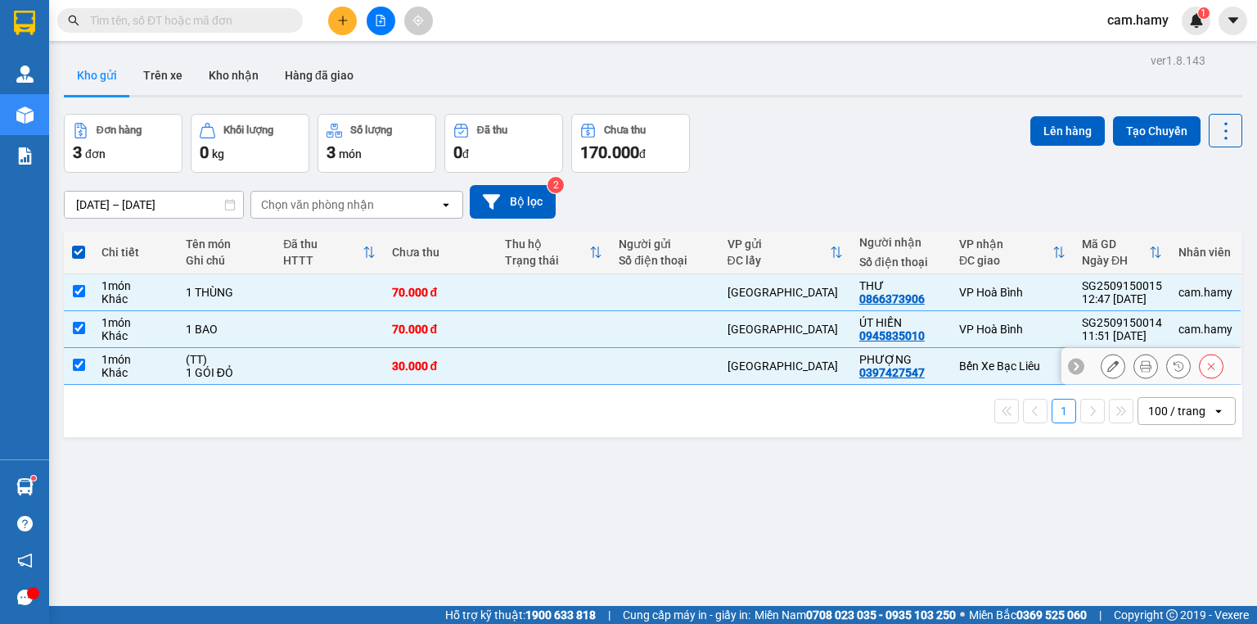
click at [80, 363] on input "checkbox" at bounding box center [79, 364] width 12 height 12
checkbox input "false"
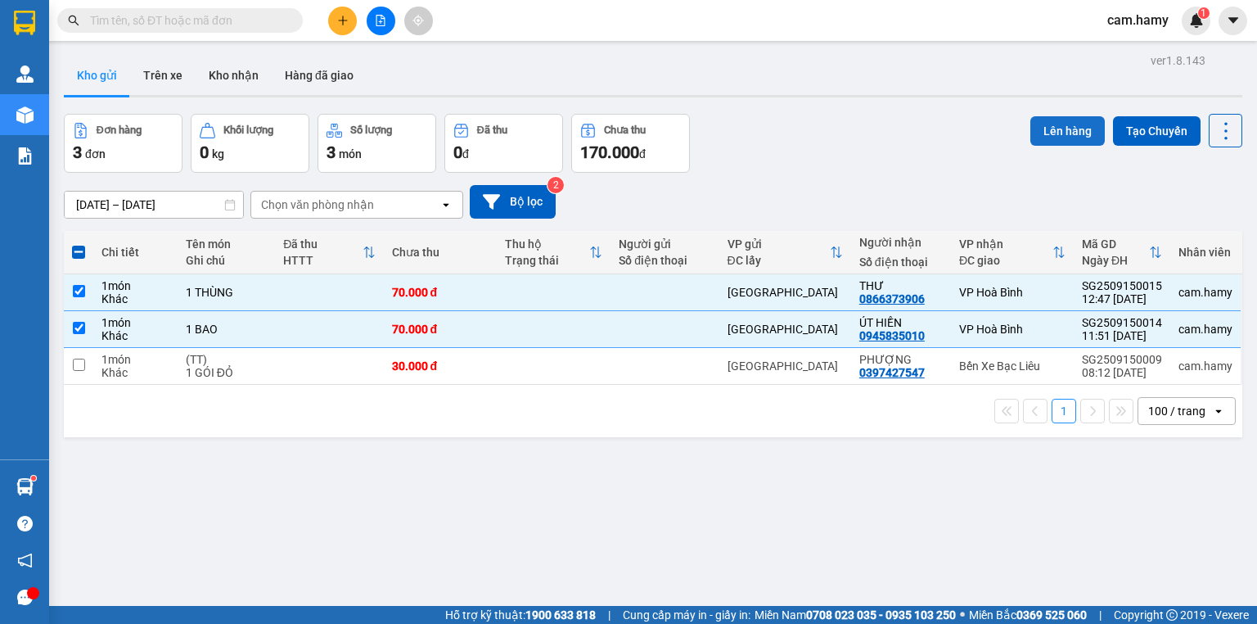
click at [1066, 128] on button "Lên hàng" at bounding box center [1067, 130] width 74 height 29
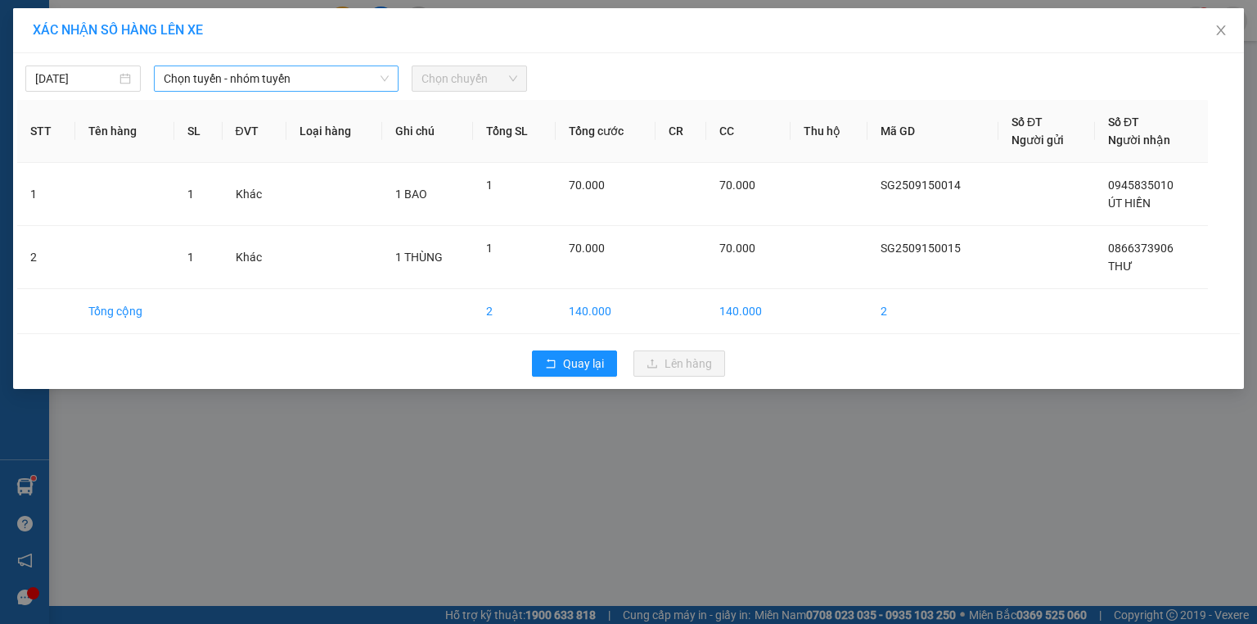
click at [219, 78] on span "Chọn tuyến - nhóm tuyến" at bounding box center [276, 78] width 225 height 25
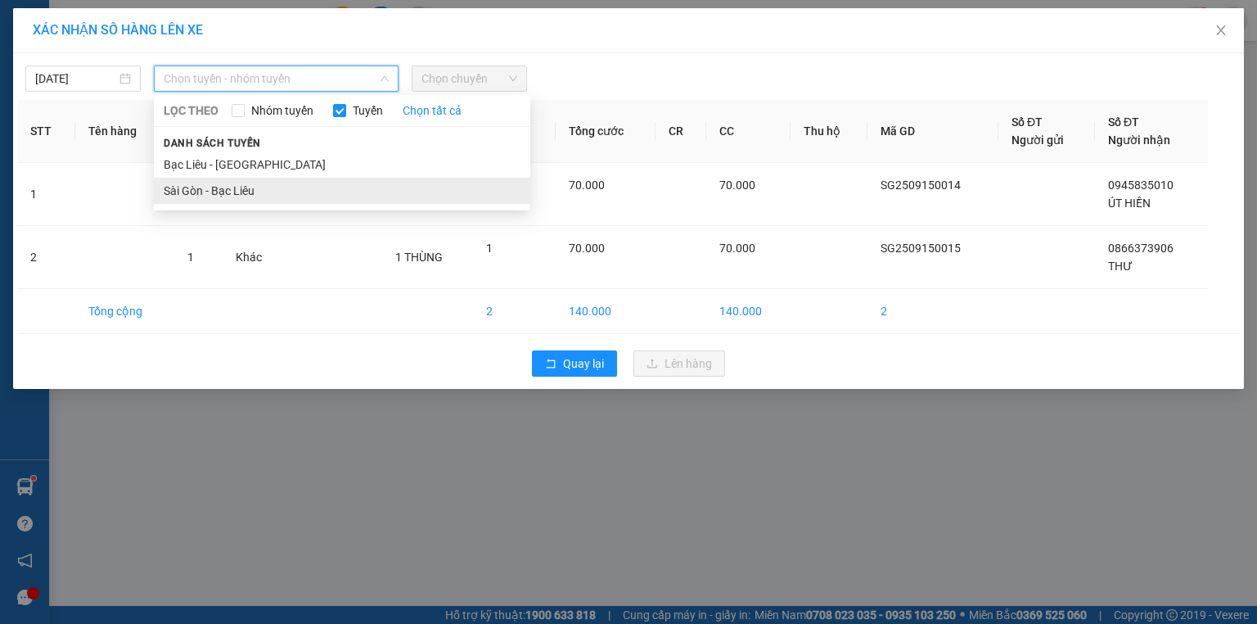
click at [243, 187] on li "Sài Gòn - Bạc Liêu" at bounding box center [342, 191] width 376 height 26
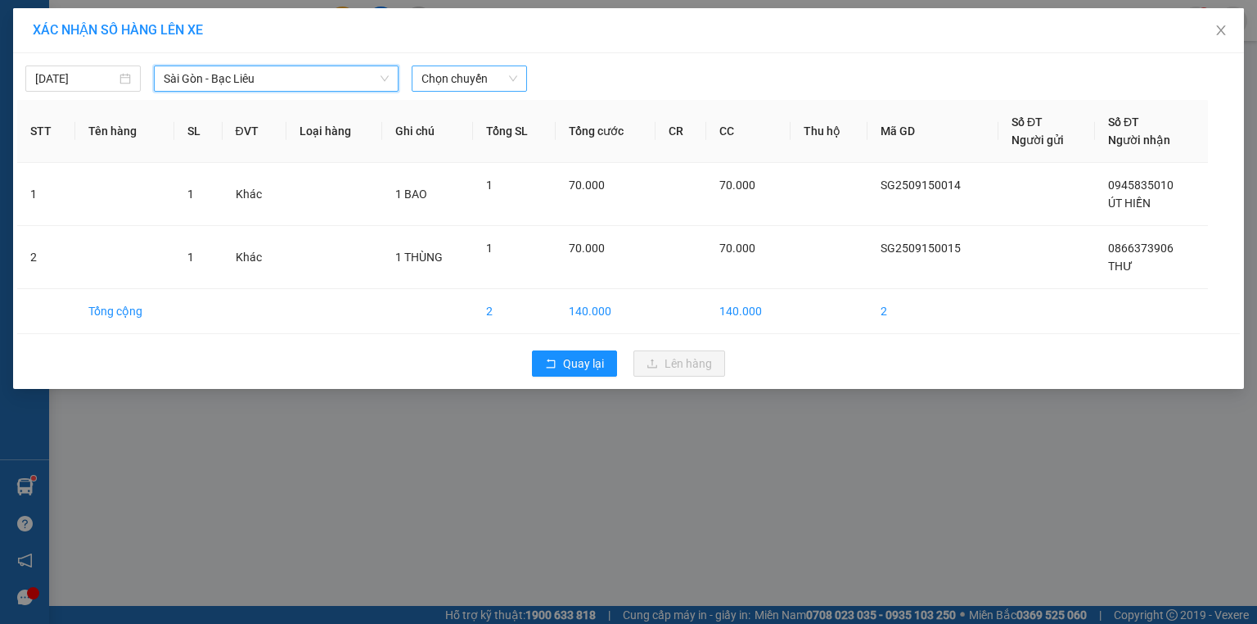
click at [463, 78] on span "Chọn chuyến" at bounding box center [469, 78] width 96 height 25
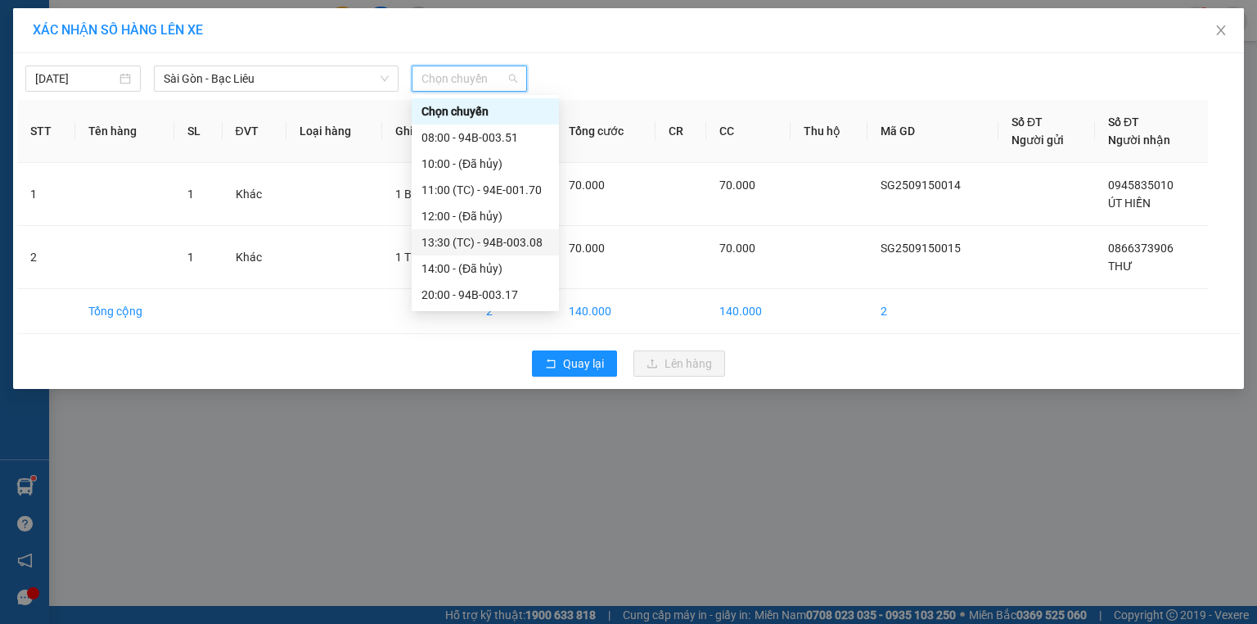
click at [514, 244] on div "13:30 (TC) - 94B-003.08" at bounding box center [485, 242] width 128 height 18
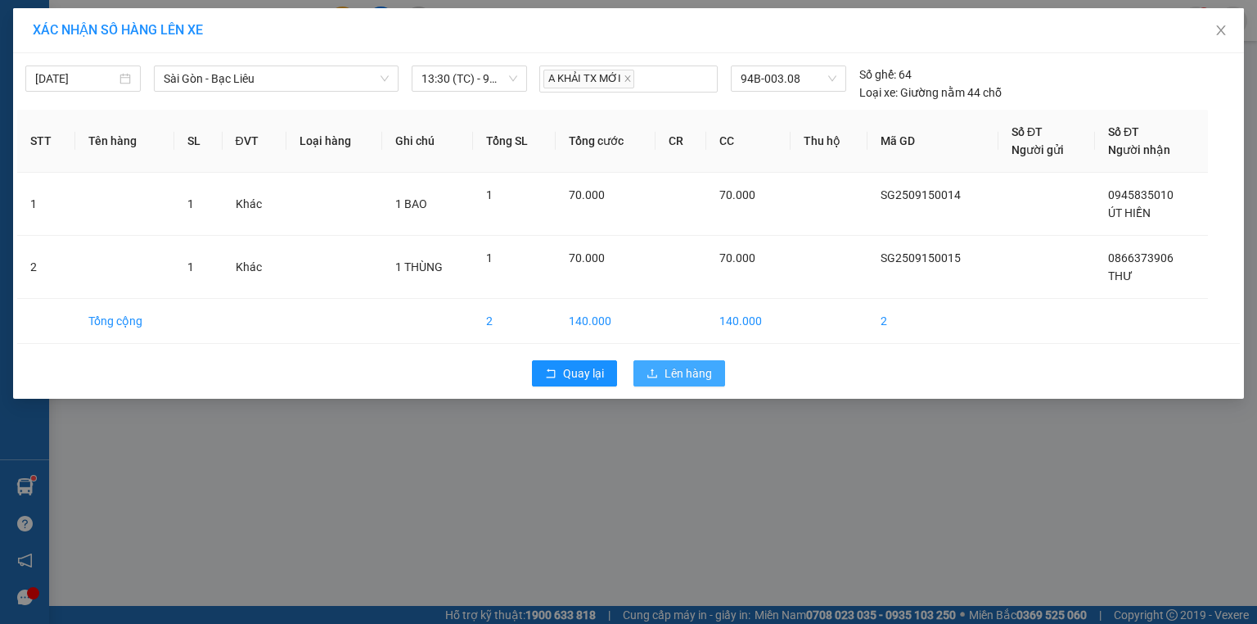
click at [667, 372] on span "Lên hàng" at bounding box center [687, 373] width 47 height 18
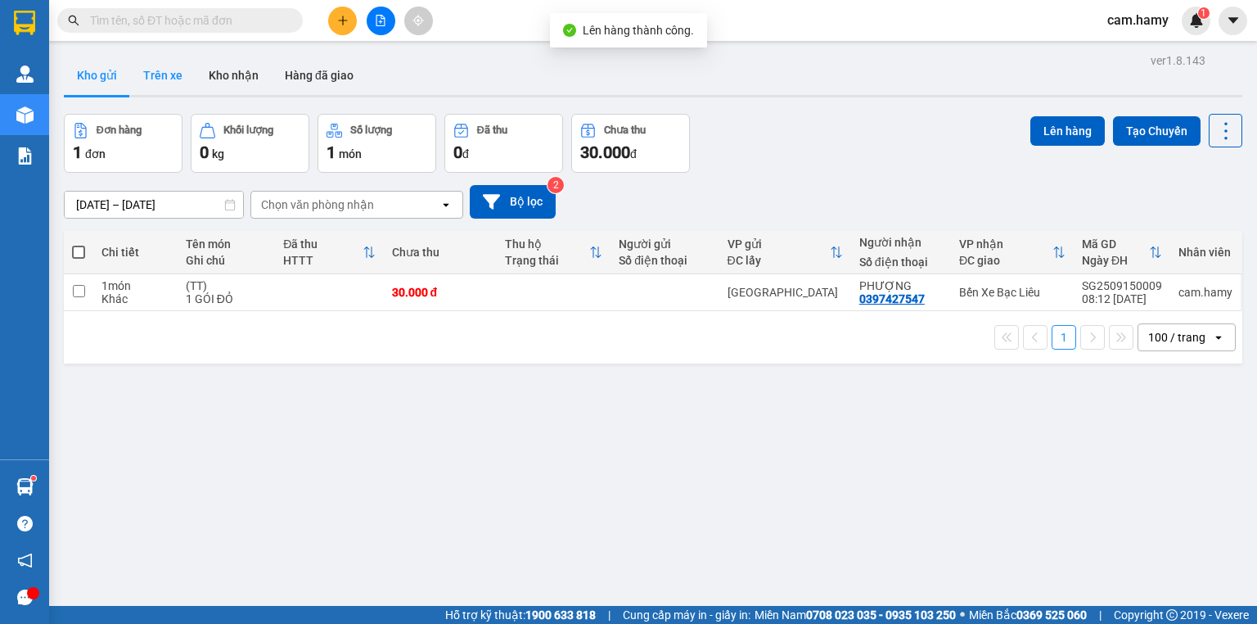
click at [173, 71] on button "Trên xe" at bounding box center [162, 75] width 65 height 39
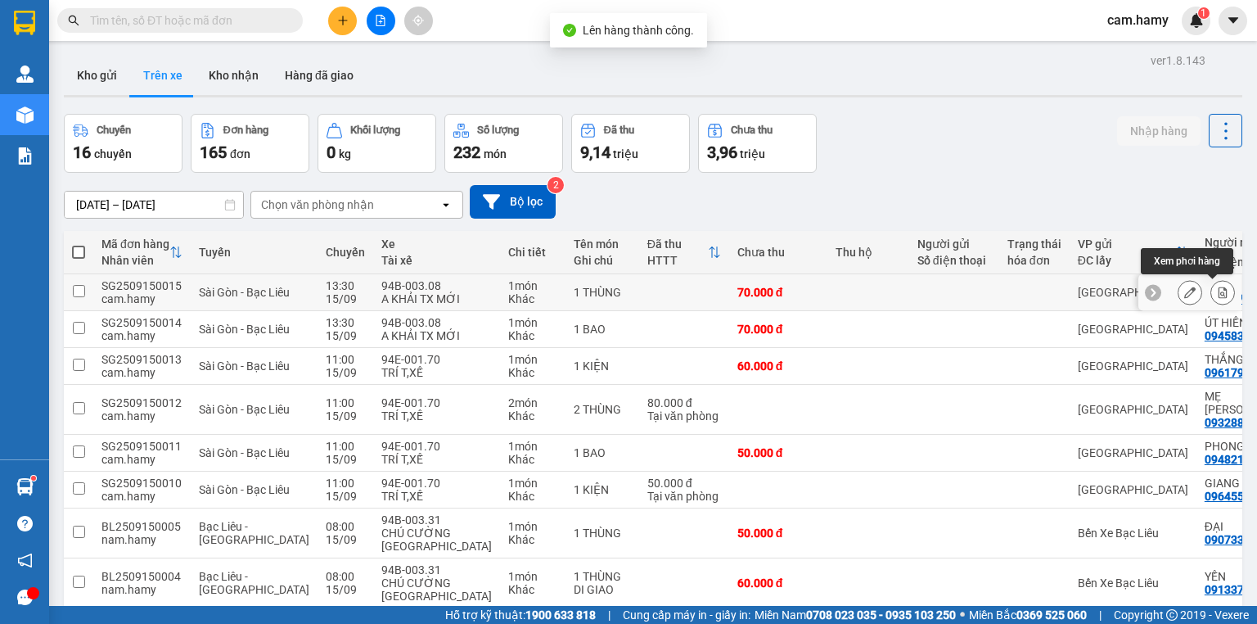
click at [1217, 294] on icon at bounding box center [1222, 291] width 11 height 11
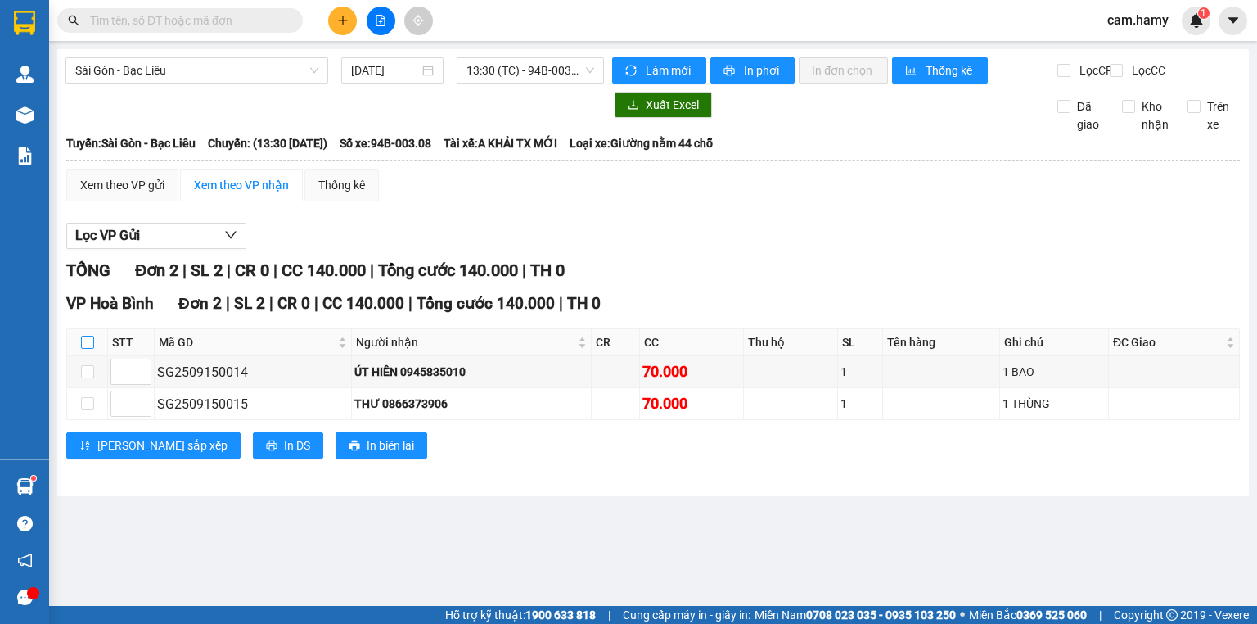
click at [89, 349] on input "checkbox" at bounding box center [87, 342] width 13 height 13
checkbox input "true"
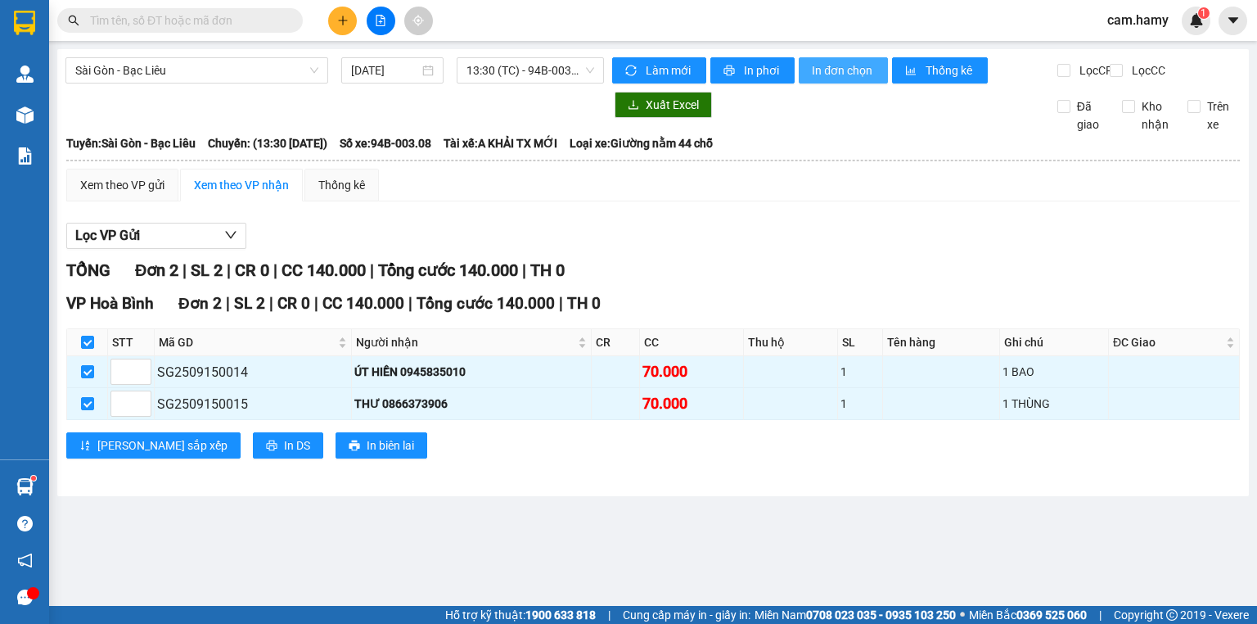
click at [839, 69] on span "In đơn chọn" at bounding box center [843, 70] width 63 height 18
